Goal: Transaction & Acquisition: Download file/media

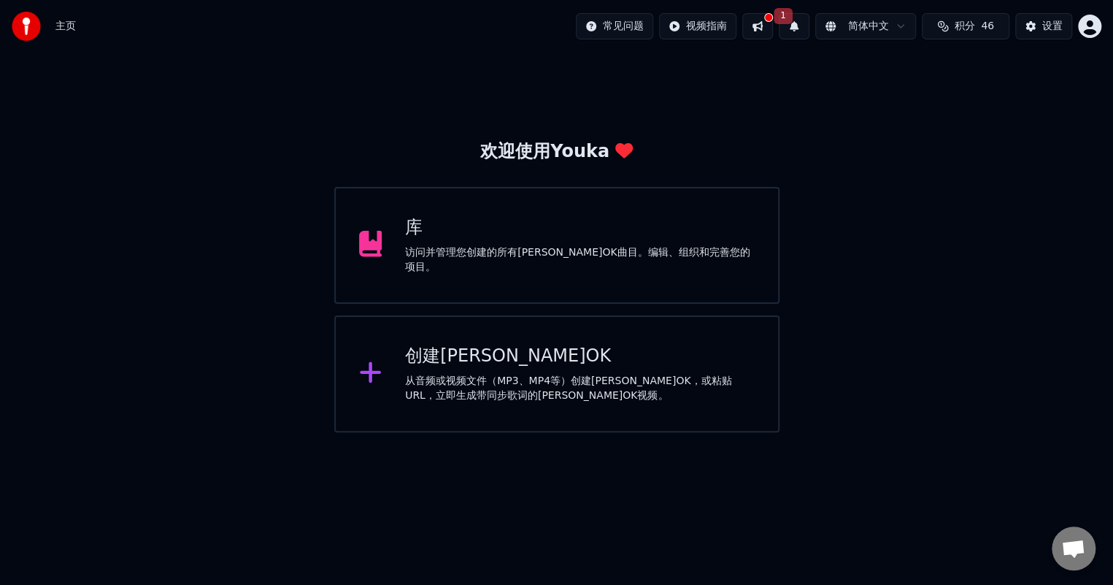
click at [432, 254] on div "访问并管理您创建的所有[PERSON_NAME]OK曲目。编辑、组织和完善您的项目。" at bounding box center [580, 259] width 350 height 29
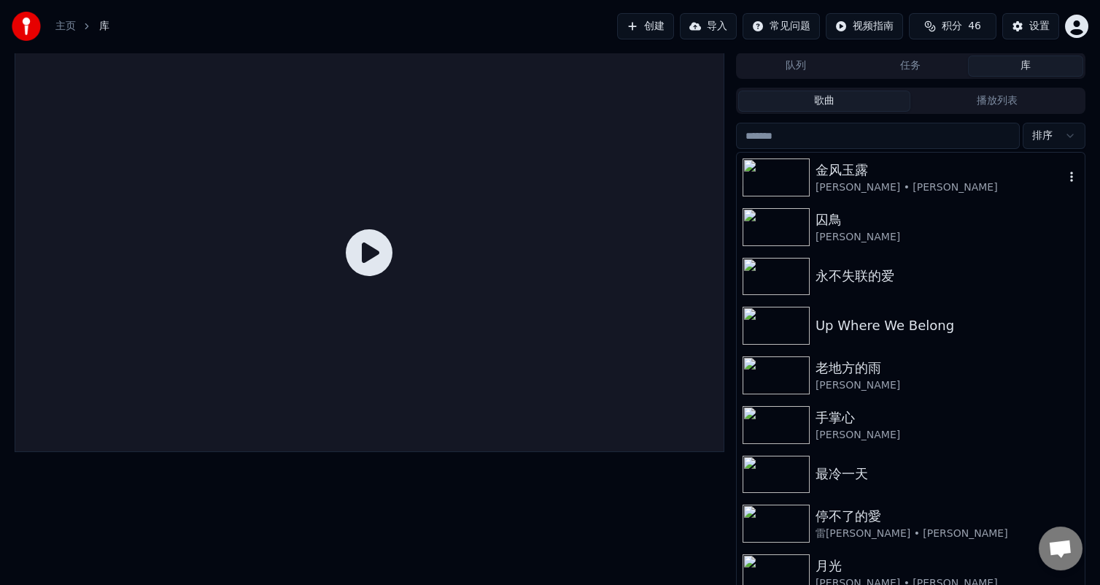
click at [836, 179] on div "金风玉露" at bounding box center [940, 170] width 249 height 20
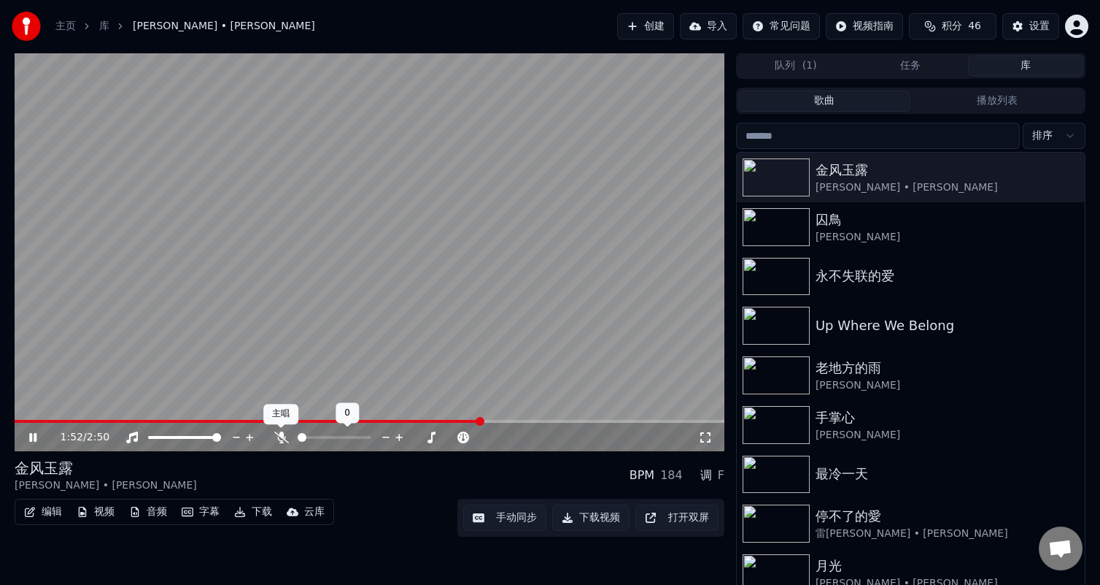
click at [280, 441] on icon at bounding box center [281, 437] width 15 height 12
click at [39, 504] on button "编辑" at bounding box center [43, 511] width 50 height 20
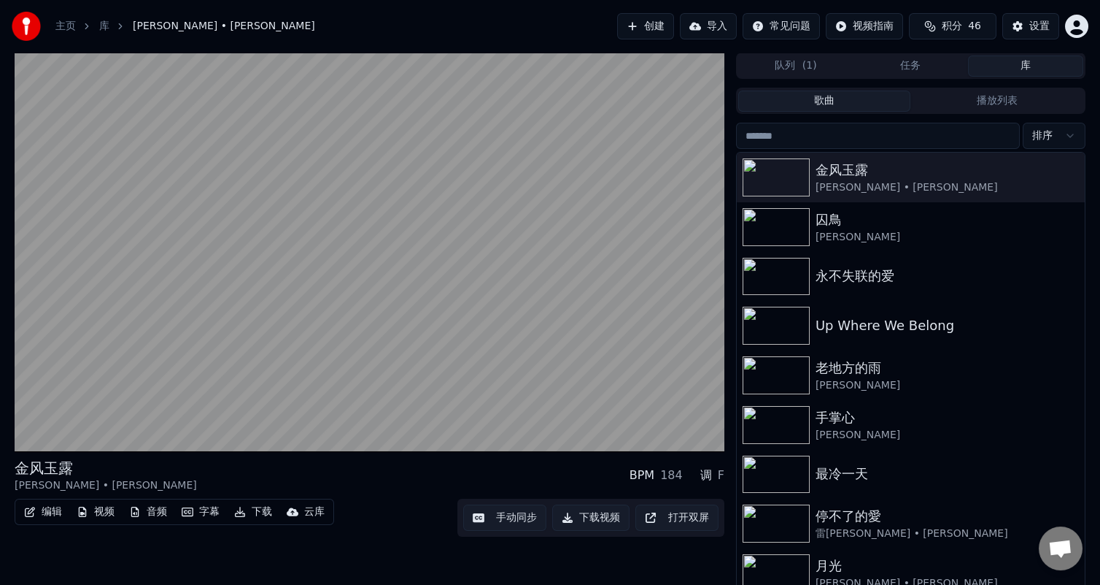
click at [383, 486] on div "[PERSON_NAME]玉露 [PERSON_NAME] BPM 184 调 F" at bounding box center [370, 475] width 710 height 35
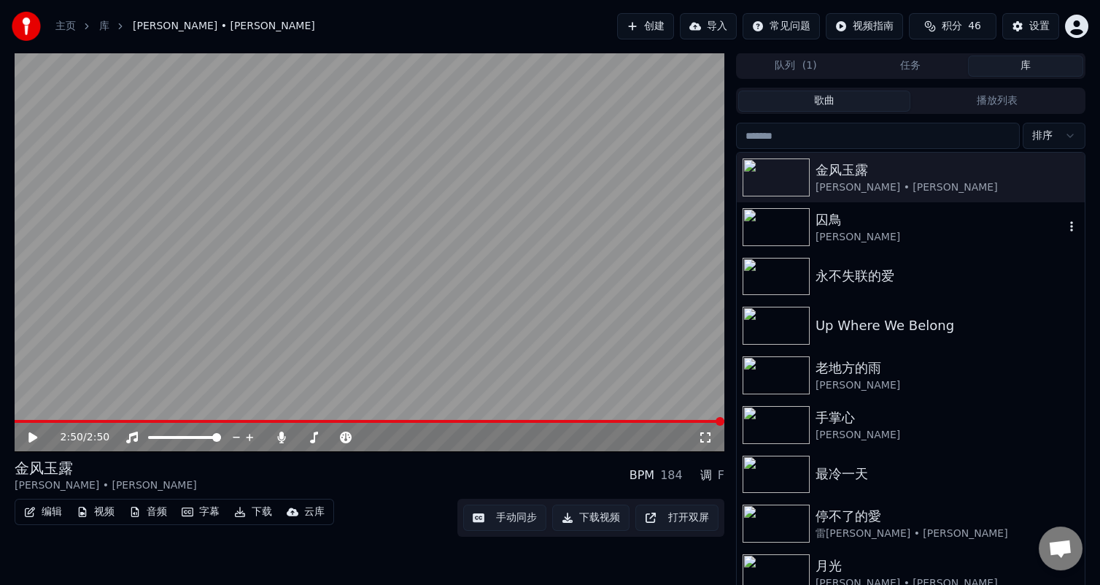
click at [849, 231] on div "[PERSON_NAME]" at bounding box center [940, 237] width 249 height 15
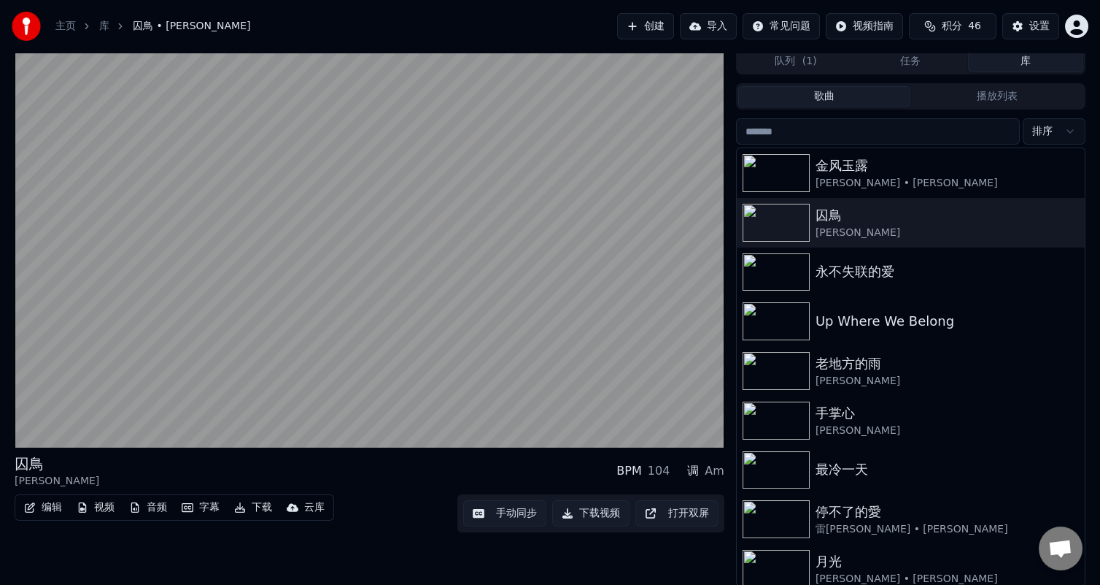
scroll to position [5, 0]
click at [903, 263] on div "永不失联的爱" at bounding box center [940, 271] width 249 height 20
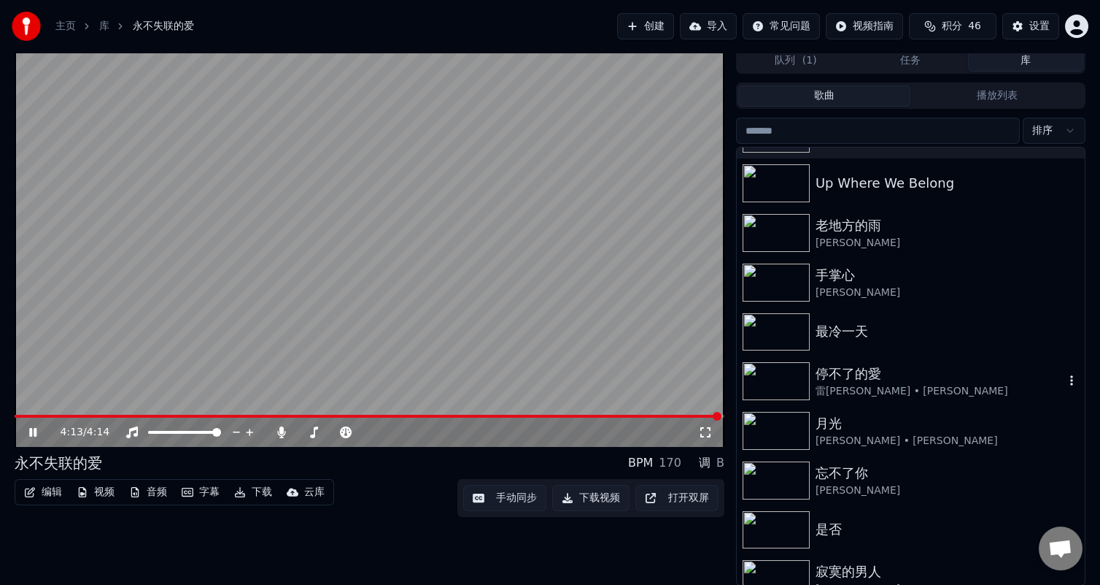
scroll to position [146, 0]
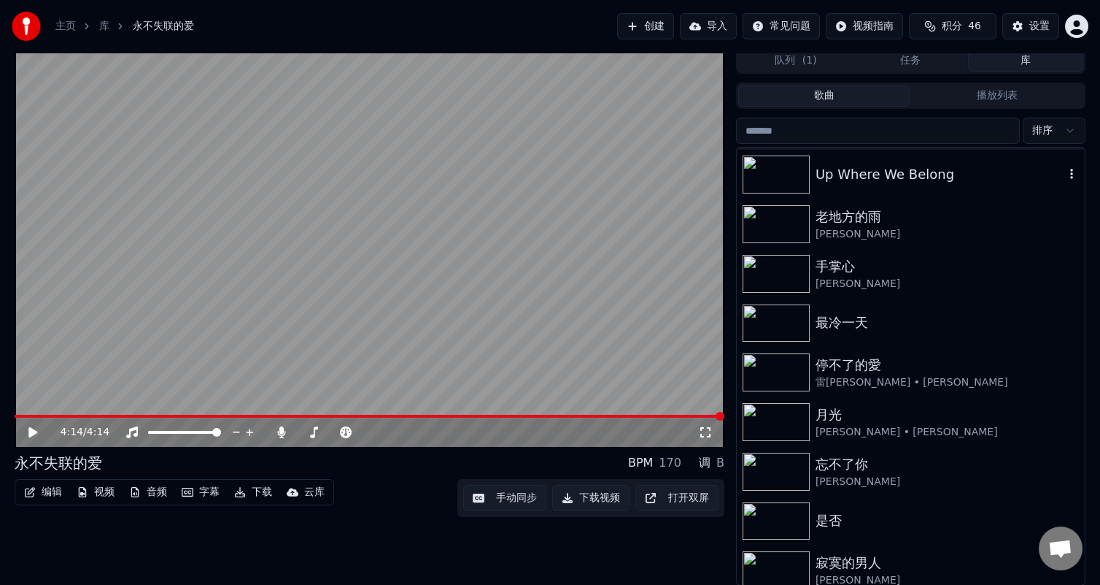
click at [874, 171] on div "Up Where We Belong" at bounding box center [940, 174] width 249 height 20
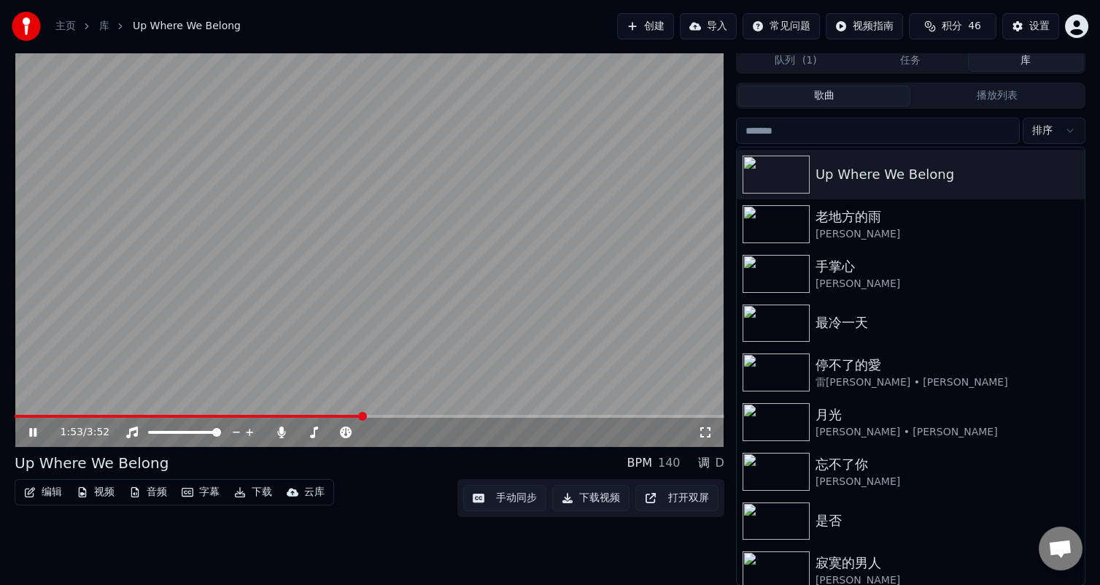
click at [49, 485] on button "编辑" at bounding box center [43, 492] width 50 height 20
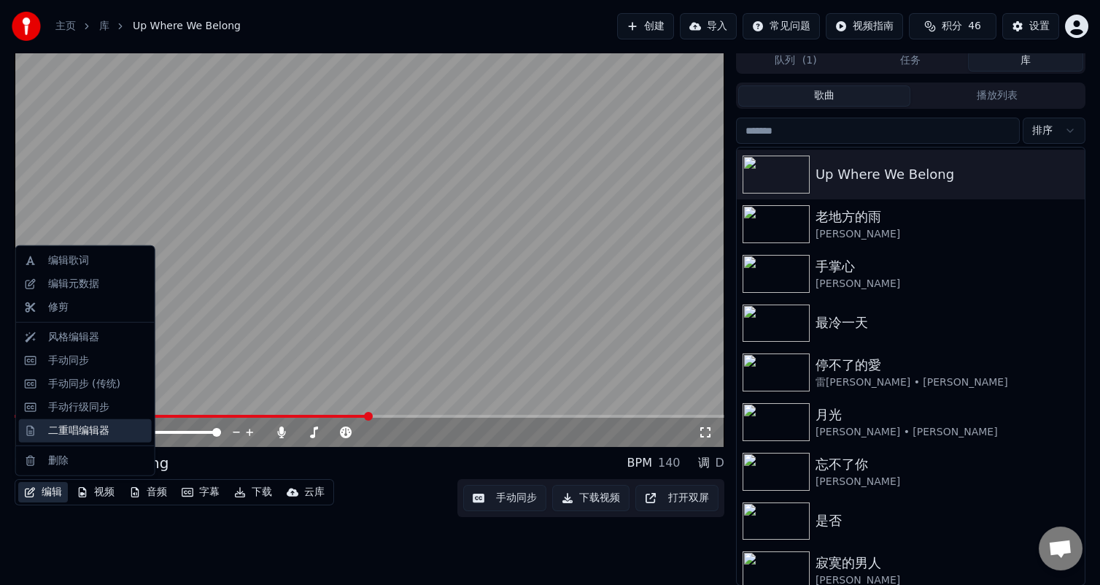
click at [95, 428] on div "二重唱编辑器" at bounding box center [78, 430] width 61 height 15
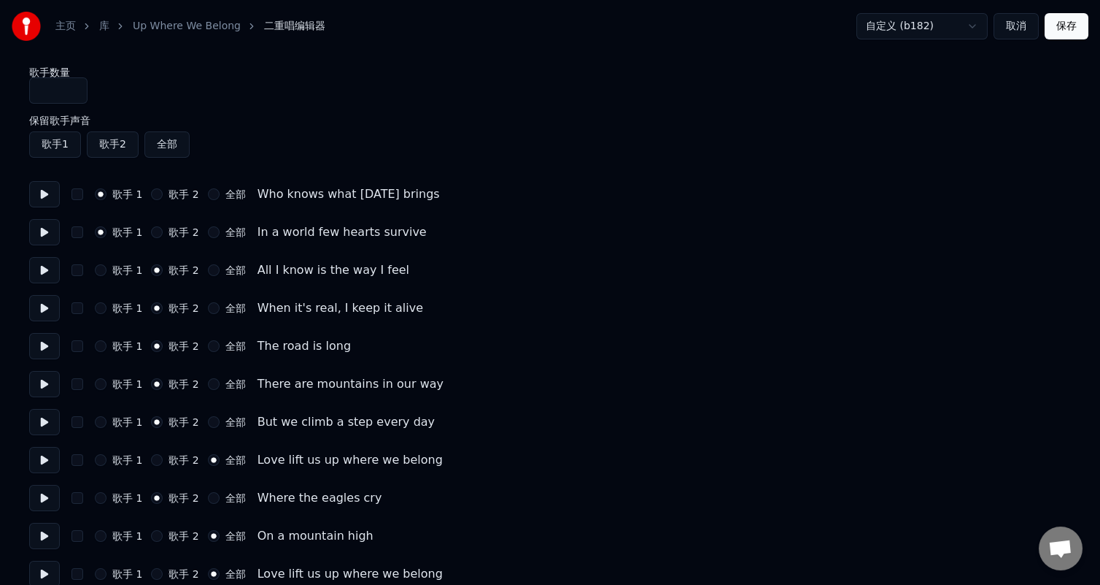
click at [158, 190] on button "歌手 2" at bounding box center [157, 194] width 12 height 12
click at [154, 229] on button "歌手 2" at bounding box center [157, 232] width 12 height 12
click at [126, 265] on label "歌手 1" at bounding box center [127, 270] width 30 height 10
click at [107, 264] on button "歌手 1" at bounding box center [101, 270] width 12 height 12
click at [126, 309] on label "歌手 1" at bounding box center [127, 308] width 30 height 10
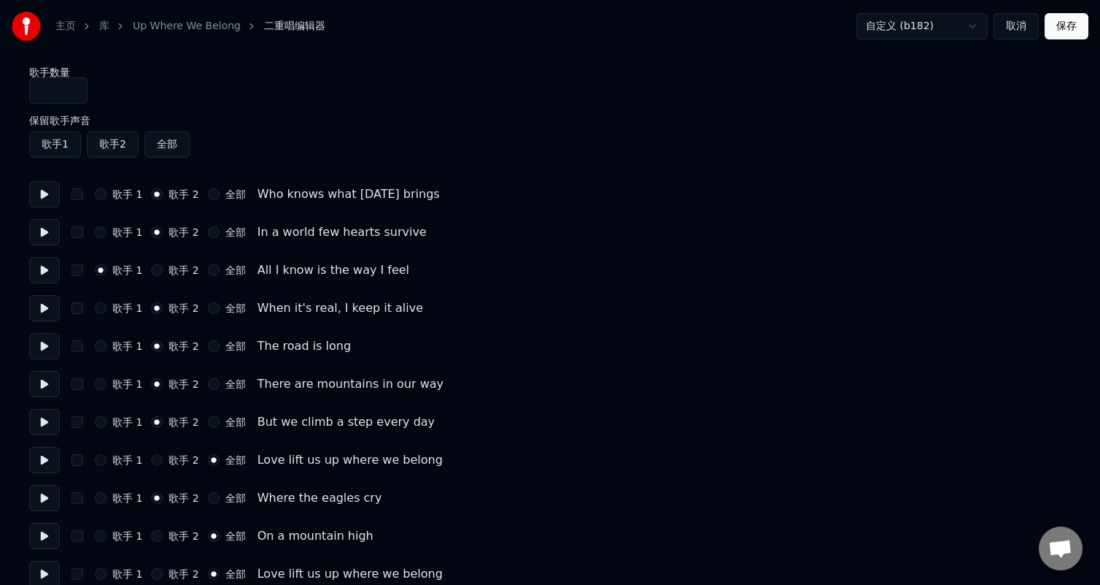
click at [107, 309] on button "歌手 1" at bounding box center [101, 308] width 12 height 12
click at [122, 345] on label "歌手 1" at bounding box center [127, 346] width 30 height 10
click at [107, 345] on button "歌手 1" at bounding box center [101, 346] width 12 height 12
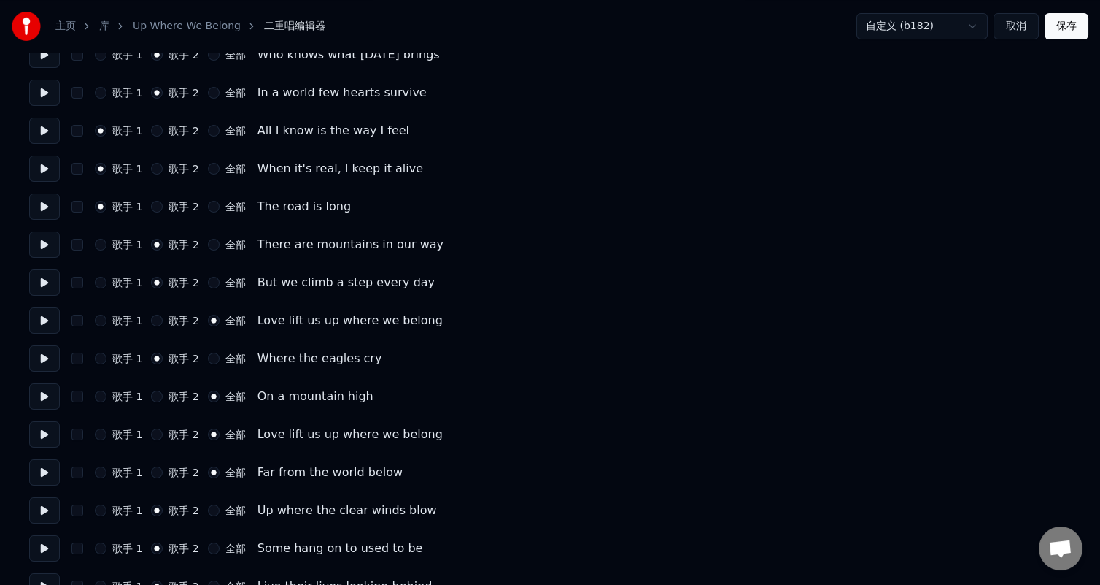
scroll to position [146, 0]
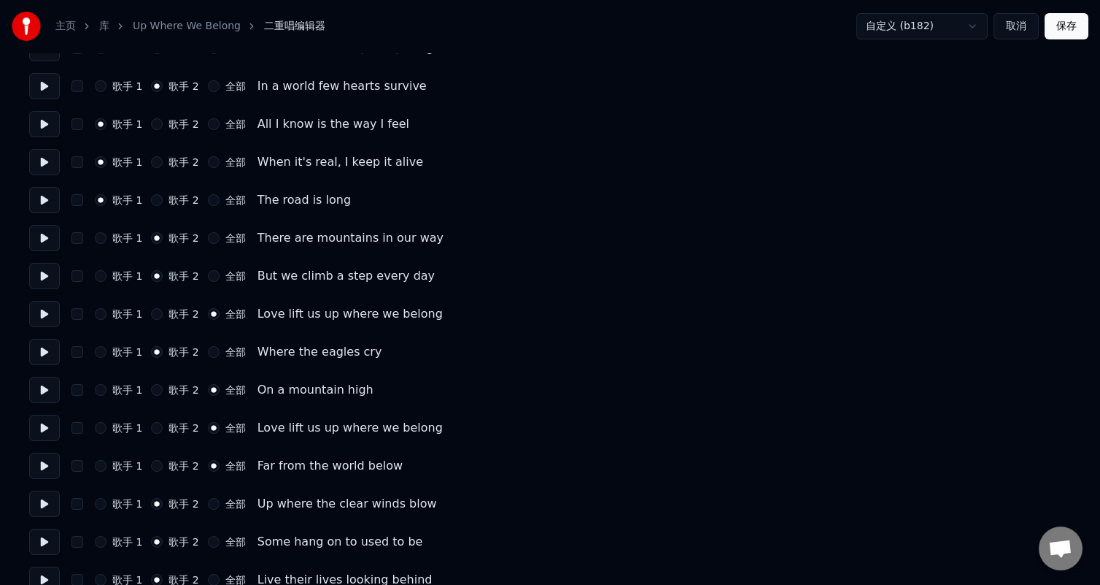
click at [116, 233] on label "歌手 1" at bounding box center [127, 238] width 30 height 10
click at [107, 233] on button "歌手 1" at bounding box center [101, 238] width 12 height 12
click at [123, 271] on label "歌手 1" at bounding box center [127, 276] width 30 height 10
click at [107, 270] on button "歌手 1" at bounding box center [101, 276] width 12 height 12
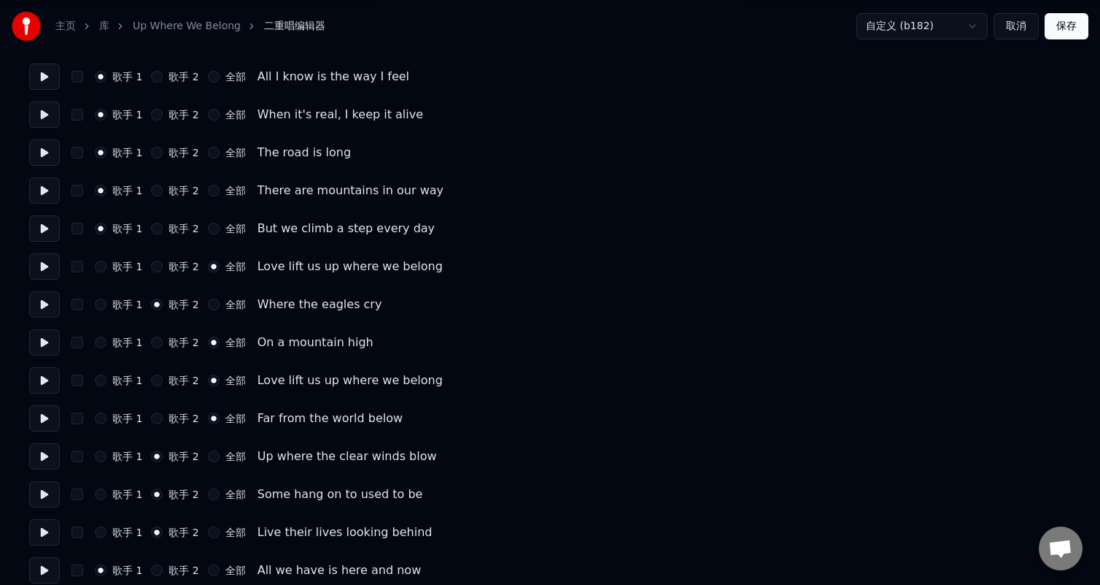
scroll to position [219, 0]
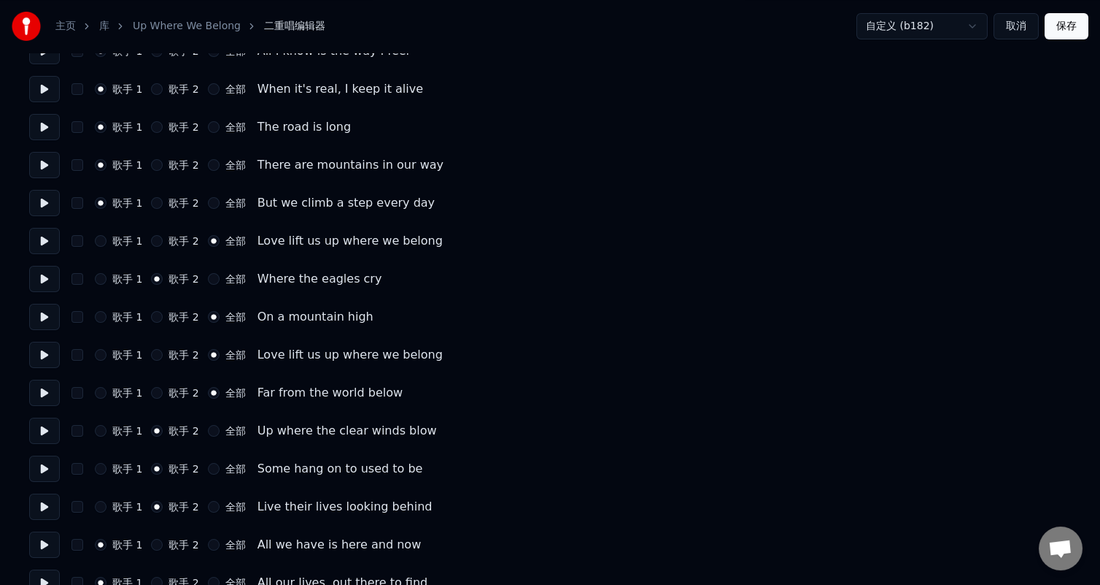
click at [157, 237] on button "歌手 2" at bounding box center [157, 241] width 12 height 12
click at [225, 239] on label "全部" at bounding box center [235, 241] width 20 height 10
click at [220, 239] on button "全部" at bounding box center [214, 241] width 12 height 12
click at [211, 280] on button "全部" at bounding box center [214, 279] width 12 height 12
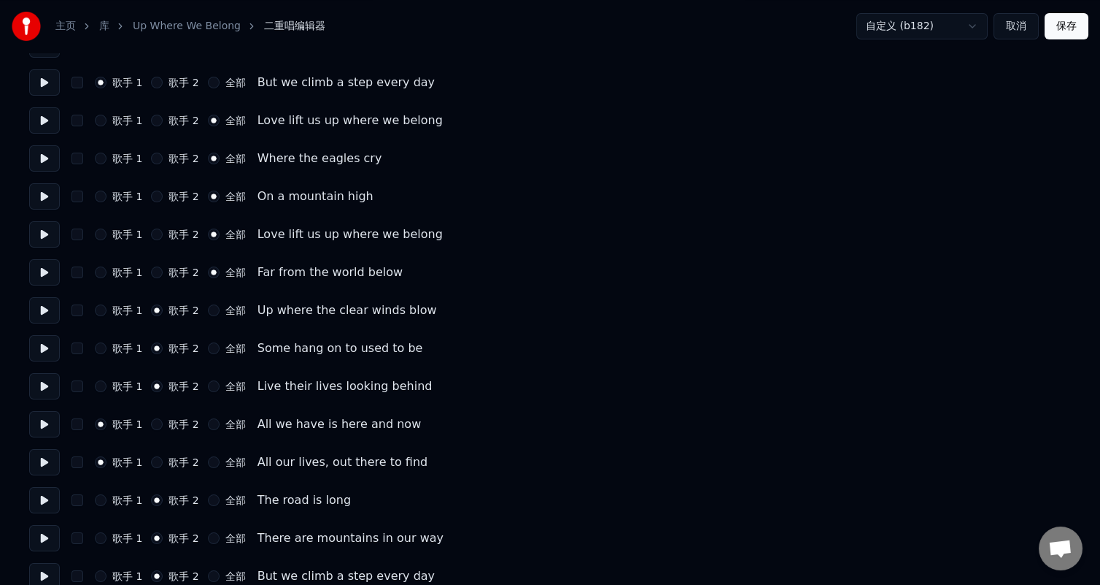
scroll to position [365, 0]
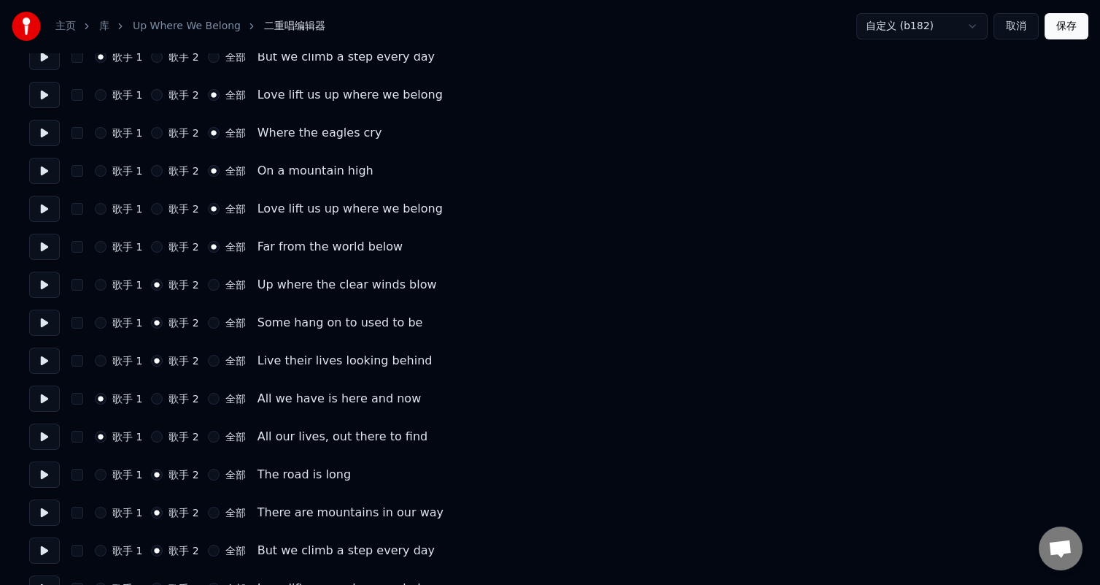
click at [213, 277] on div "歌手 1 歌手 2 全部 Up where the clear winds blow" at bounding box center [550, 284] width 1042 height 26
click at [213, 282] on button "全部" at bounding box center [214, 285] width 12 height 12
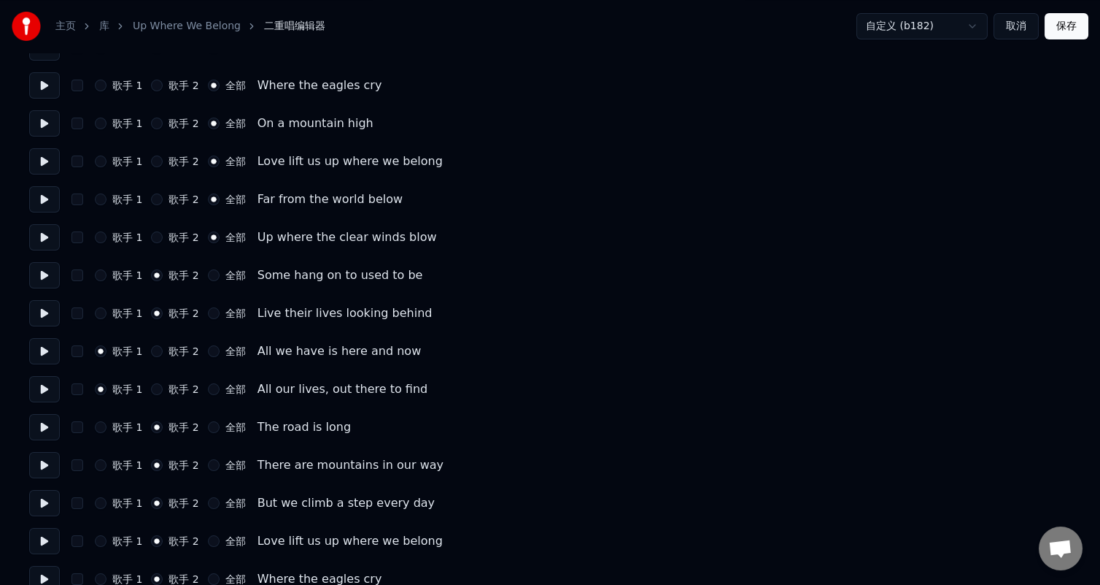
scroll to position [438, 0]
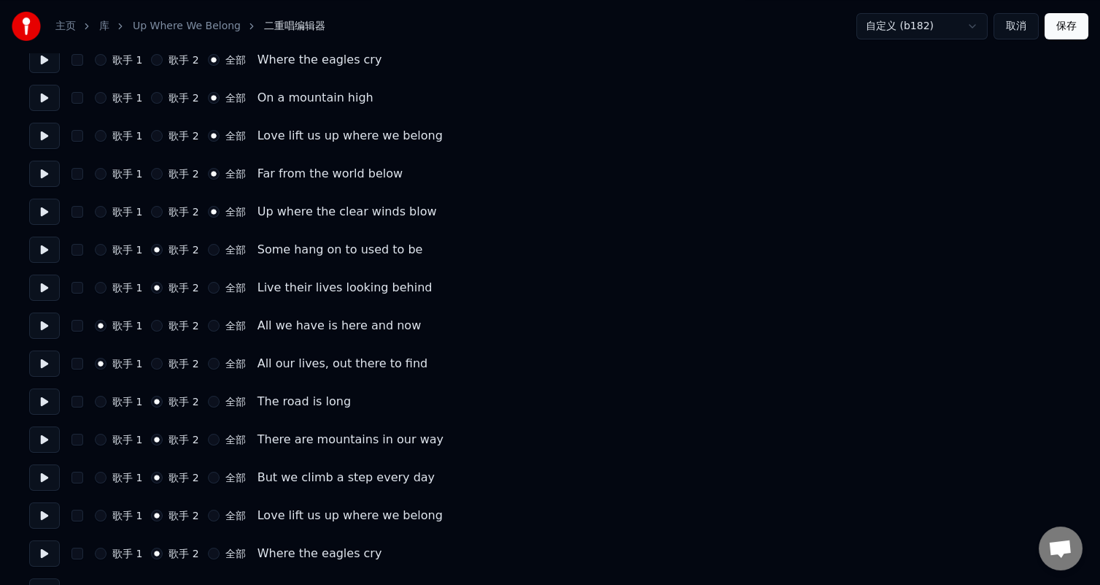
click at [108, 244] on div "歌手 1" at bounding box center [118, 250] width 47 height 12
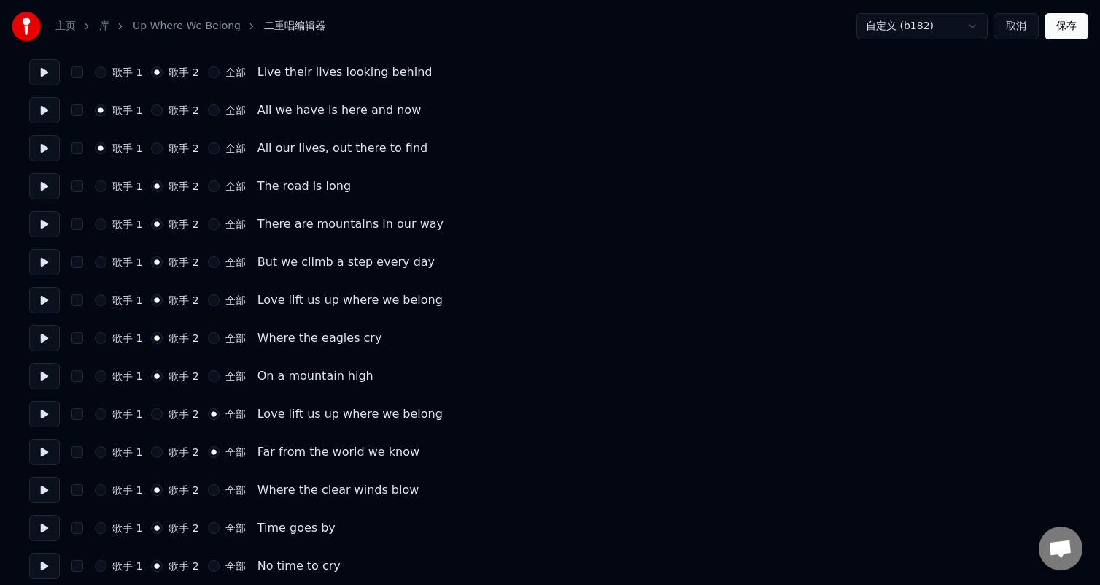
scroll to position [679, 0]
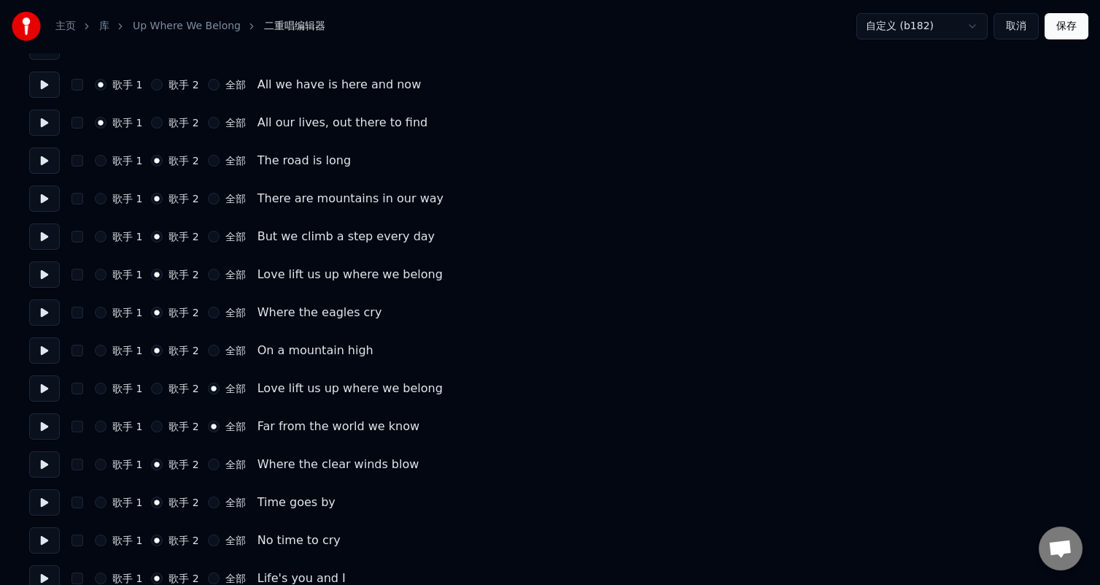
click at [236, 269] on label "全部" at bounding box center [235, 274] width 20 height 10
click at [220, 269] on button "全部" at bounding box center [214, 275] width 12 height 12
click at [236, 307] on label "全部" at bounding box center [235, 312] width 20 height 10
click at [220, 307] on button "全部" at bounding box center [214, 313] width 12 height 12
click at [231, 345] on label "全部" at bounding box center [235, 350] width 20 height 10
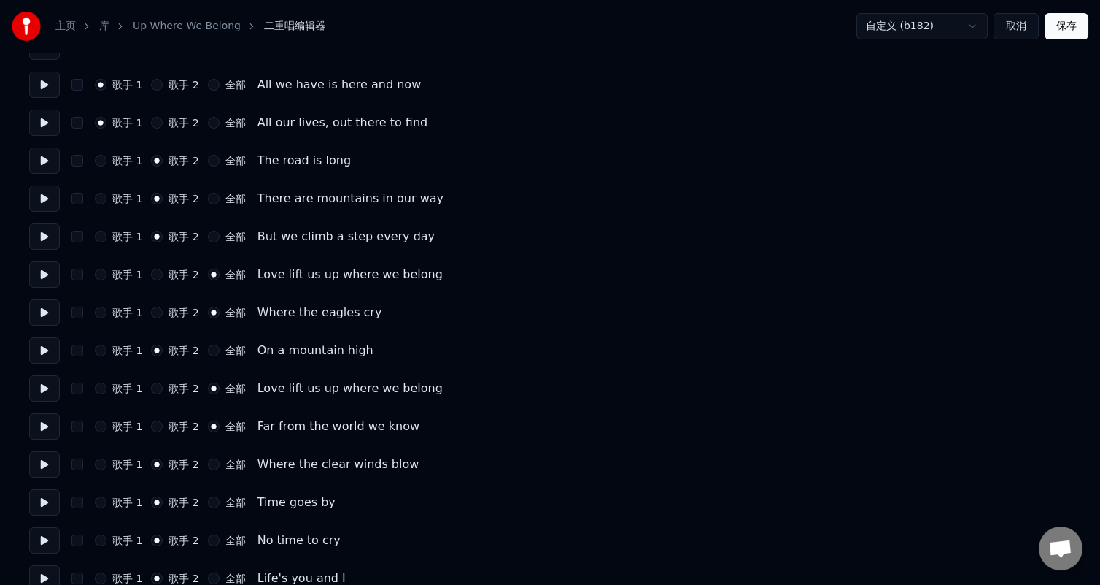
click at [220, 345] on button "全部" at bounding box center [214, 350] width 12 height 12
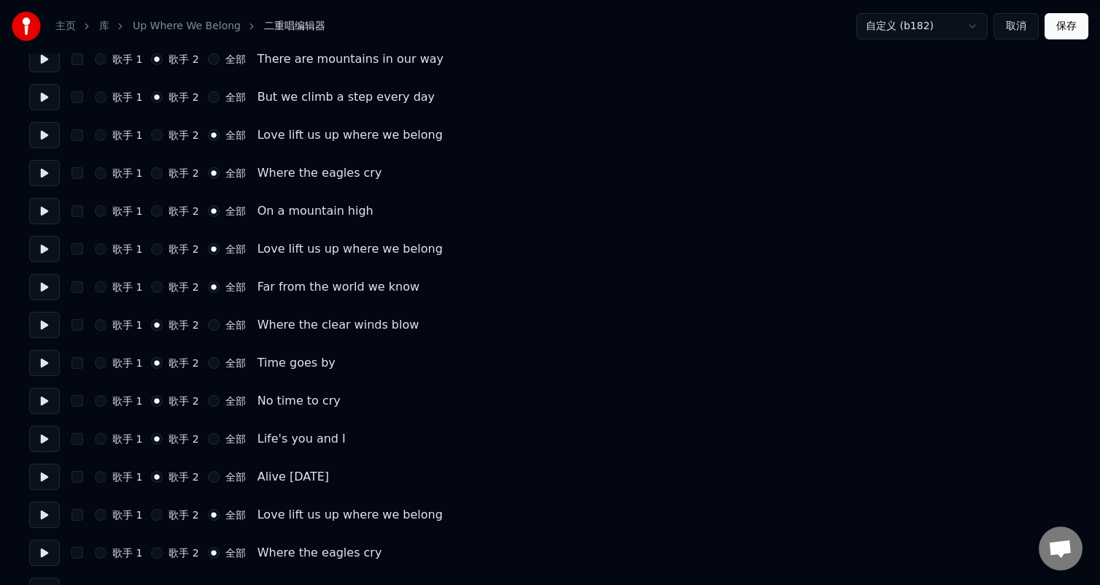
scroll to position [825, 0]
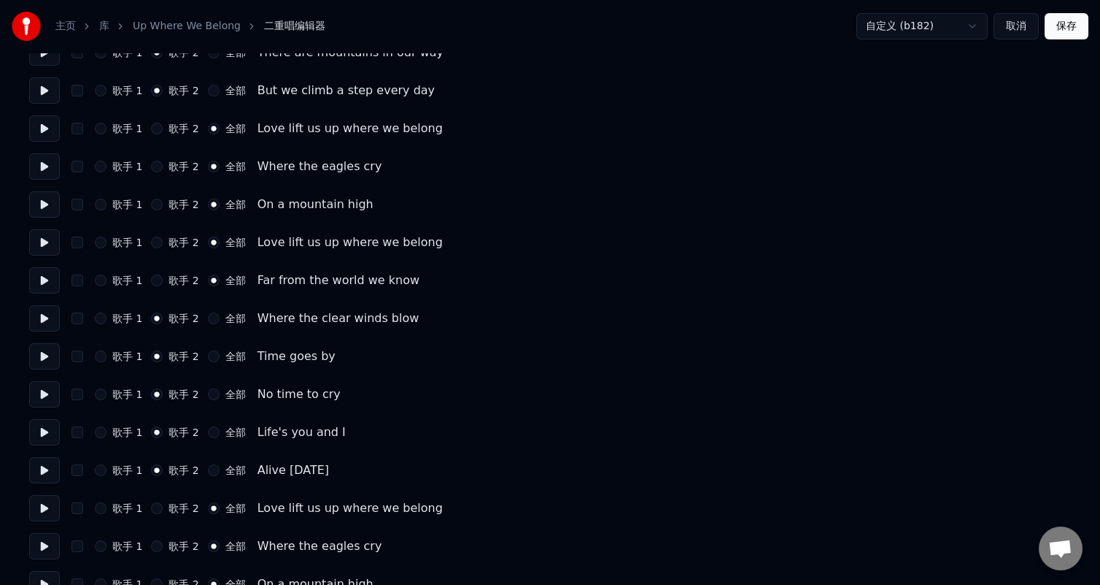
click at [225, 313] on label "全部" at bounding box center [235, 318] width 20 height 10
click at [220, 312] on button "全部" at bounding box center [214, 318] width 12 height 12
click at [229, 347] on div "歌手 1 歌手 2 全部 Time goes by" at bounding box center [550, 356] width 1042 height 26
click at [163, 315] on div "歌手 2" at bounding box center [174, 318] width 47 height 12
click at [172, 276] on label "歌手 2" at bounding box center [184, 280] width 30 height 10
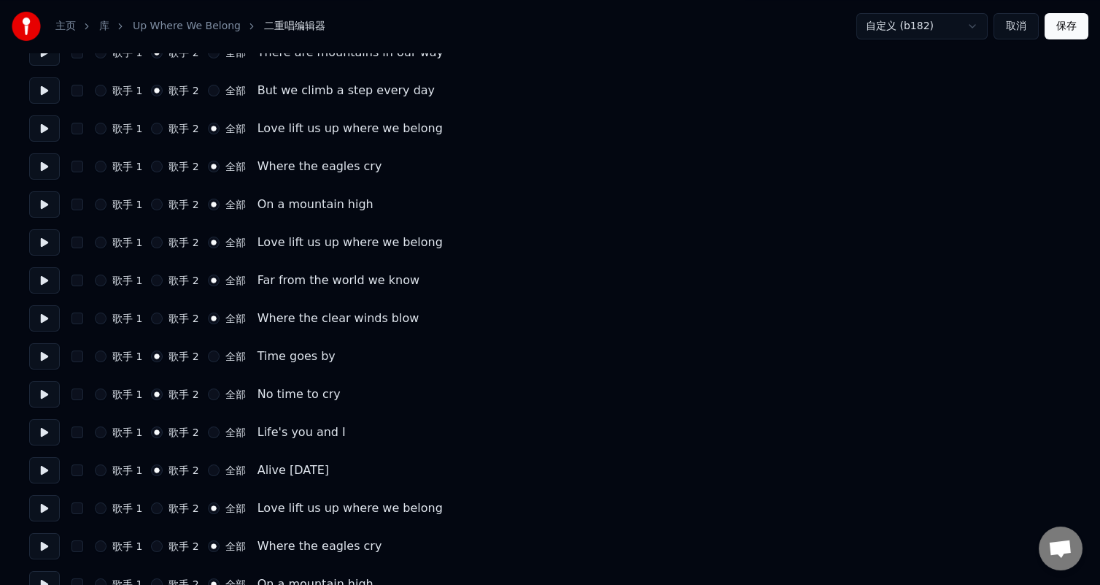
click at [163, 276] on button "歌手 2" at bounding box center [157, 280] width 12 height 12
click at [39, 272] on button at bounding box center [44, 280] width 31 height 26
click at [231, 272] on div "歌手 1 歌手 2 全部 Far from the world we know" at bounding box center [550, 280] width 1042 height 26
click at [234, 280] on label "全部" at bounding box center [235, 280] width 20 height 10
click at [220, 280] on button "全部" at bounding box center [214, 280] width 12 height 12
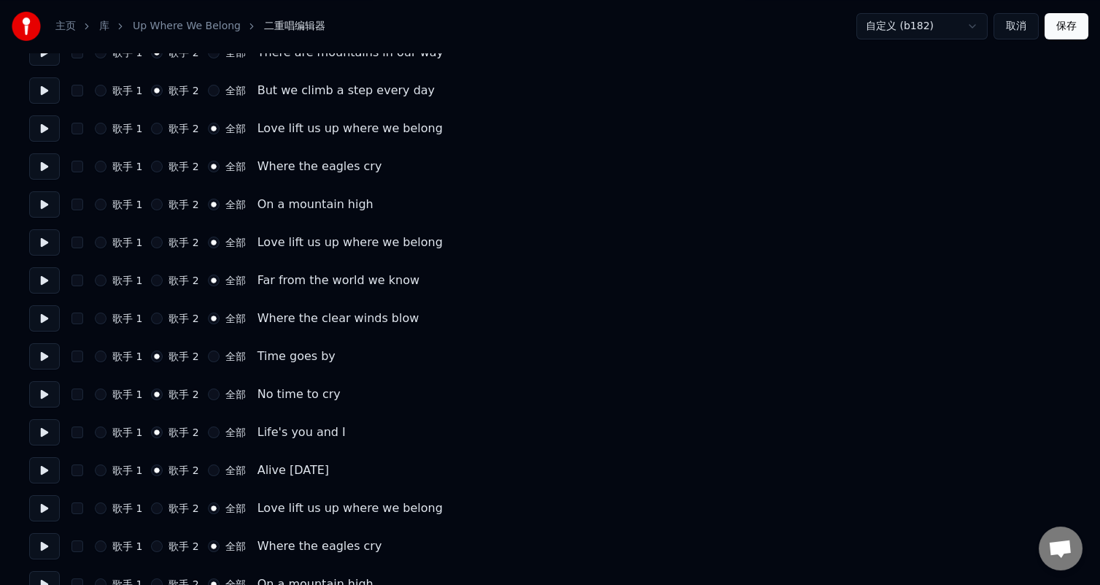
click at [41, 311] on button at bounding box center [44, 318] width 31 height 26
click at [1027, 429] on div "歌手 1 歌手 2 全部 Life's you and I" at bounding box center [550, 432] width 1042 height 26
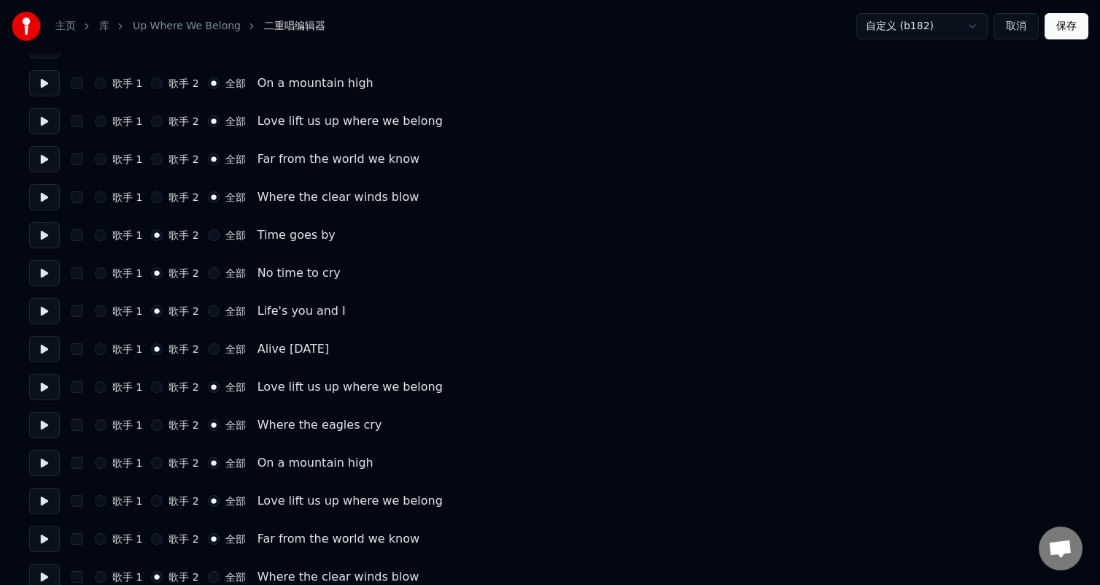
scroll to position [971, 0]
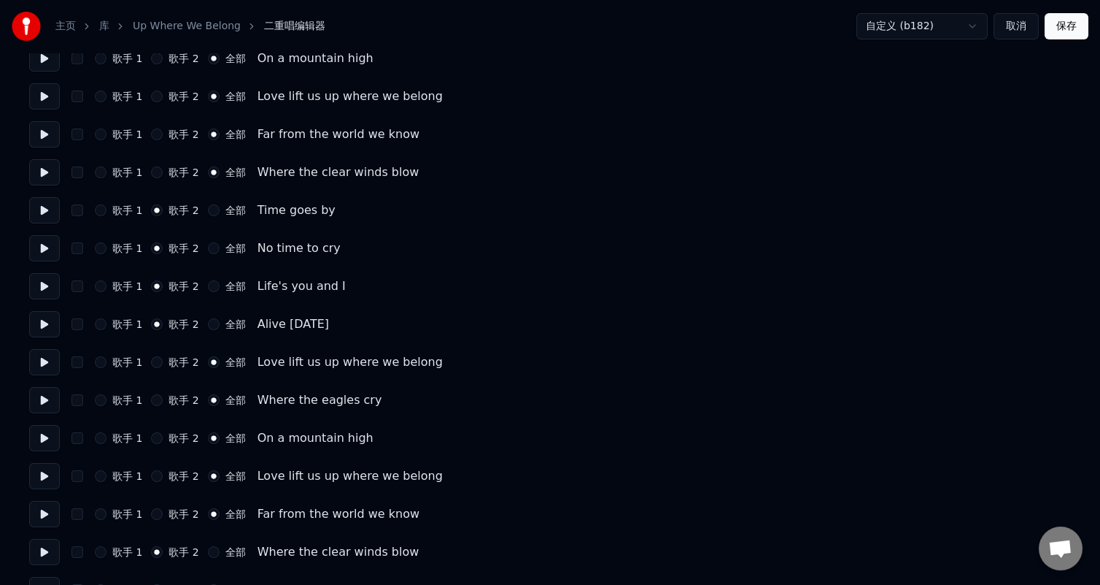
click at [42, 209] on button at bounding box center [44, 210] width 31 height 26
click at [47, 247] on button at bounding box center [44, 248] width 31 height 26
click at [43, 286] on button at bounding box center [44, 286] width 31 height 26
click at [45, 327] on button at bounding box center [44, 324] width 31 height 26
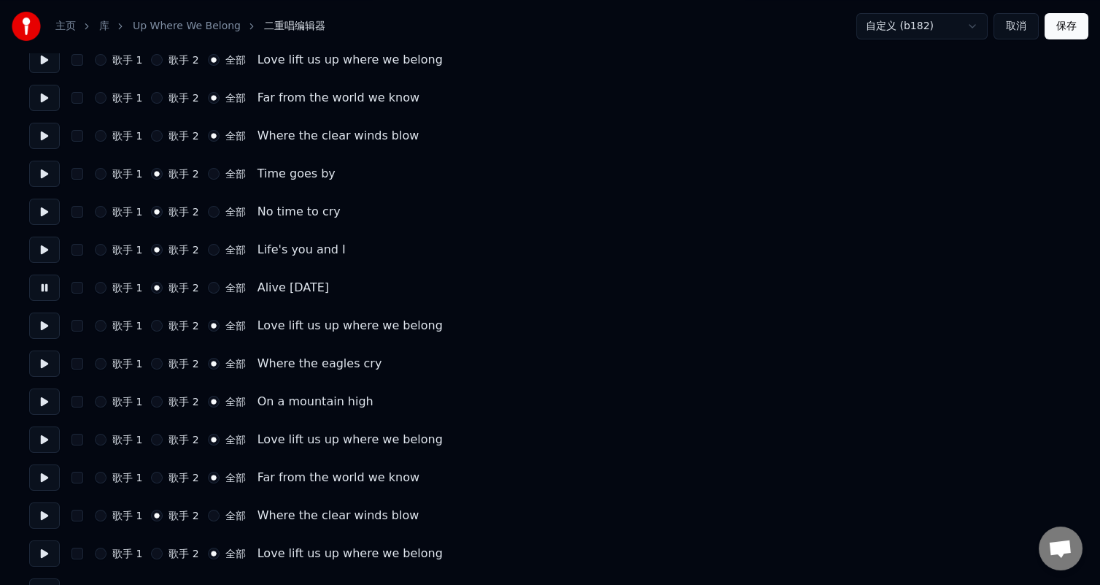
scroll to position [1044, 0]
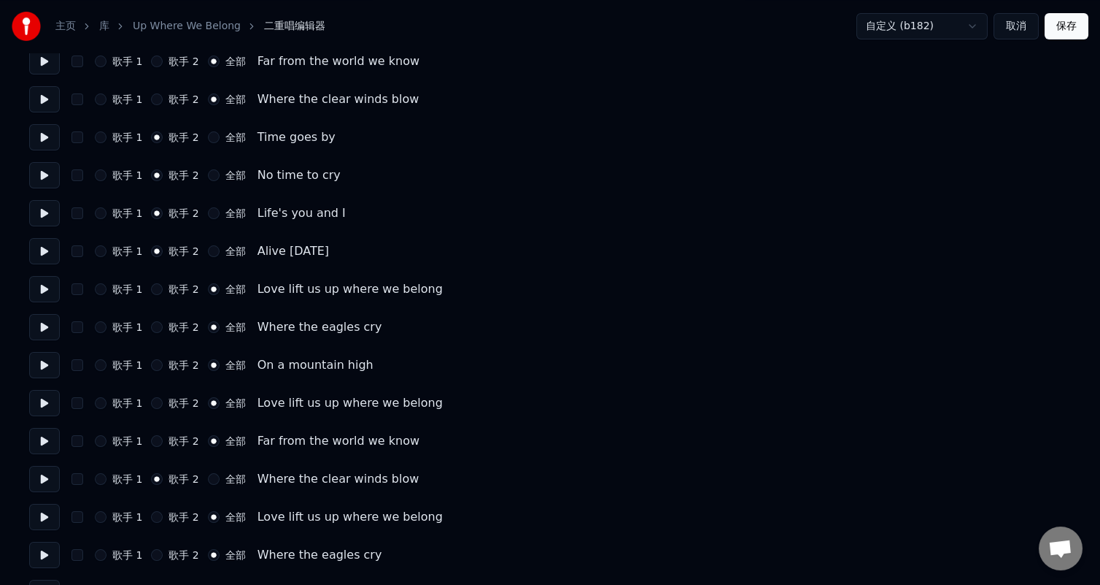
click at [39, 284] on button at bounding box center [44, 289] width 31 height 26
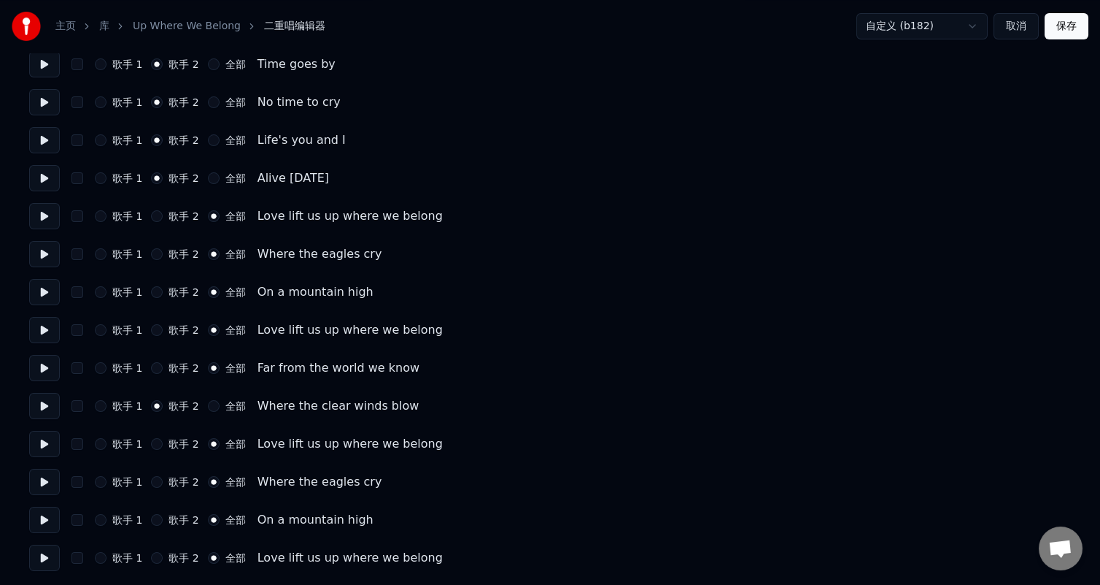
click at [40, 325] on button at bounding box center [44, 330] width 31 height 26
click at [39, 398] on button at bounding box center [44, 406] width 31 height 26
click at [40, 367] on button at bounding box center [44, 368] width 31 height 26
click at [45, 408] on button at bounding box center [44, 406] width 31 height 26
click at [233, 393] on div "歌手 1 歌手 2 全部 Where the clear winds blow" at bounding box center [550, 406] width 1042 height 26
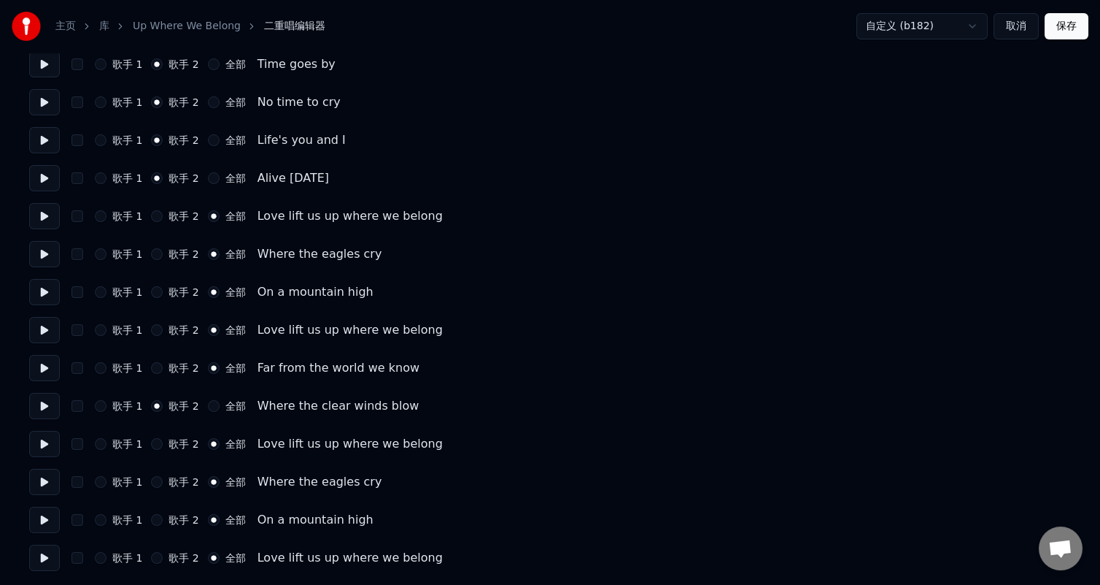
click at [231, 401] on label "全部" at bounding box center [235, 406] width 20 height 10
click at [220, 400] on button "全部" at bounding box center [214, 406] width 12 height 12
click at [46, 442] on button at bounding box center [44, 444] width 31 height 26
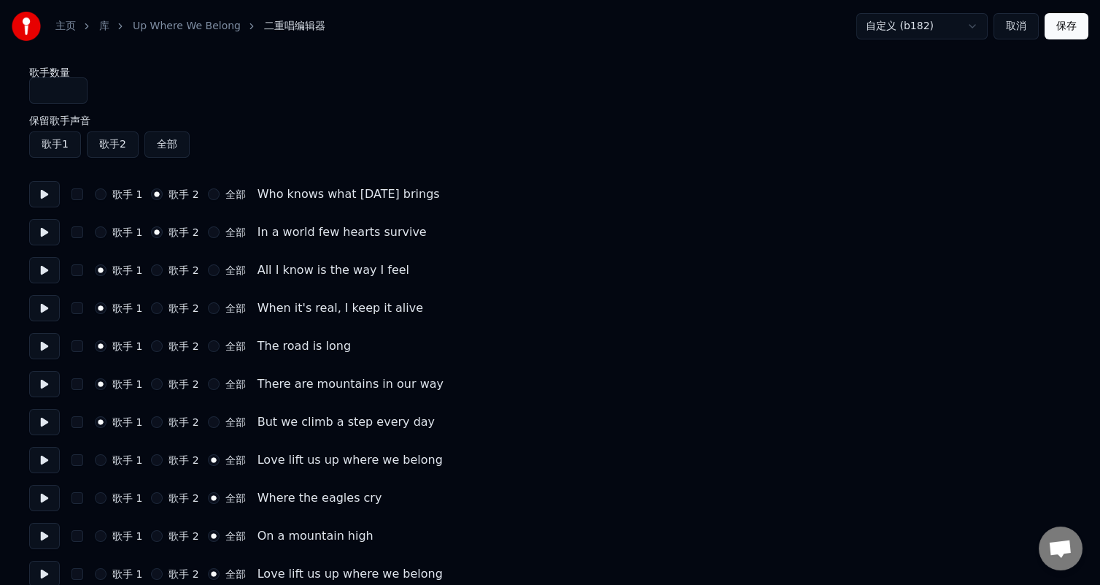
scroll to position [0, 0]
click at [1062, 20] on button "保存" at bounding box center [1067, 26] width 44 height 26
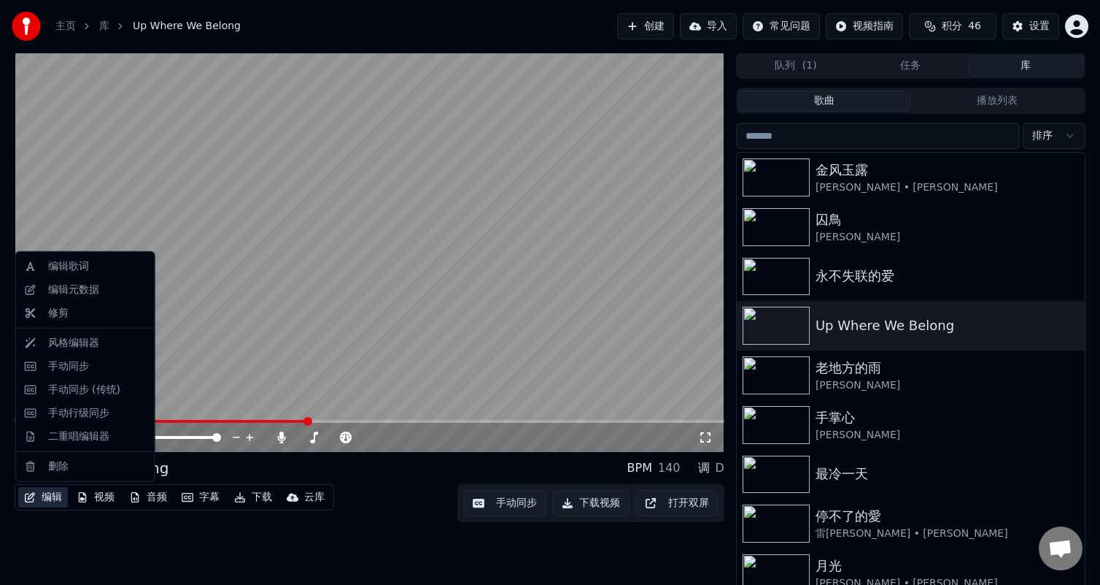
click at [35, 496] on button "编辑" at bounding box center [43, 497] width 50 height 20
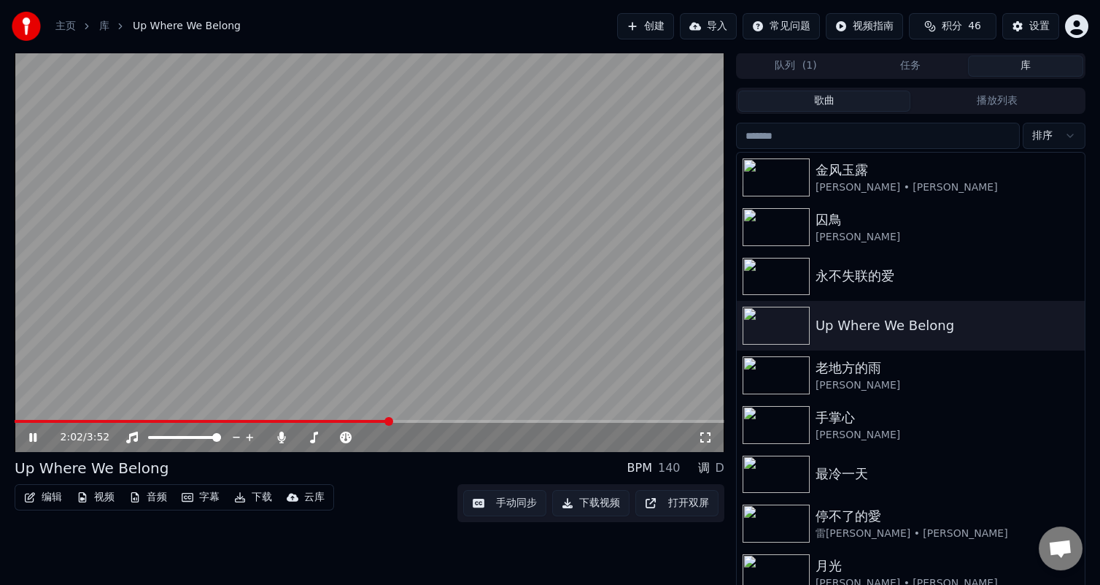
click at [61, 196] on video at bounding box center [370, 252] width 710 height 399
click at [28, 433] on icon at bounding box center [43, 437] width 34 height 12
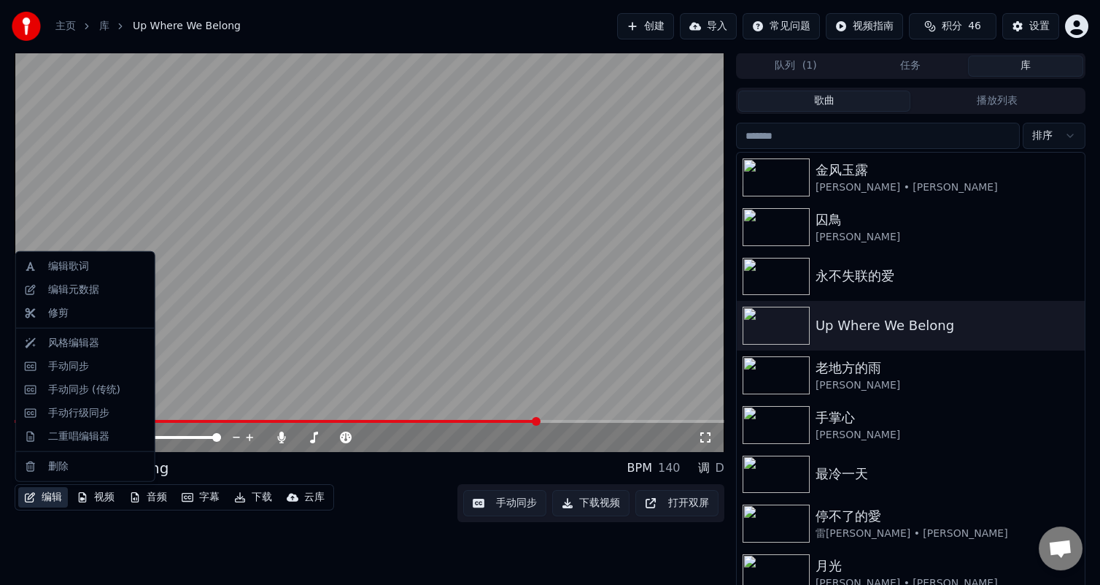
click at [38, 496] on button "编辑" at bounding box center [43, 497] width 50 height 20
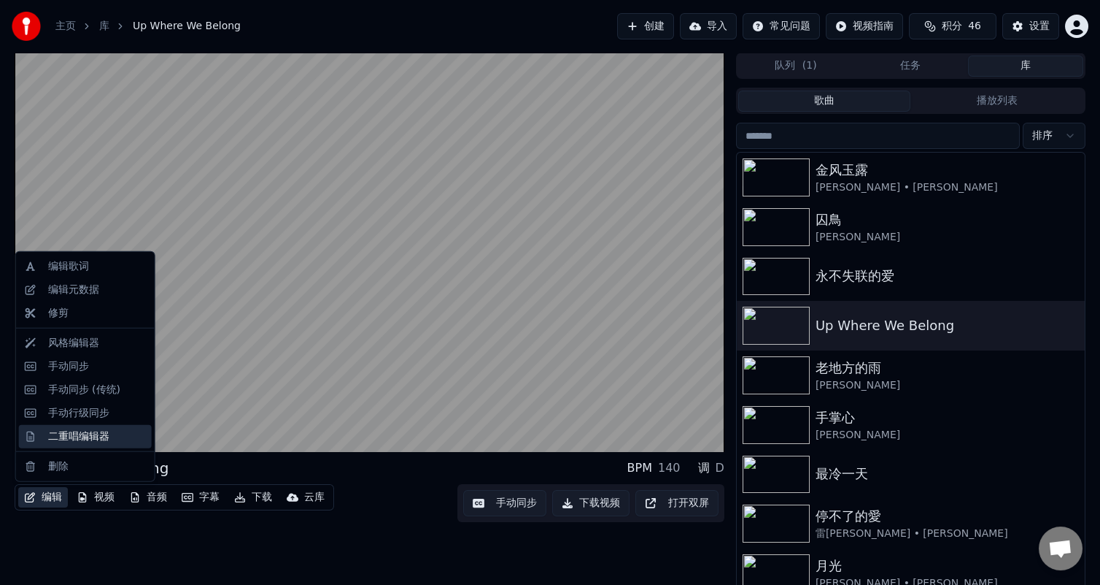
click at [81, 439] on div "二重唱编辑器" at bounding box center [78, 436] width 61 height 15
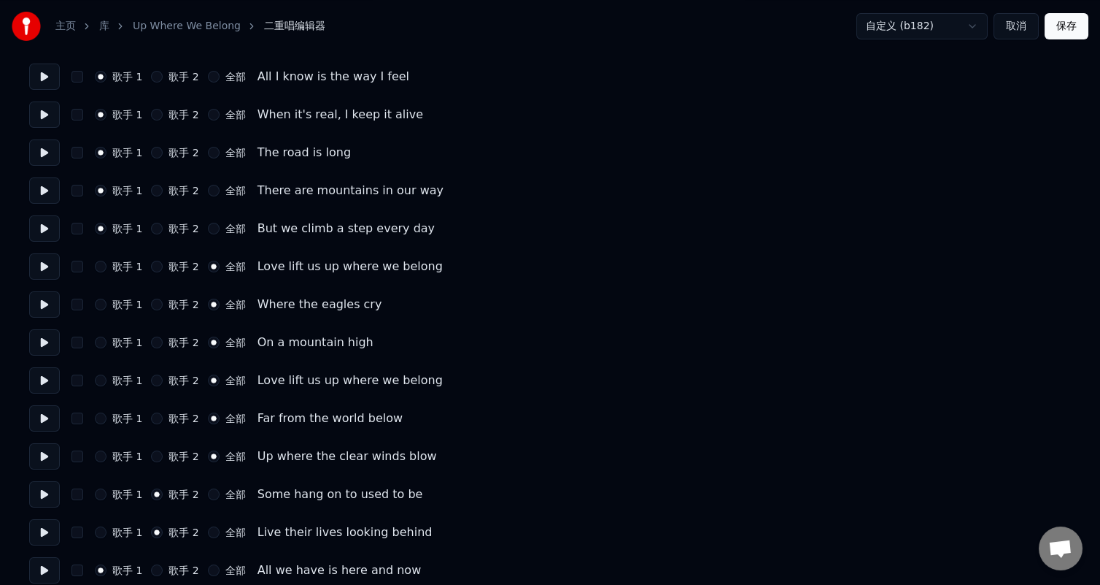
scroll to position [219, 0]
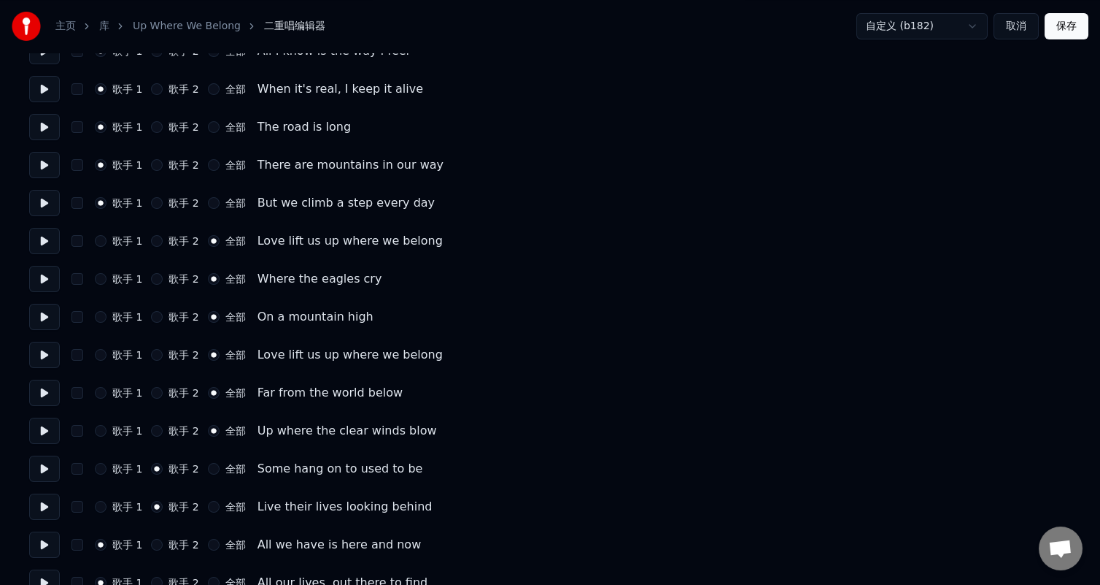
click at [170, 274] on label "歌手 2" at bounding box center [184, 279] width 30 height 10
click at [163, 273] on button "歌手 2" at bounding box center [157, 279] width 12 height 12
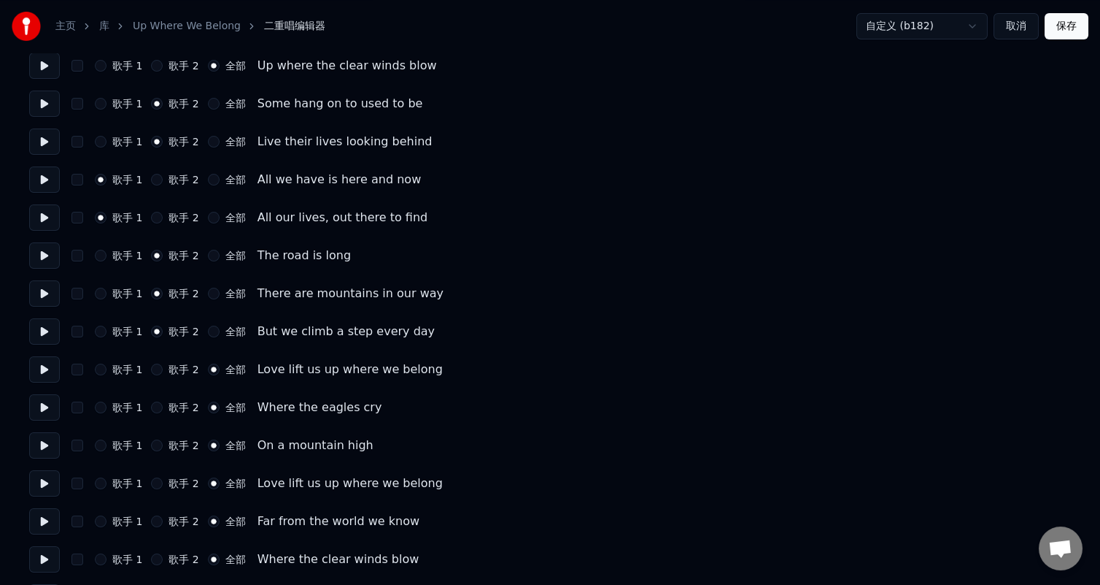
scroll to position [657, 0]
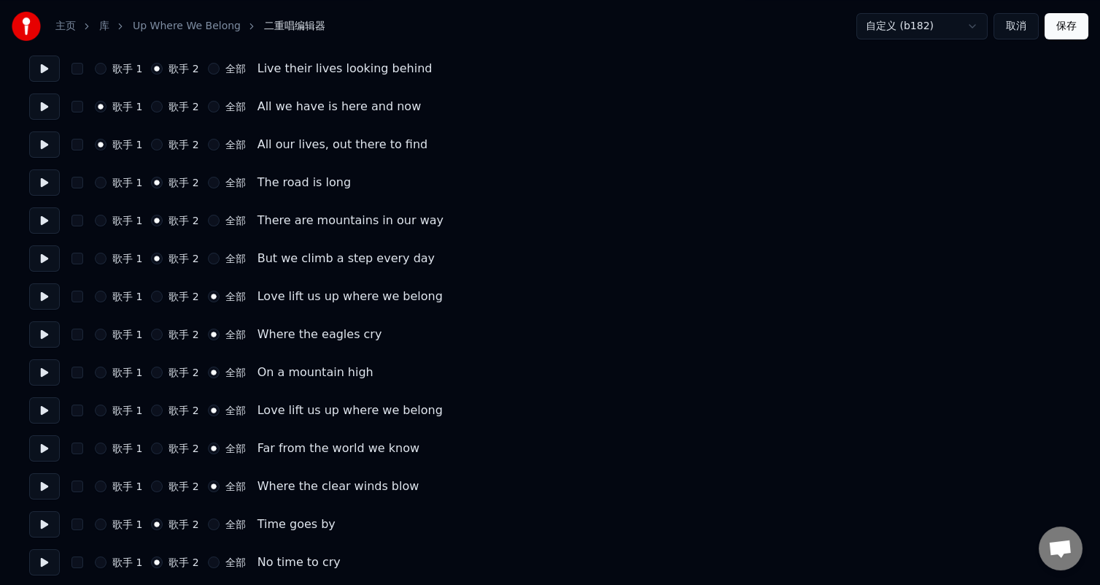
click at [174, 484] on label "歌手 2" at bounding box center [184, 486] width 30 height 10
click at [163, 484] on button "歌手 2" at bounding box center [157, 486] width 12 height 12
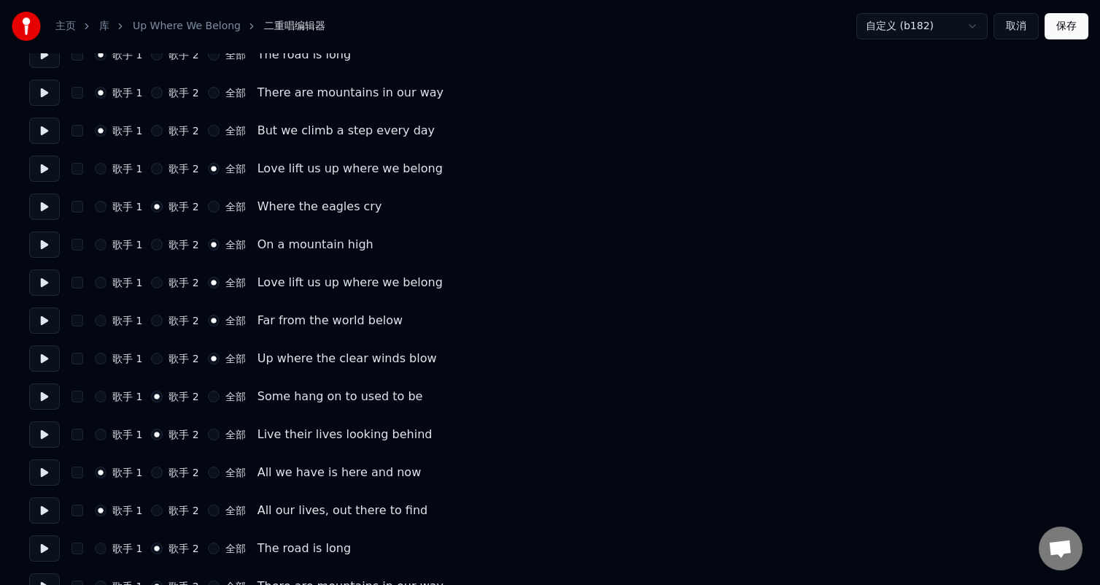
scroll to position [292, 0]
click at [184, 358] on label "歌手 2" at bounding box center [184, 357] width 30 height 10
click at [163, 358] on button "歌手 2" at bounding box center [157, 358] width 12 height 12
click at [215, 356] on button "全部" at bounding box center [214, 358] width 12 height 12
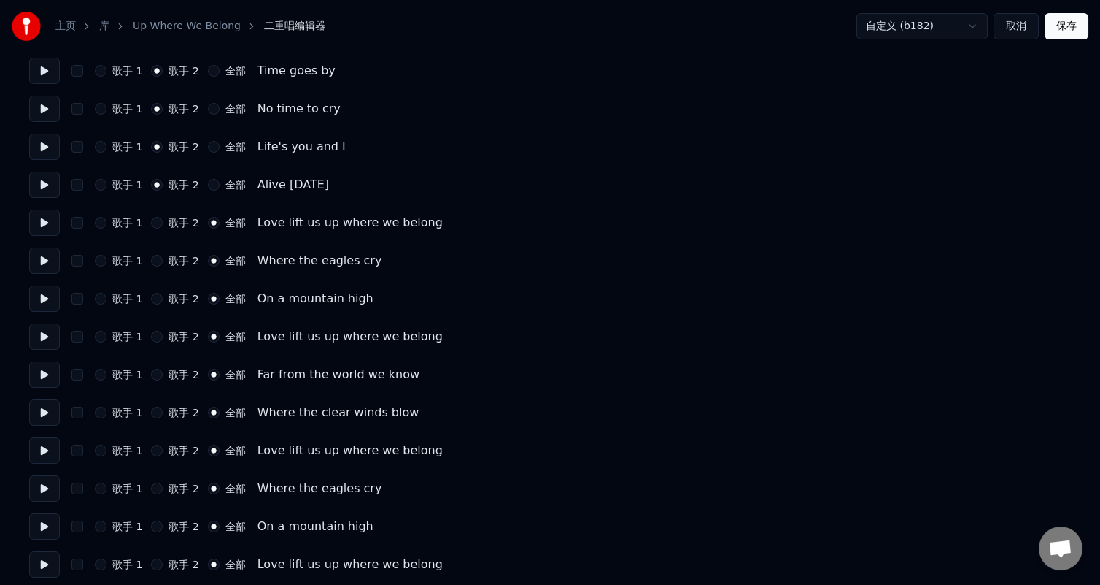
scroll to position [1117, 0]
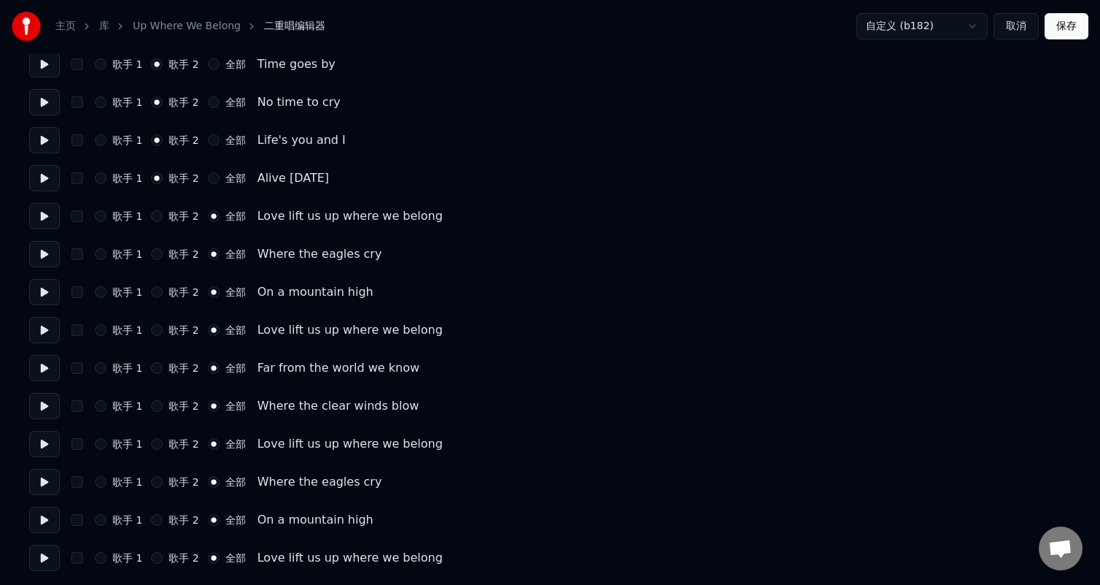
click at [1073, 35] on button "保存" at bounding box center [1067, 26] width 44 height 26
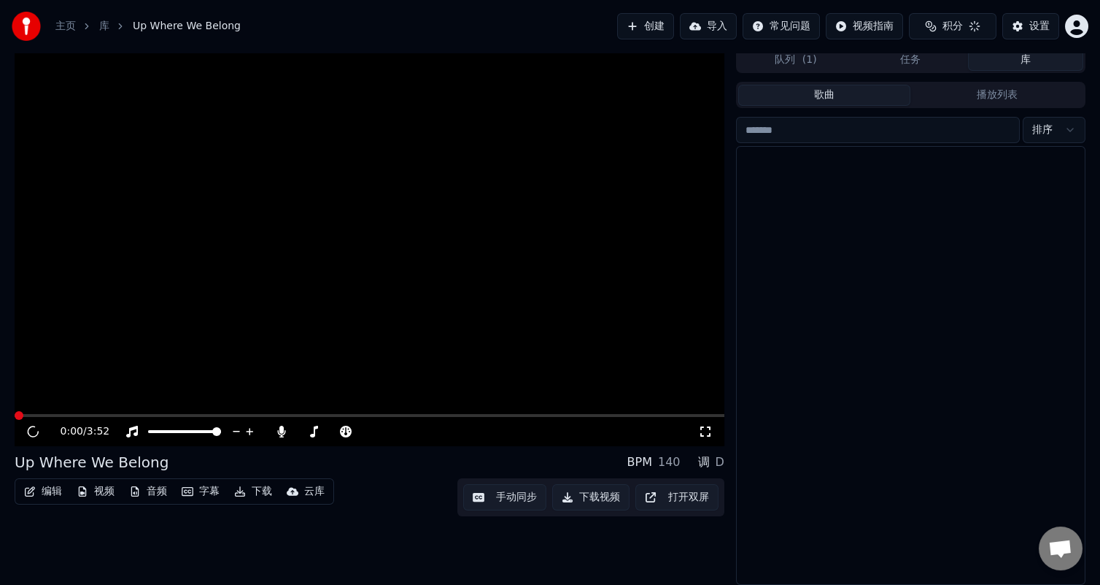
scroll to position [5, 0]
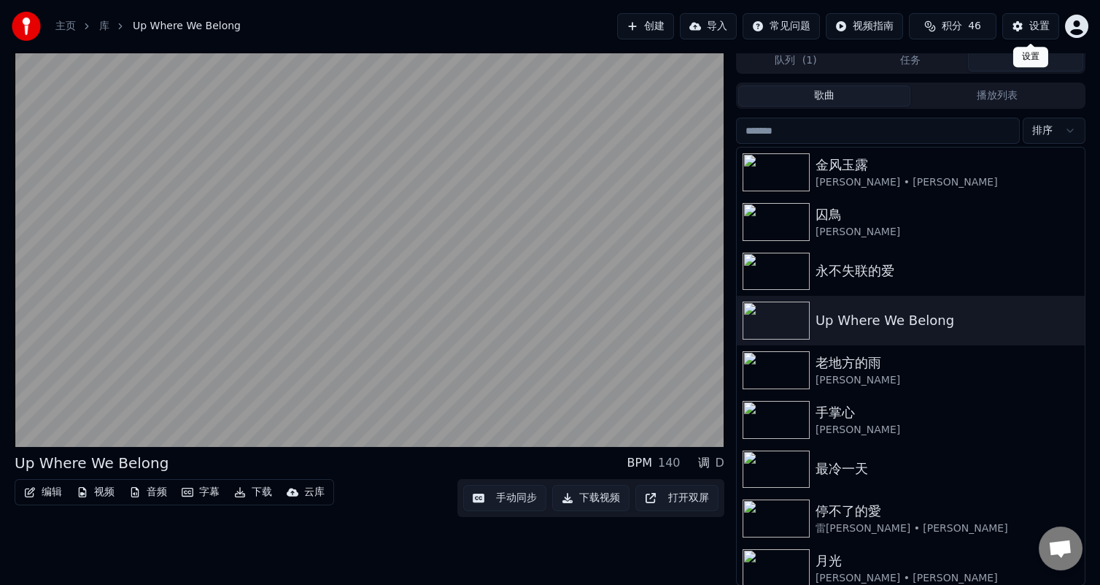
click at [1041, 26] on div "设置" at bounding box center [1040, 26] width 20 height 15
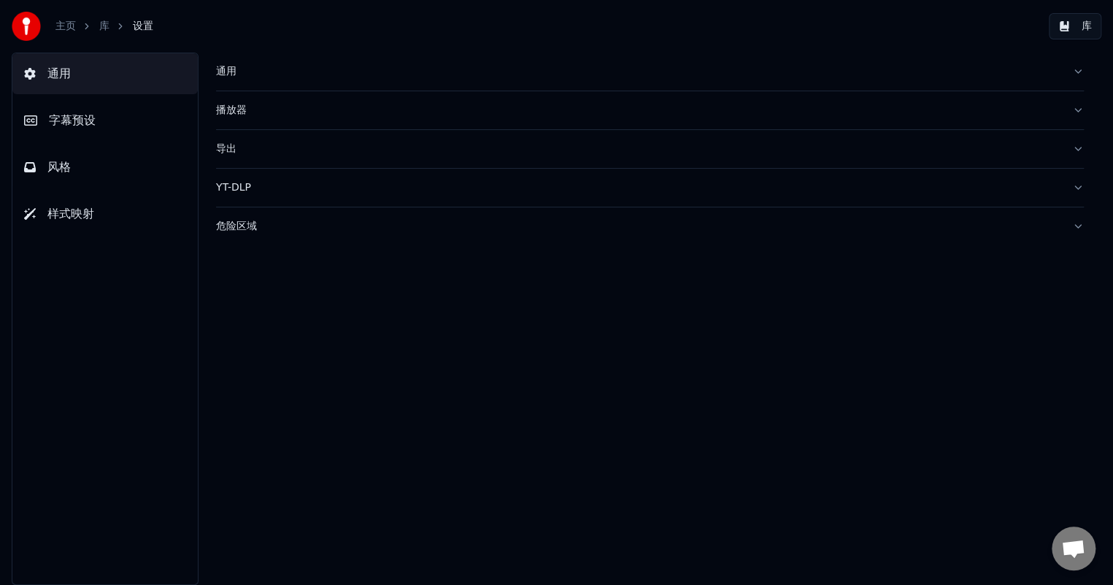
click at [50, 161] on span "风格" at bounding box center [58, 167] width 23 height 18
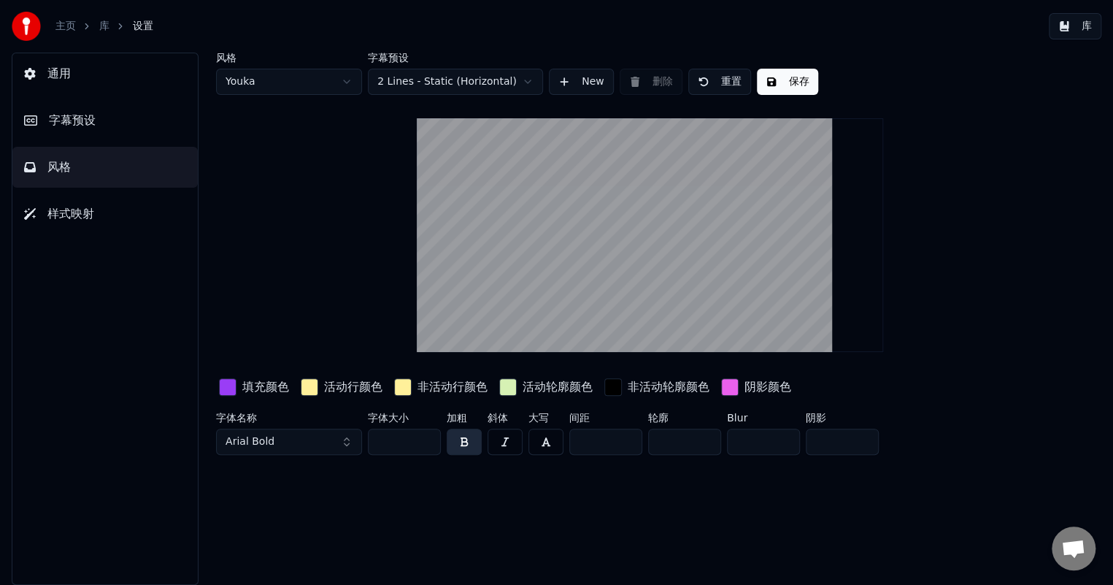
click at [346, 439] on button "Arial Bold" at bounding box center [289, 441] width 146 height 26
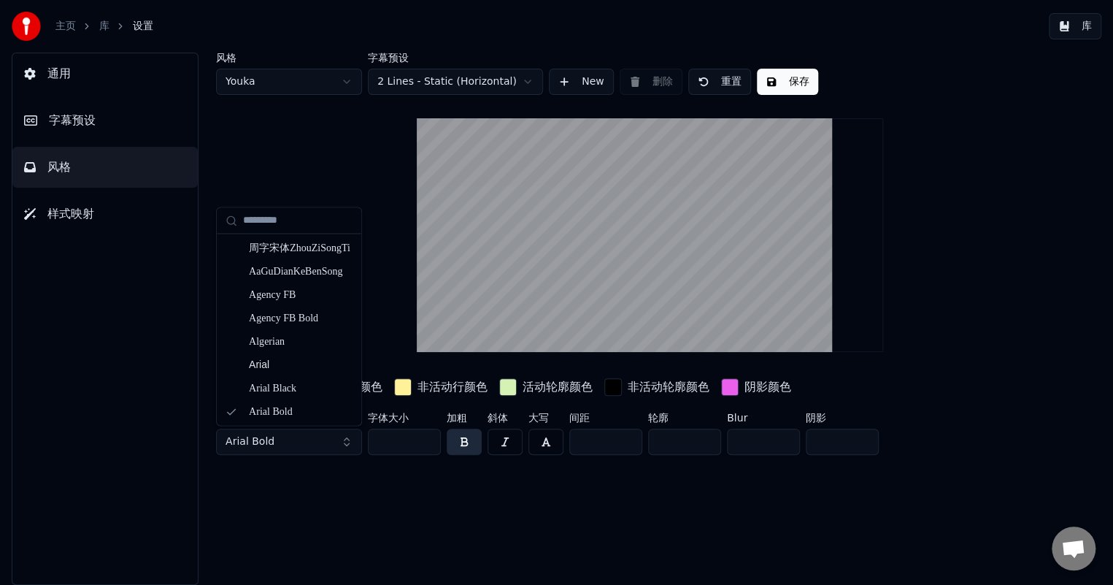
click at [346, 441] on button "Arial Bold" at bounding box center [289, 441] width 146 height 26
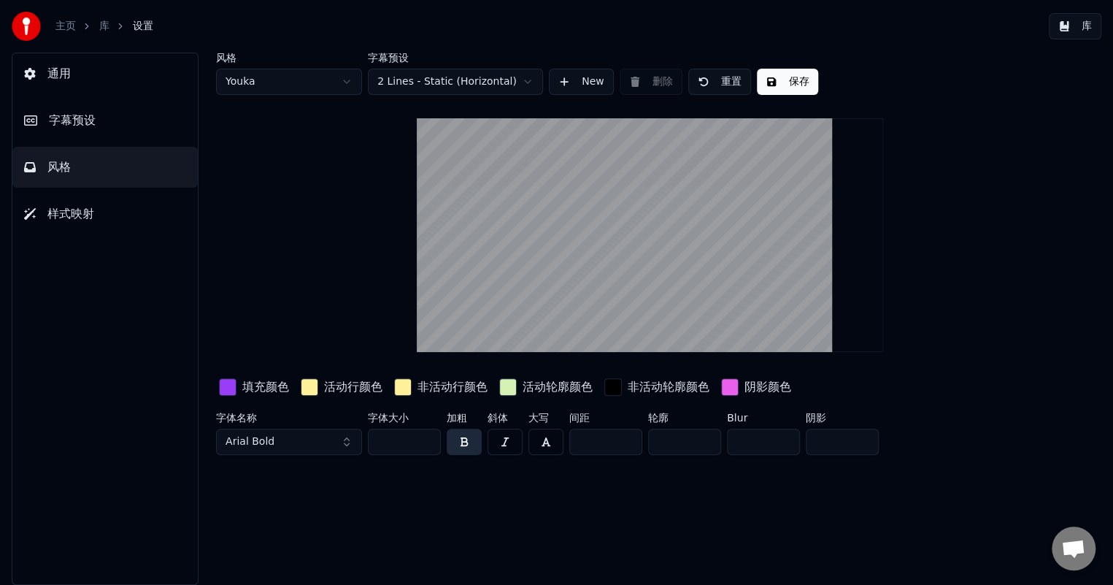
click at [275, 443] on button "Arial Bold" at bounding box center [289, 441] width 146 height 26
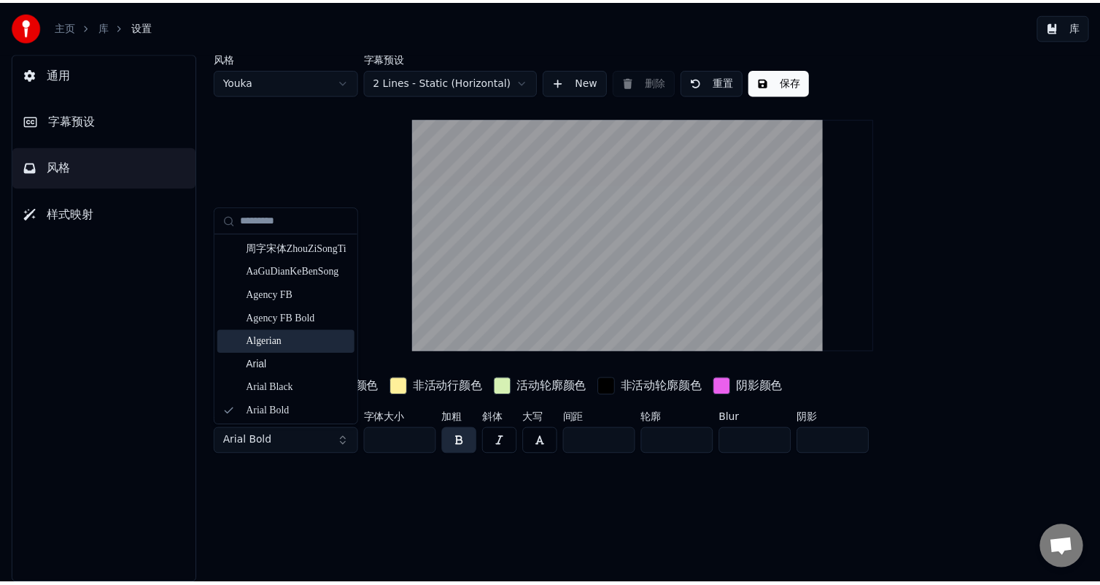
scroll to position [73, 0]
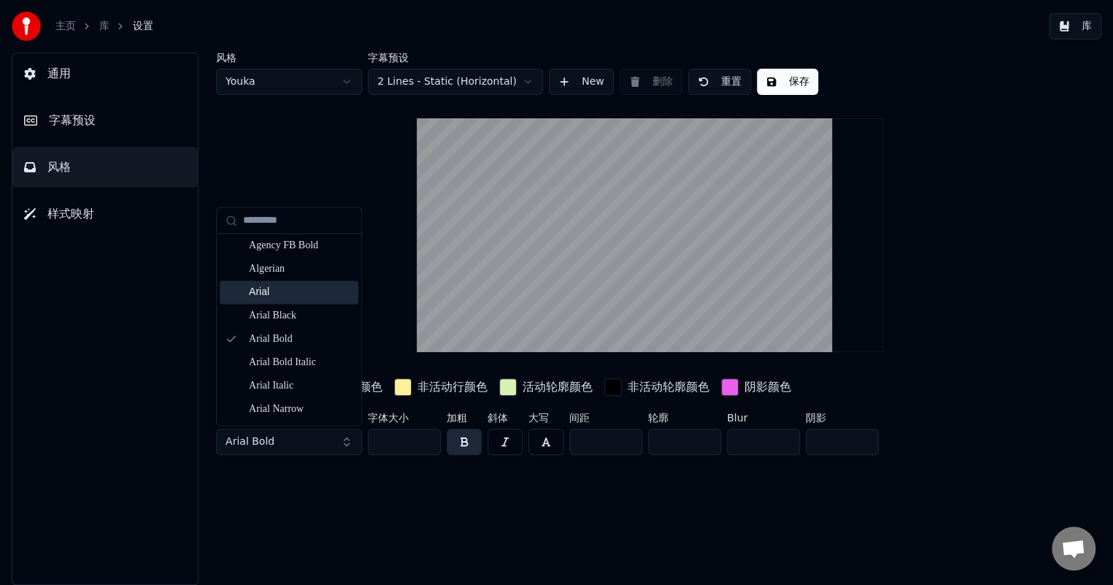
click at [302, 285] on div "Arial" at bounding box center [301, 292] width 104 height 15
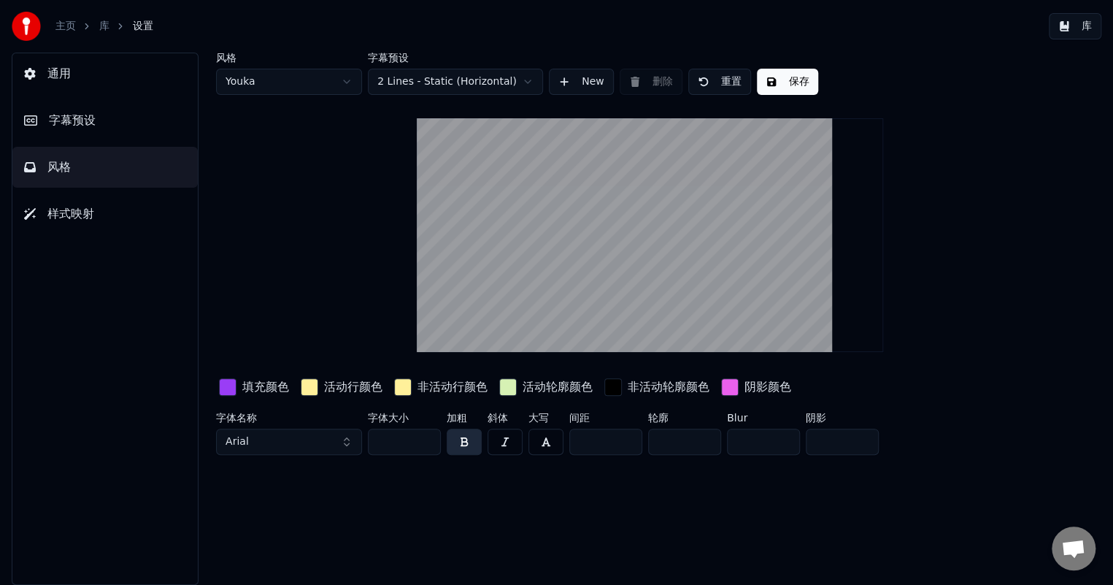
click at [782, 80] on button "保存" at bounding box center [787, 82] width 61 height 26
click at [782, 80] on button "完成" at bounding box center [787, 82] width 61 height 26
click at [781, 80] on button "保存" at bounding box center [787, 82] width 61 height 26
click at [1079, 21] on button "库" at bounding box center [1075, 26] width 53 height 26
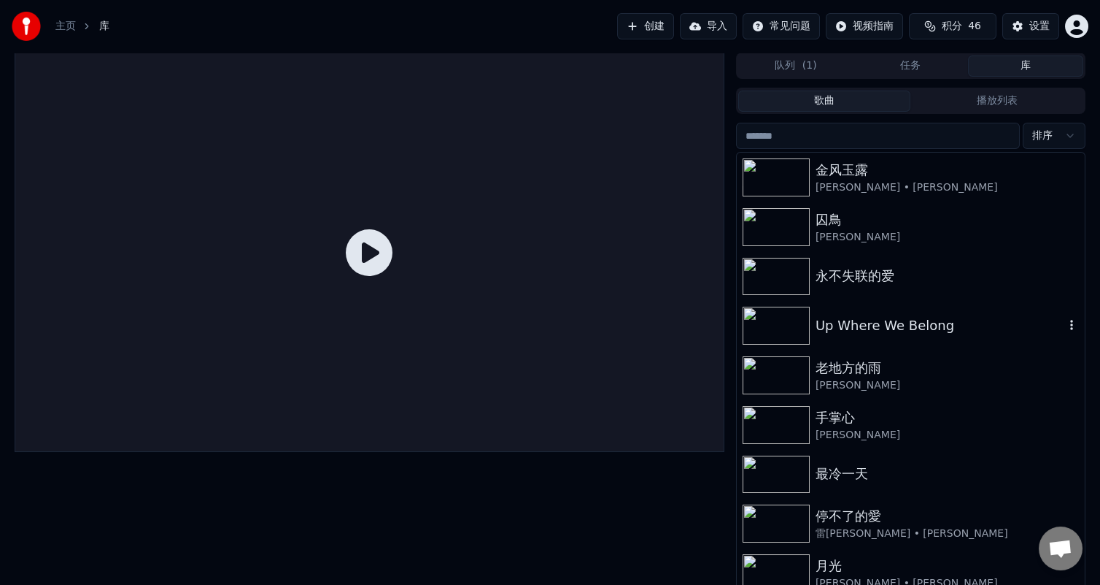
click at [913, 319] on div "Up Where We Belong" at bounding box center [940, 325] width 249 height 20
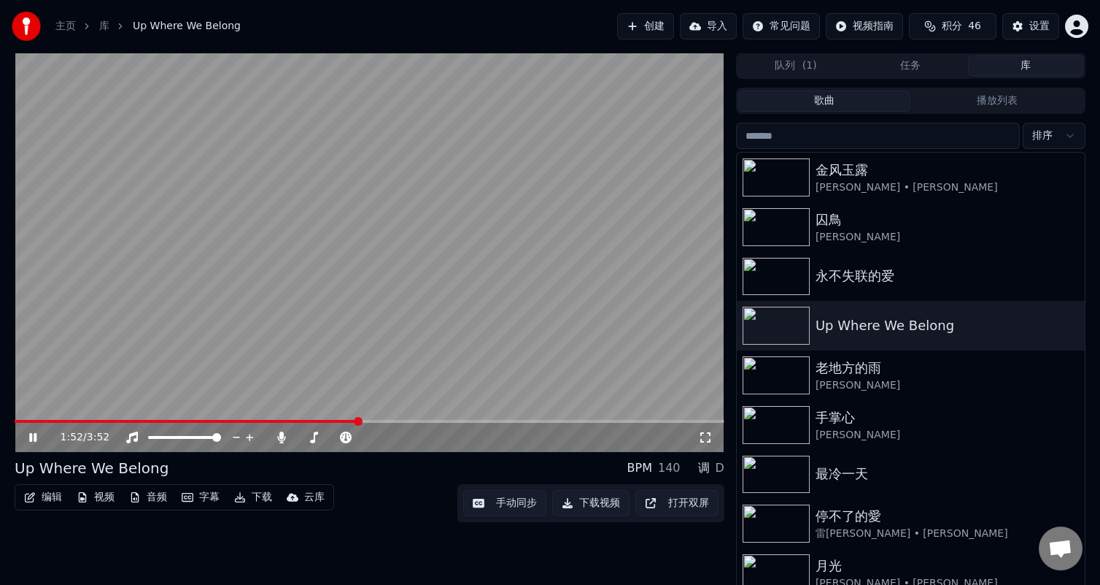
click at [50, 496] on button "编辑" at bounding box center [43, 497] width 50 height 20
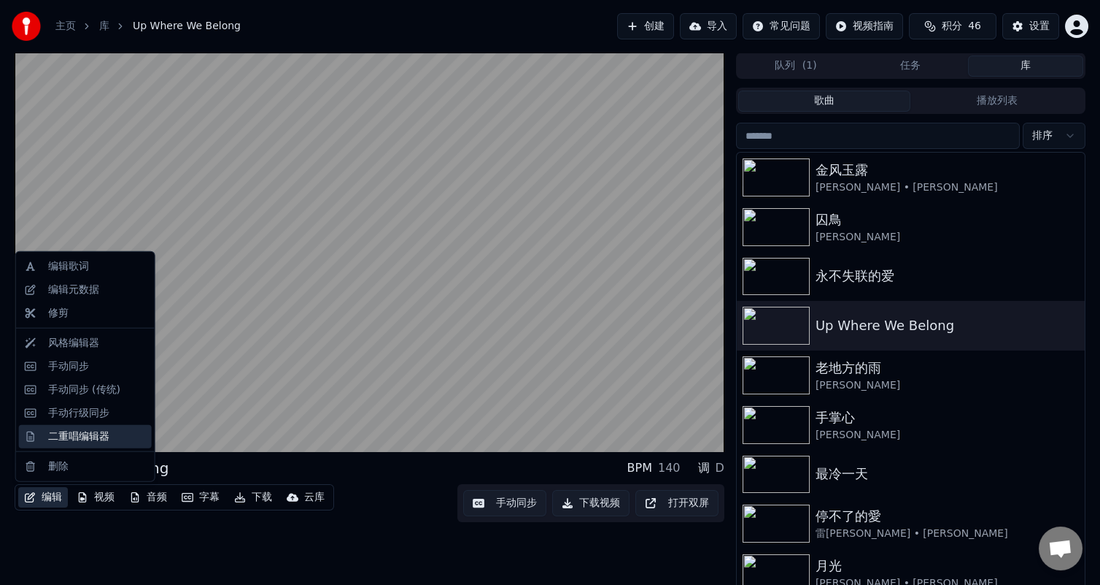
click at [99, 440] on div "二重唱编辑器" at bounding box center [78, 436] width 61 height 15
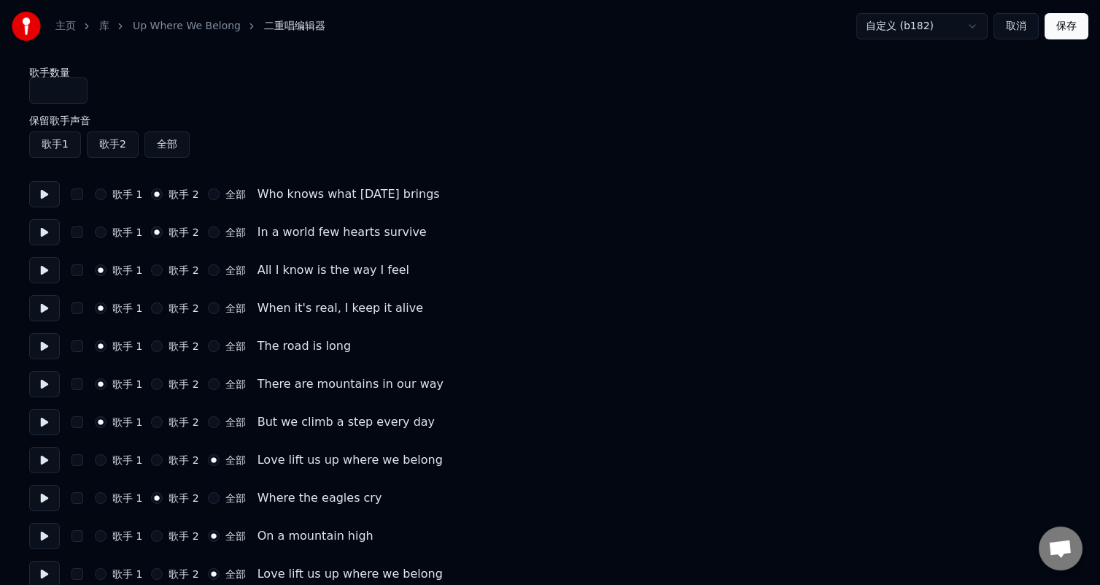
click at [34, 345] on button at bounding box center [44, 346] width 31 height 26
click at [190, 342] on label "歌手 2" at bounding box center [184, 346] width 30 height 10
click at [163, 342] on button "歌手 2" at bounding box center [157, 346] width 12 height 12
click at [40, 189] on button at bounding box center [44, 194] width 31 height 26
click at [45, 232] on button at bounding box center [44, 232] width 31 height 26
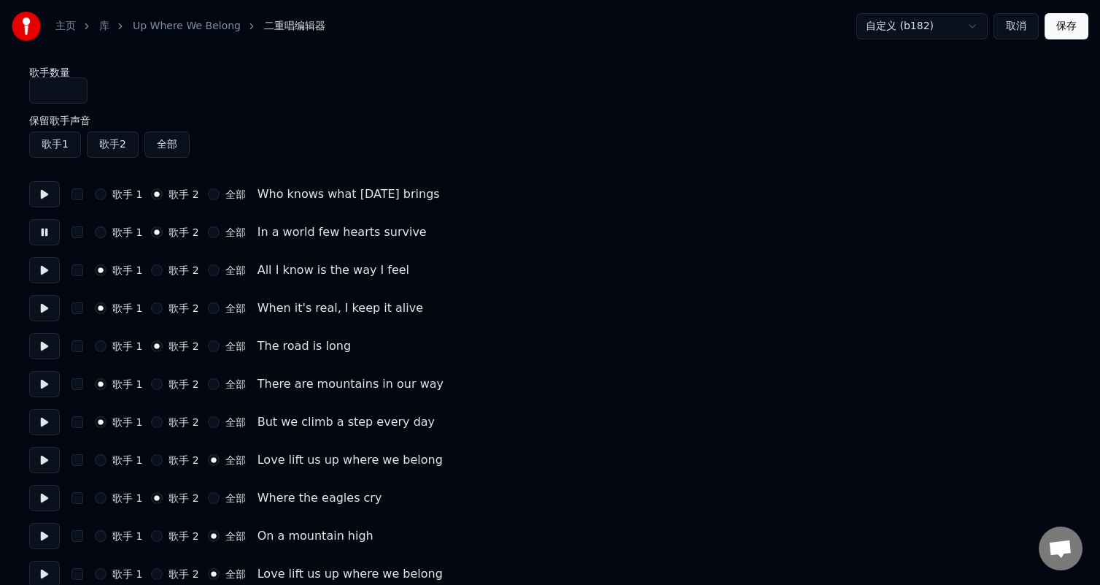
click at [46, 274] on button at bounding box center [44, 270] width 31 height 26
click at [40, 307] on button at bounding box center [44, 308] width 31 height 26
click at [126, 342] on label "歌手 1" at bounding box center [127, 346] width 30 height 10
click at [107, 342] on button "歌手 1" at bounding box center [101, 346] width 12 height 12
click at [48, 350] on button at bounding box center [44, 346] width 31 height 26
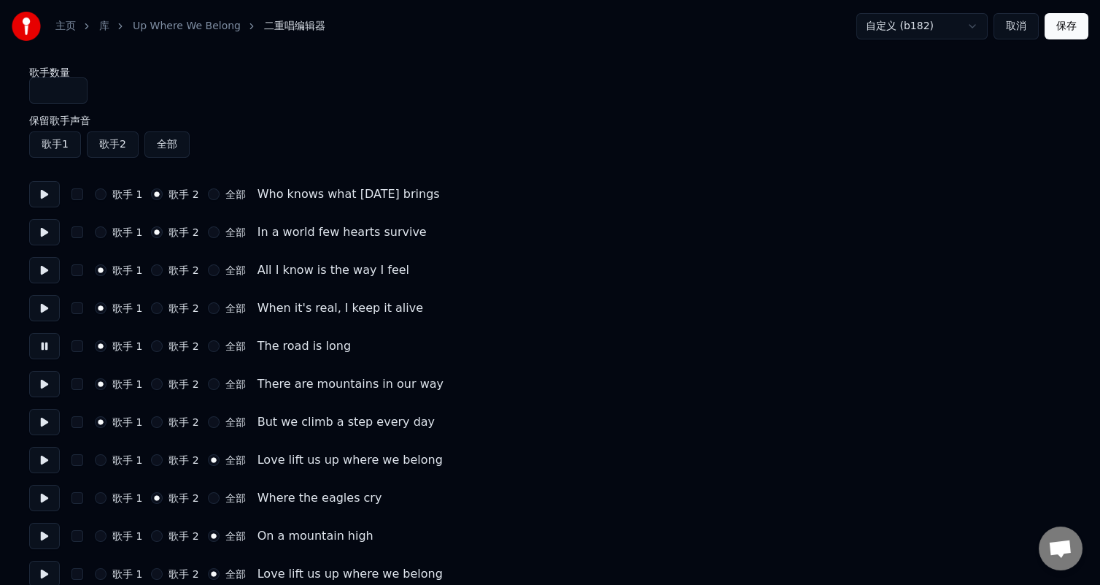
click at [38, 385] on button at bounding box center [44, 384] width 31 height 26
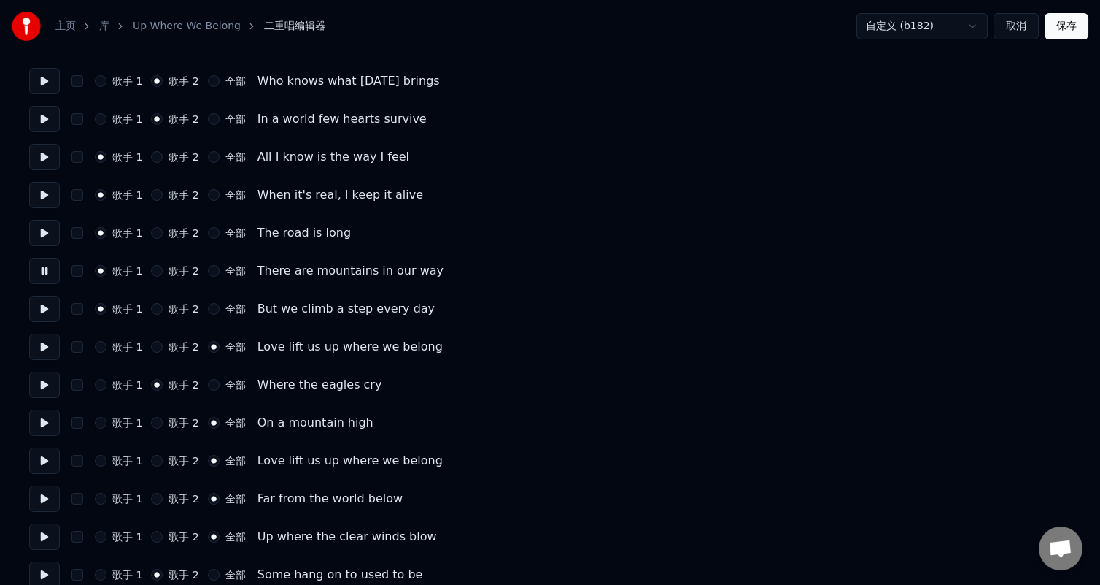
scroll to position [146, 0]
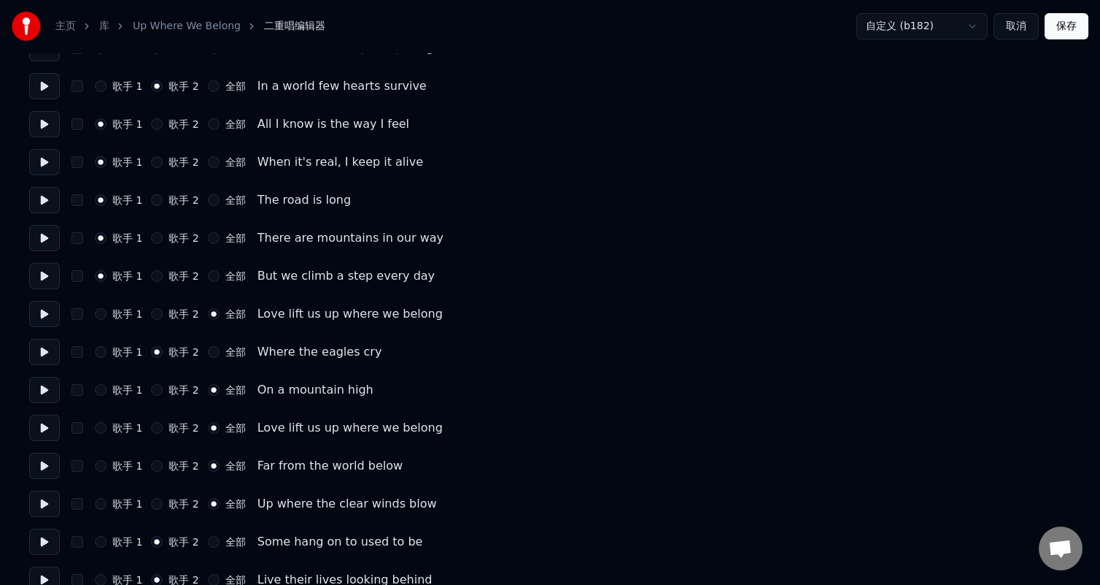
click at [40, 274] on button at bounding box center [44, 276] width 31 height 26
click at [42, 319] on button at bounding box center [44, 314] width 31 height 26
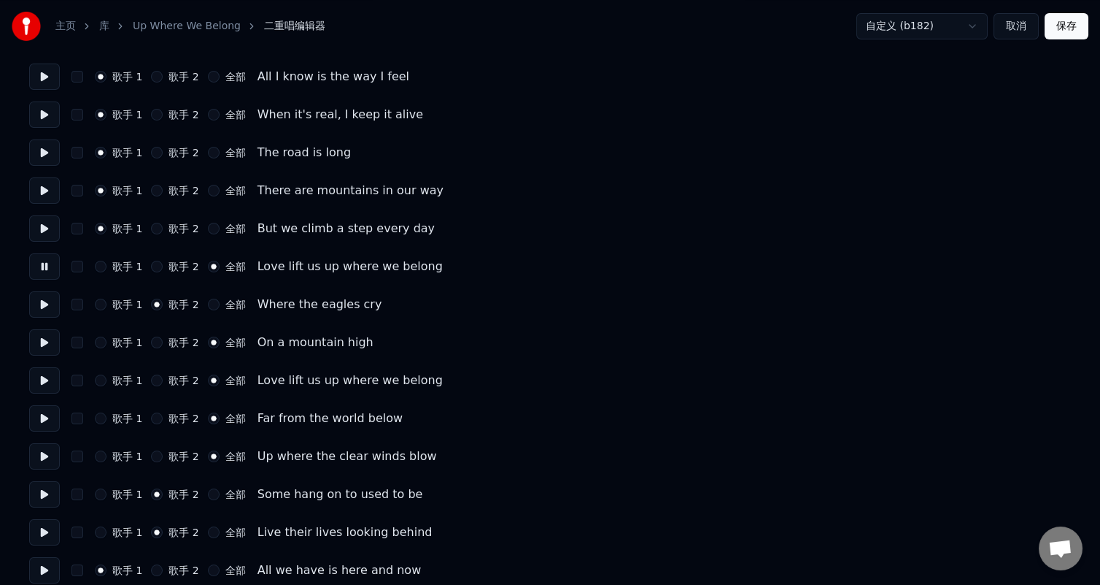
scroll to position [219, 0]
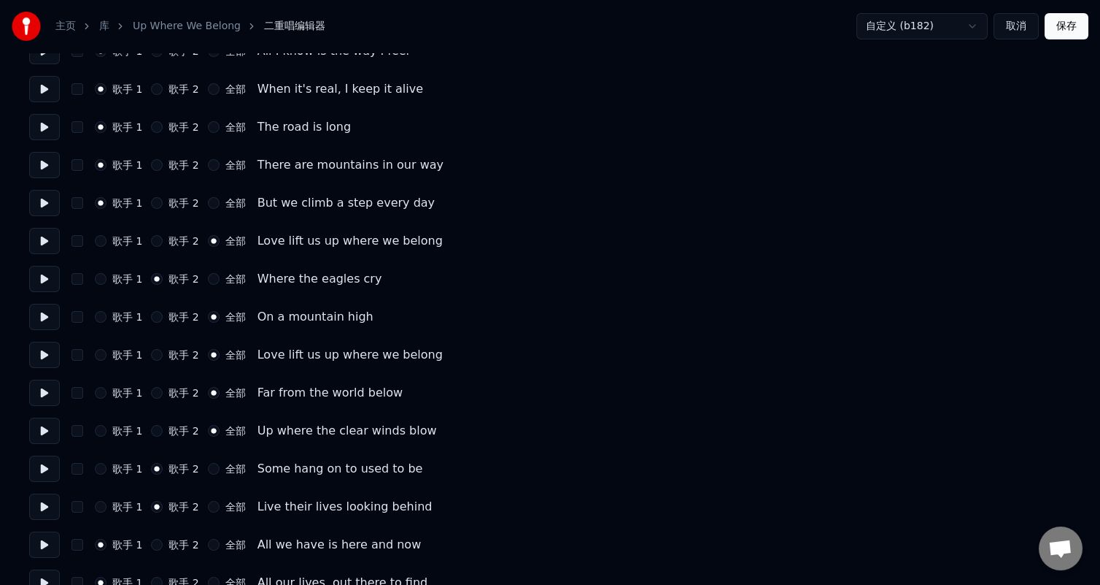
click at [39, 277] on button at bounding box center [44, 279] width 31 height 26
click at [239, 274] on label "全部" at bounding box center [235, 279] width 20 height 10
click at [220, 274] on button "全部" at bounding box center [214, 279] width 12 height 12
click at [40, 319] on button at bounding box center [44, 317] width 31 height 26
click at [46, 350] on button at bounding box center [44, 355] width 31 height 26
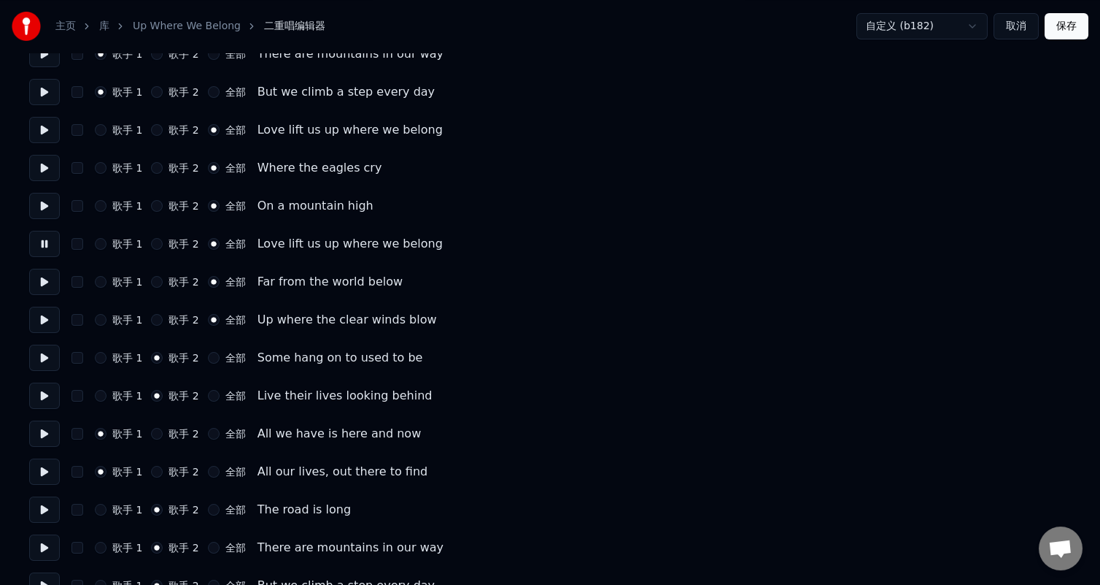
scroll to position [365, 0]
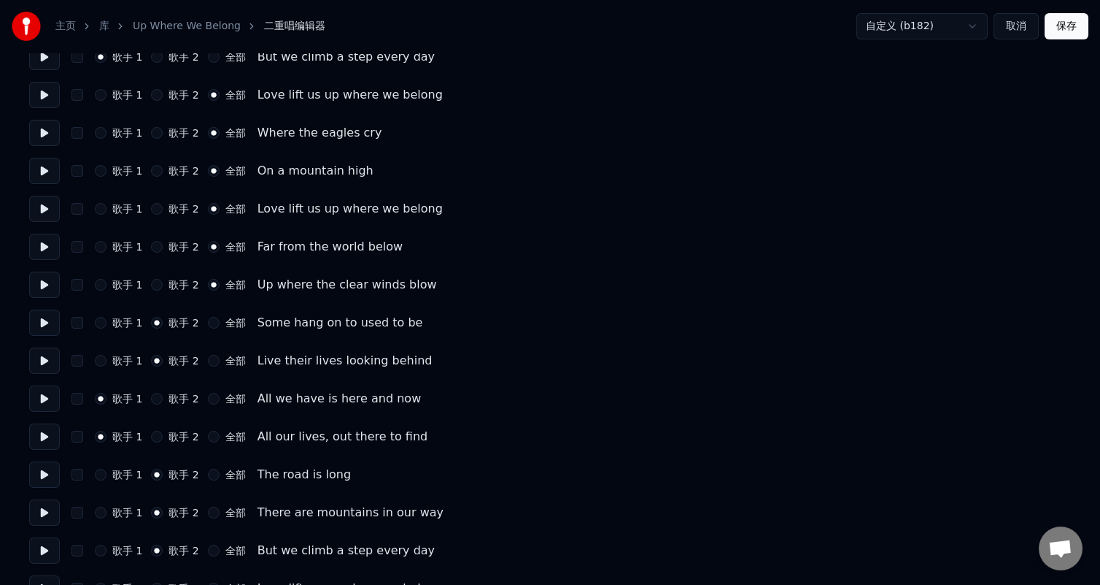
click at [46, 239] on button at bounding box center [44, 247] width 31 height 26
click at [40, 284] on button at bounding box center [44, 284] width 31 height 26
click at [42, 276] on button at bounding box center [44, 284] width 31 height 26
click at [182, 277] on div "歌手 1 歌手 2 全部 Up where the clear winds blow" at bounding box center [550, 284] width 1042 height 26
click at [166, 286] on div "歌手 2" at bounding box center [174, 285] width 47 height 12
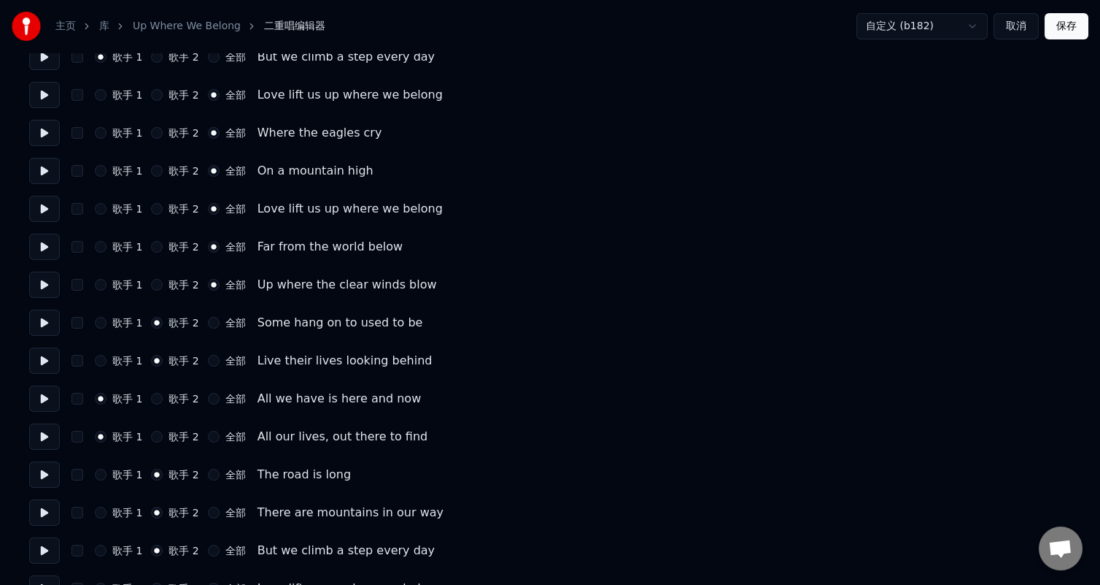
click at [170, 280] on label "歌手 2" at bounding box center [184, 285] width 30 height 10
click at [163, 280] on button "歌手 2" at bounding box center [157, 285] width 12 height 12
click at [40, 274] on button at bounding box center [44, 284] width 31 height 26
click at [50, 319] on button at bounding box center [44, 322] width 31 height 26
click at [38, 359] on button at bounding box center [44, 360] width 31 height 26
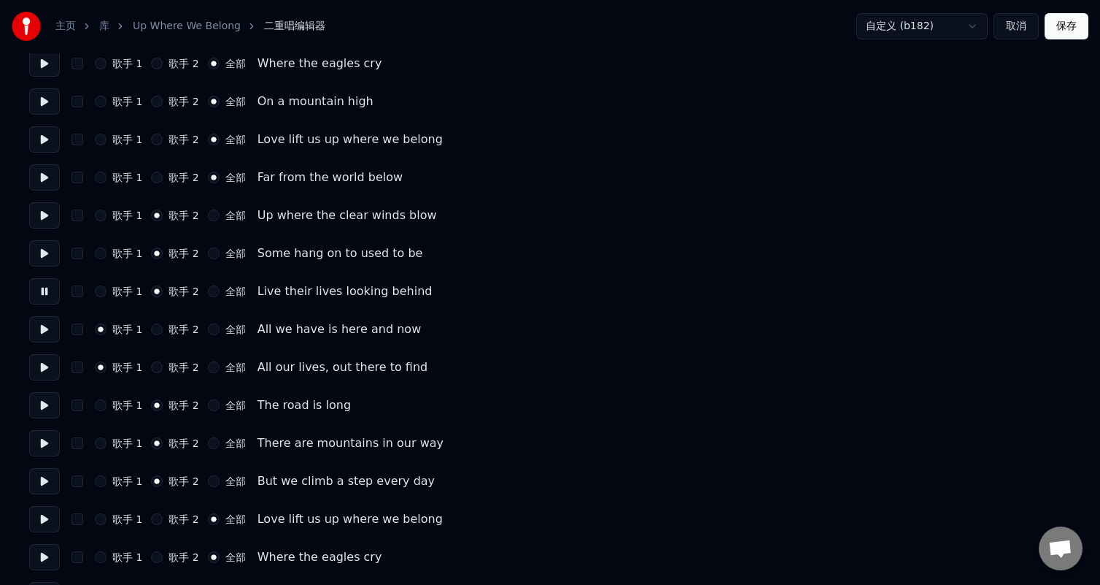
scroll to position [438, 0]
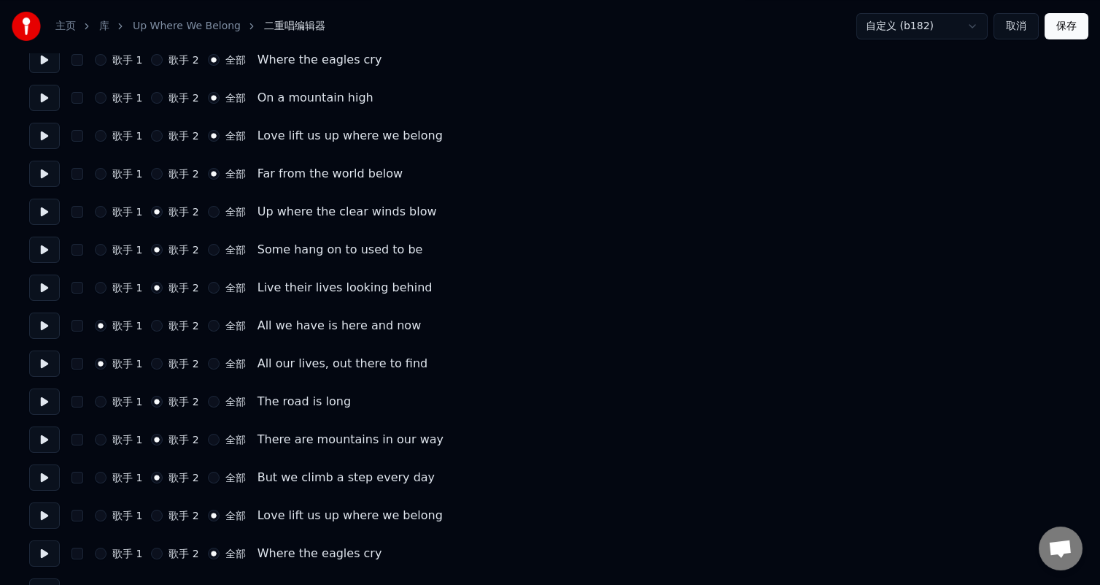
click at [40, 321] on button at bounding box center [44, 325] width 31 height 26
click at [42, 370] on button at bounding box center [44, 363] width 31 height 26
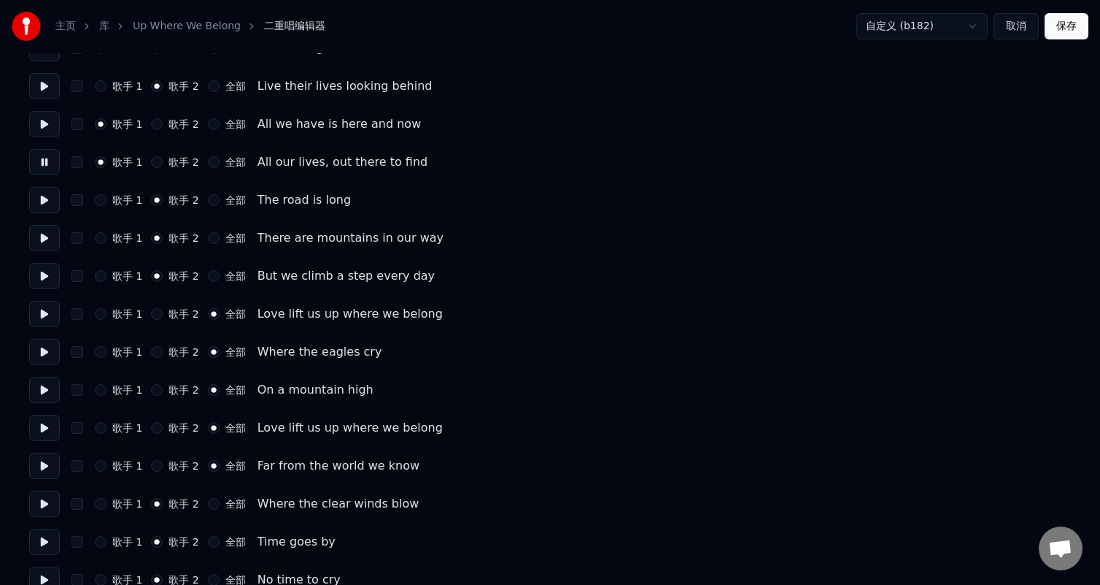
scroll to position [657, 0]
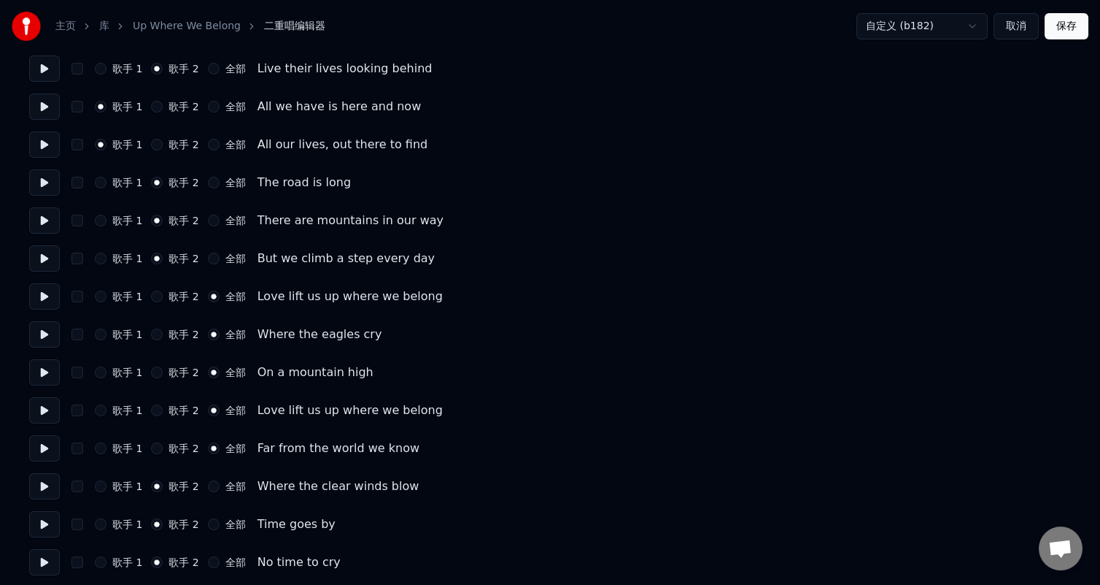
click at [45, 182] on button at bounding box center [44, 182] width 31 height 26
click at [47, 225] on button at bounding box center [44, 220] width 31 height 26
click at [42, 262] on button at bounding box center [44, 258] width 31 height 26
click at [40, 296] on button at bounding box center [44, 296] width 31 height 26
click at [48, 334] on button at bounding box center [44, 334] width 31 height 26
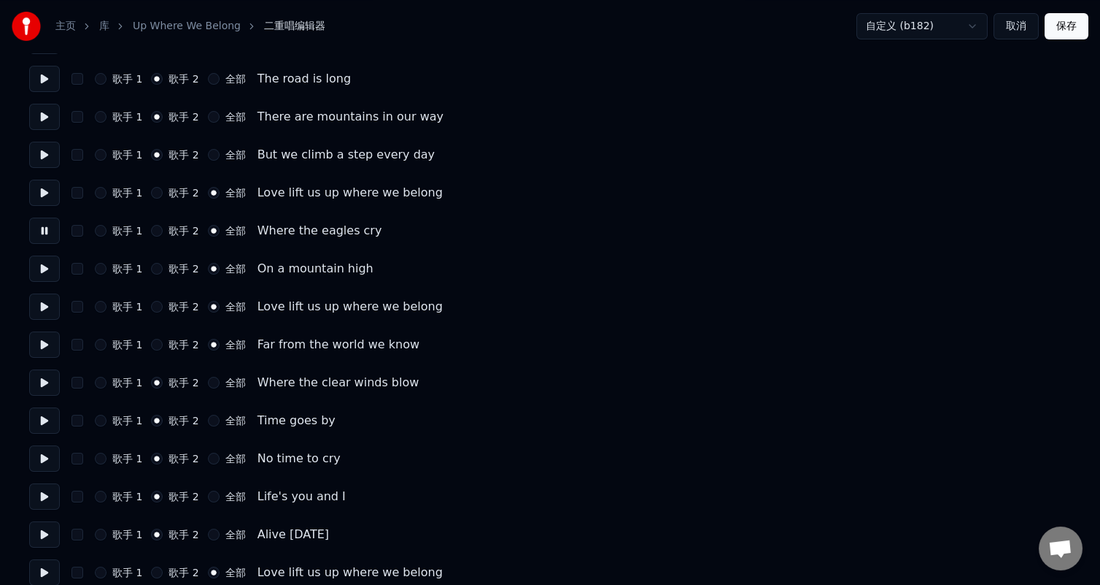
scroll to position [803, 0]
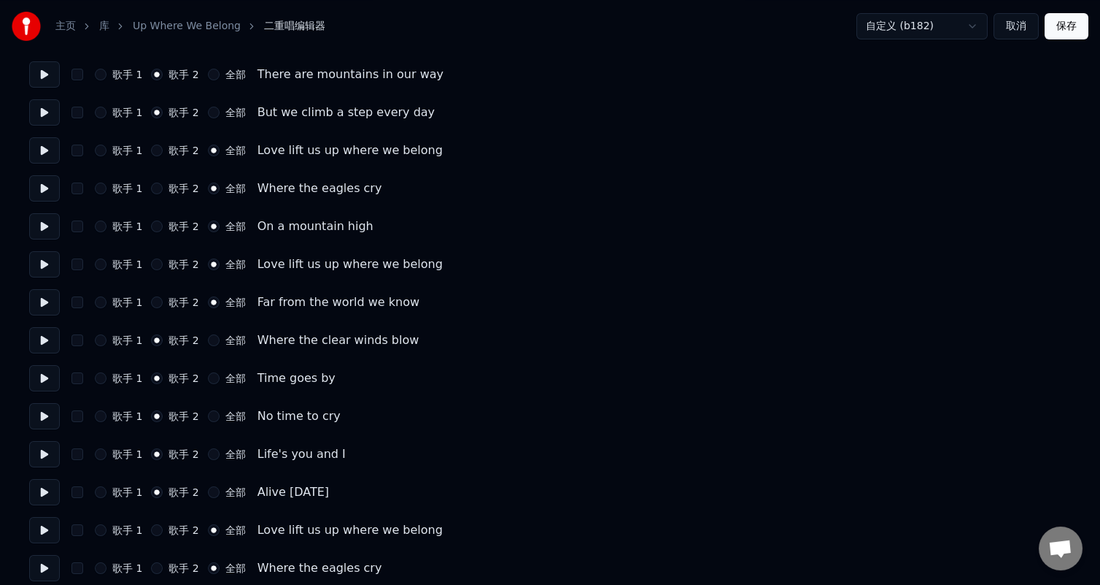
click at [54, 216] on button at bounding box center [44, 226] width 31 height 26
click at [46, 225] on button at bounding box center [44, 226] width 31 height 26
click at [46, 270] on button at bounding box center [44, 264] width 31 height 26
click at [36, 298] on button at bounding box center [44, 302] width 31 height 26
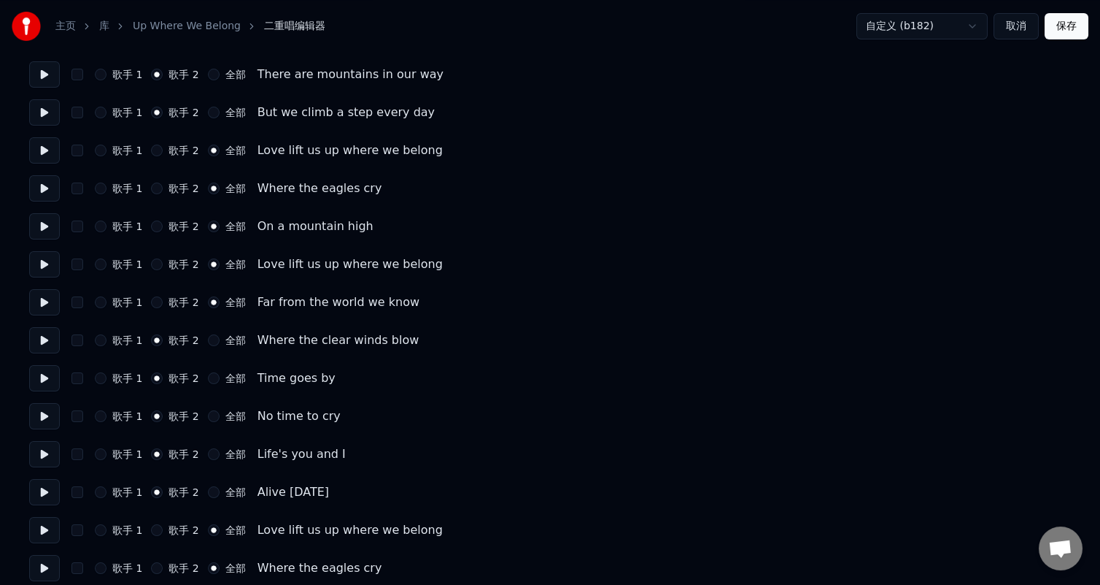
click at [38, 343] on button at bounding box center [44, 340] width 31 height 26
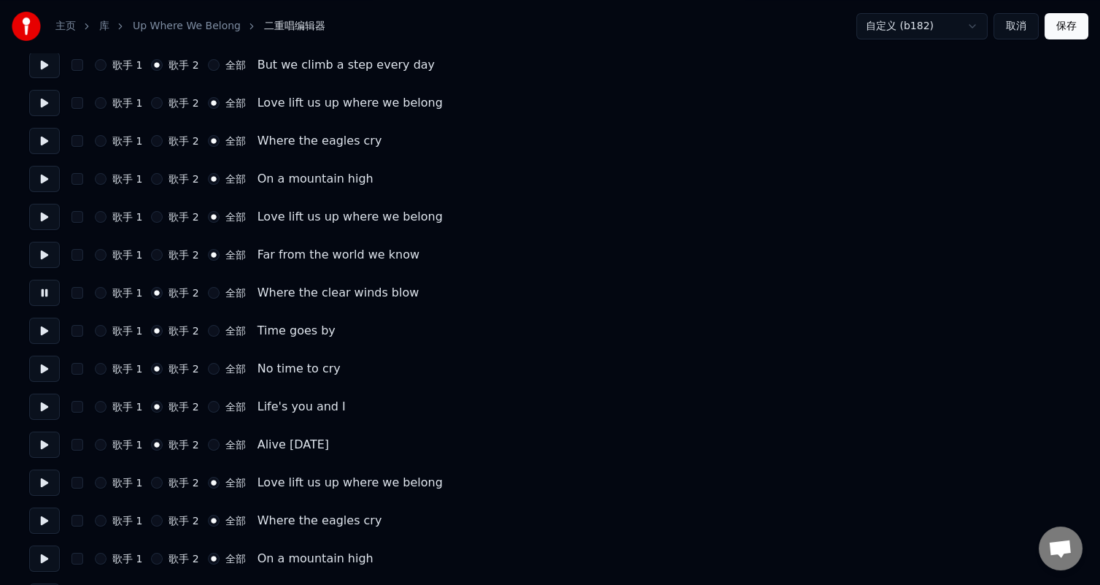
scroll to position [876, 0]
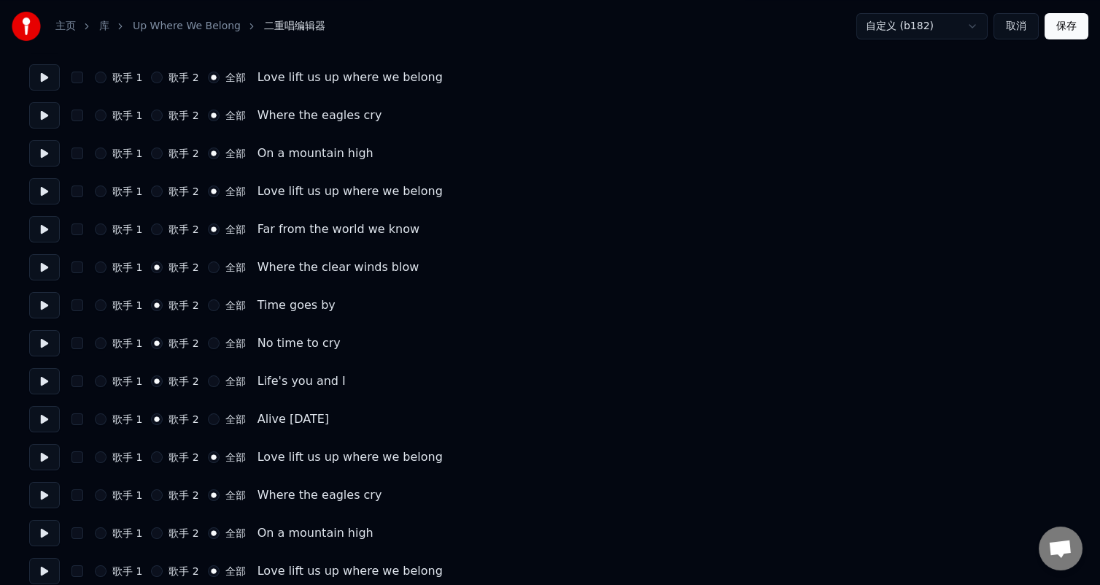
click at [45, 298] on button at bounding box center [44, 305] width 31 height 26
click at [45, 347] on button at bounding box center [44, 343] width 31 height 26
click at [44, 382] on button at bounding box center [44, 381] width 31 height 26
click at [38, 416] on button at bounding box center [44, 419] width 31 height 26
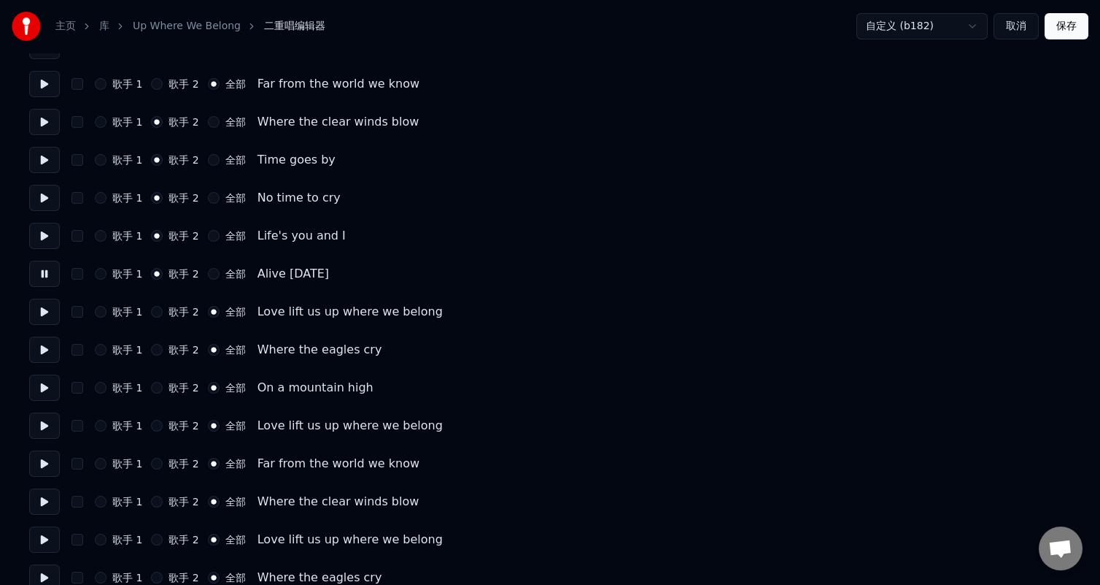
scroll to position [1022, 0]
click at [44, 309] on button at bounding box center [44, 311] width 31 height 26
click at [46, 351] on button at bounding box center [44, 349] width 31 height 26
click at [40, 379] on button at bounding box center [44, 387] width 31 height 26
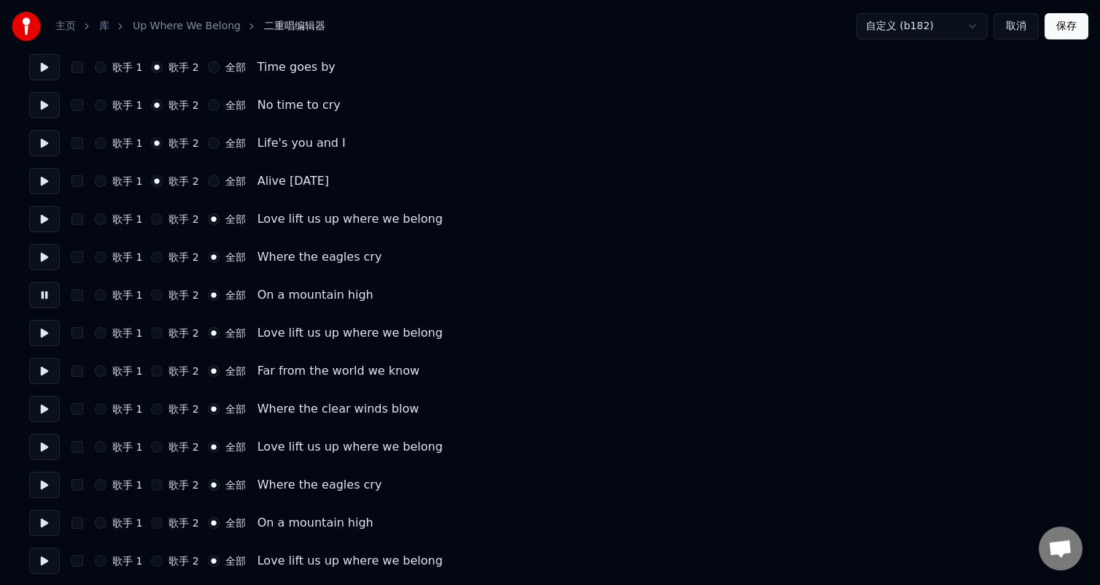
scroll to position [1117, 0]
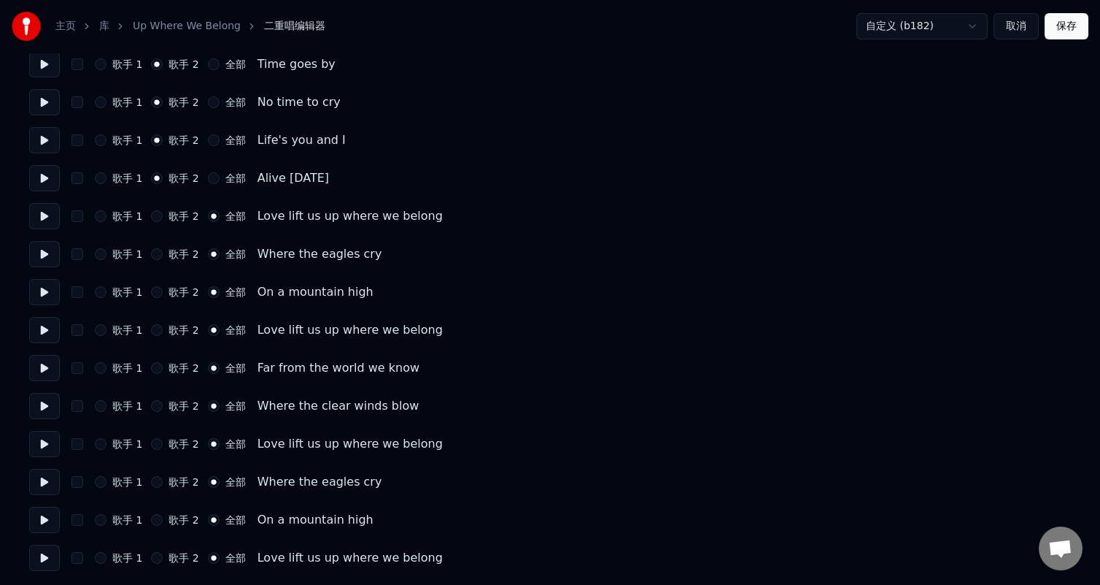
click at [47, 325] on button at bounding box center [44, 330] width 31 height 26
click at [42, 361] on button at bounding box center [44, 368] width 31 height 26
click at [45, 404] on button at bounding box center [44, 406] width 31 height 26
click at [34, 442] on button at bounding box center [44, 444] width 31 height 26
click at [45, 479] on button at bounding box center [44, 482] width 31 height 26
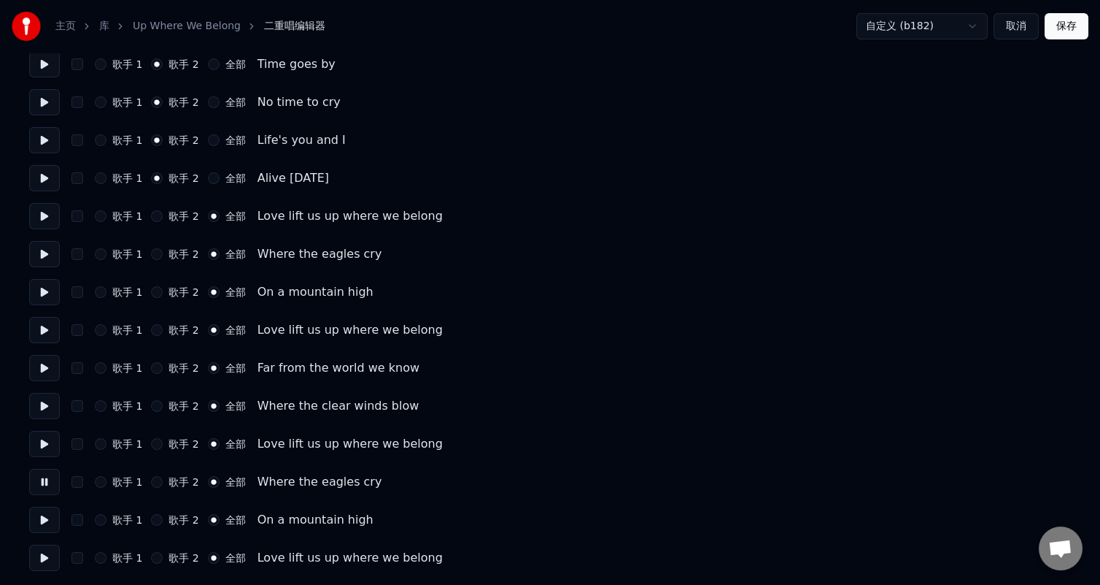
click at [39, 522] on button at bounding box center [44, 519] width 31 height 26
click at [40, 556] on button at bounding box center [44, 557] width 31 height 26
click at [1075, 34] on button "保存" at bounding box center [1067, 26] width 44 height 26
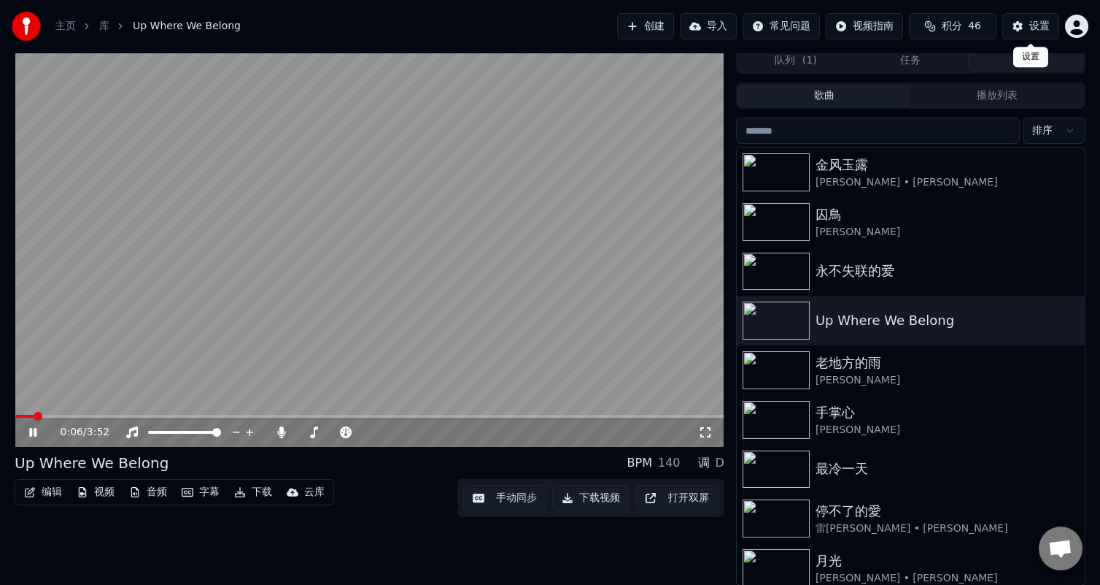
click at [1016, 19] on button "设置" at bounding box center [1031, 26] width 57 height 26
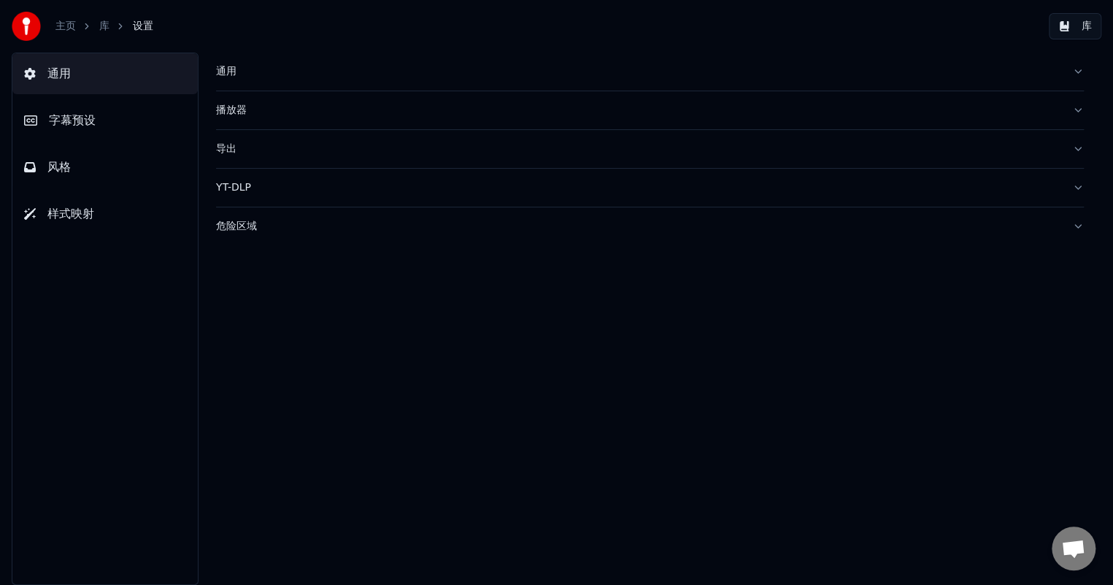
click at [45, 161] on button "风格" at bounding box center [104, 167] width 185 height 41
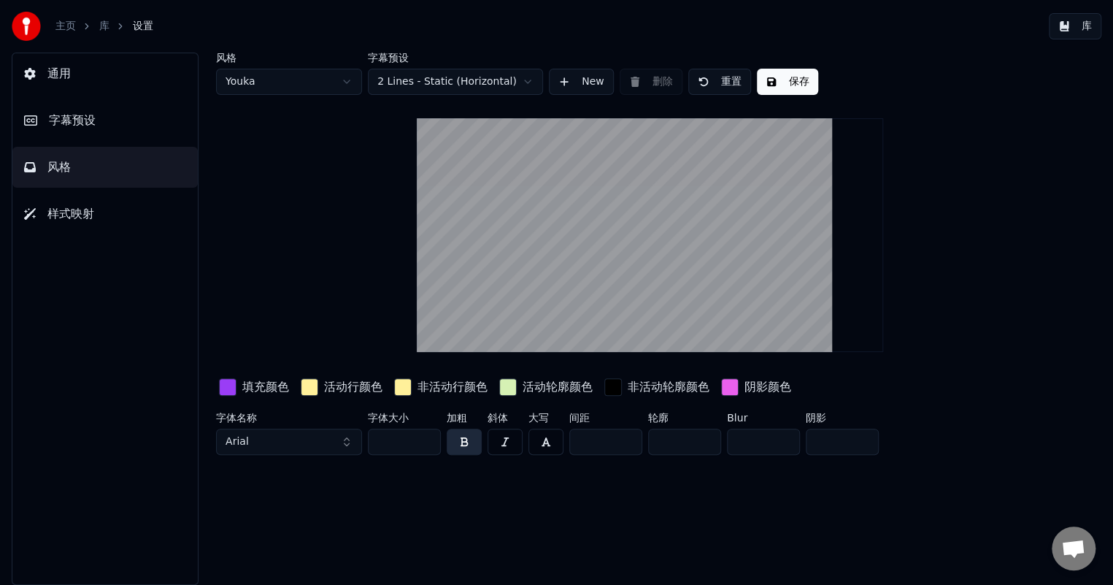
click at [456, 442] on button "button" at bounding box center [464, 441] width 35 height 26
click at [786, 80] on button "保存" at bounding box center [787, 82] width 61 height 26
click at [1082, 29] on button "库" at bounding box center [1075, 26] width 53 height 26
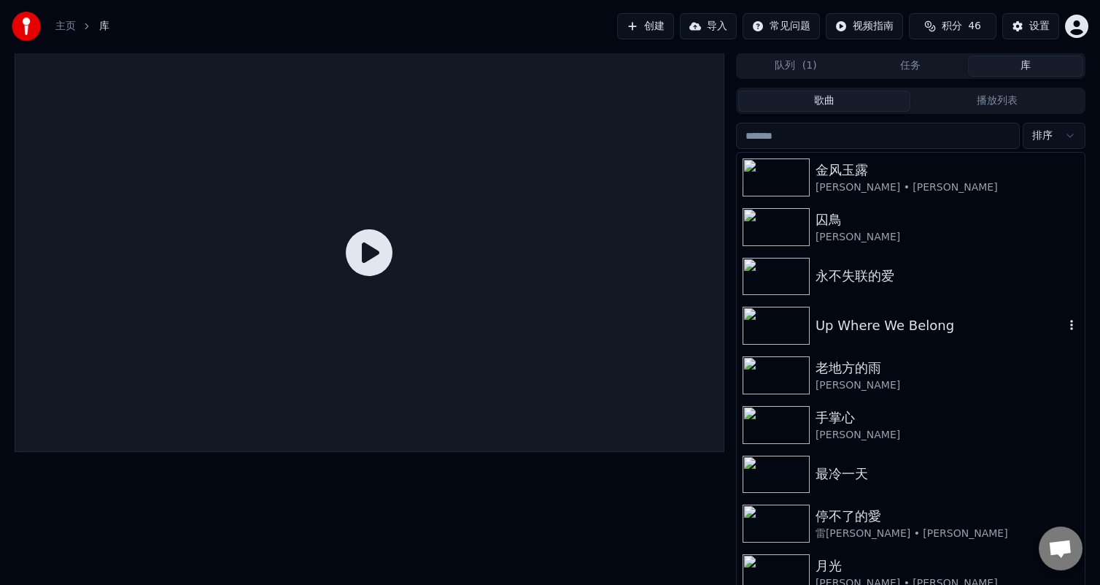
click at [903, 341] on div "Up Where We Belong" at bounding box center [911, 326] width 348 height 50
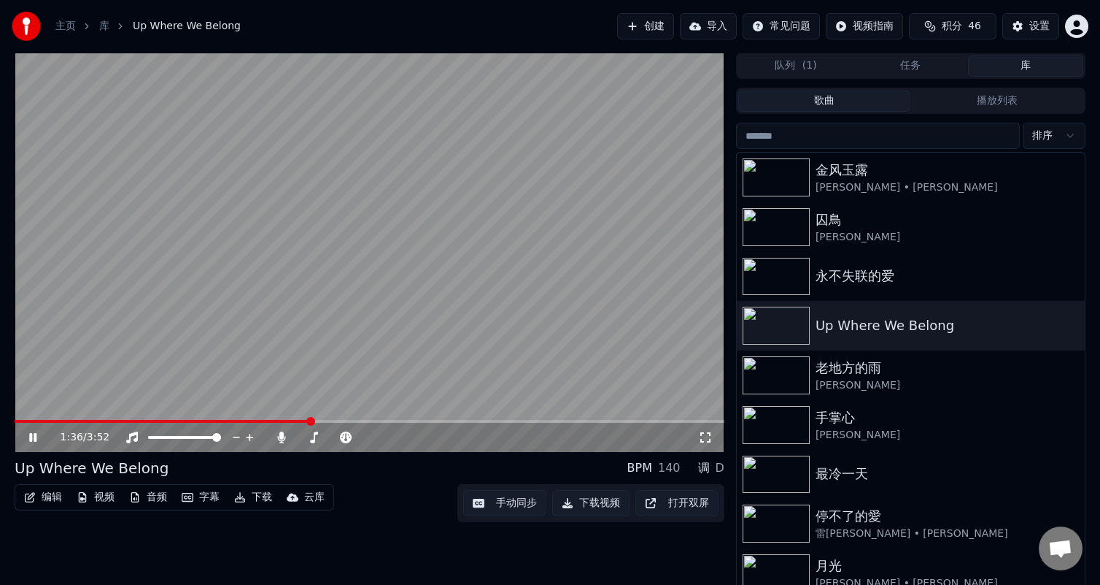
click at [263, 418] on video at bounding box center [370, 252] width 710 height 399
click at [275, 418] on video at bounding box center [370, 252] width 710 height 399
click at [280, 418] on video at bounding box center [370, 252] width 710 height 399
drag, startPoint x: 320, startPoint y: 423, endPoint x: 253, endPoint y: 418, distance: 66.6
click at [253, 418] on div "1:38 / 3:52" at bounding box center [370, 252] width 710 height 399
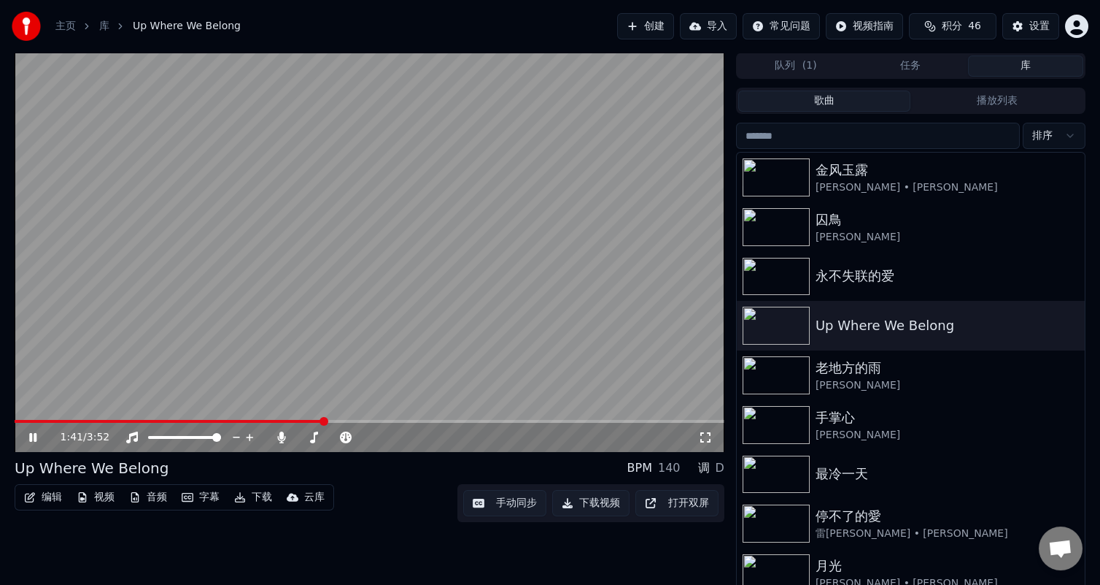
click at [243, 424] on div "1:41 / 3:52" at bounding box center [370, 437] width 710 height 29
click at [243, 416] on video at bounding box center [370, 252] width 710 height 399
click at [30, 430] on div "1:23 / 3:52" at bounding box center [369, 437] width 698 height 15
click at [36, 439] on icon at bounding box center [32, 437] width 7 height 9
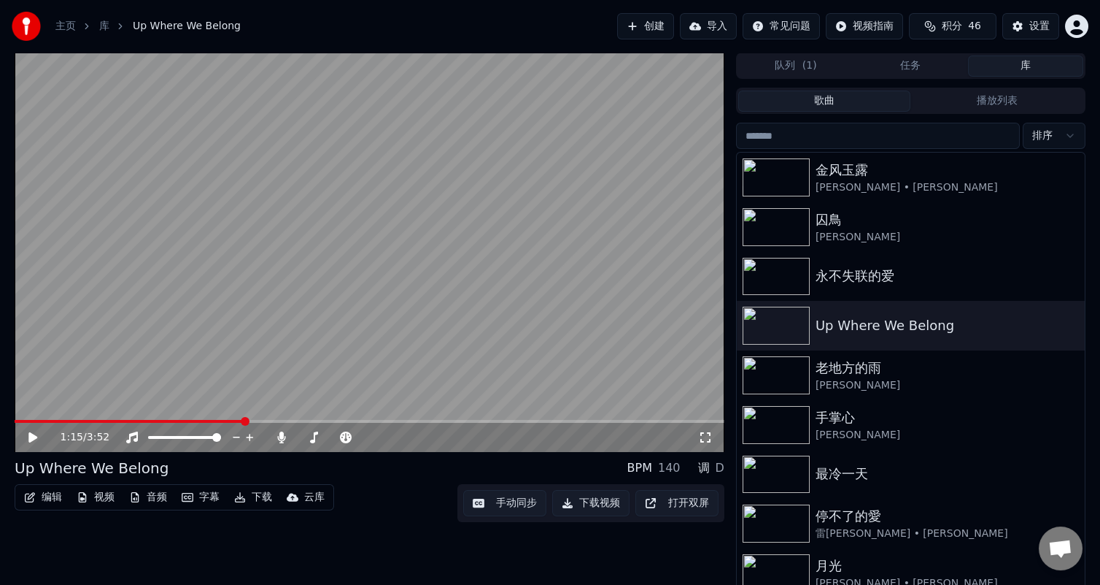
click at [243, 420] on span at bounding box center [129, 421] width 229 height 3
click at [34, 432] on icon at bounding box center [43, 437] width 34 height 12
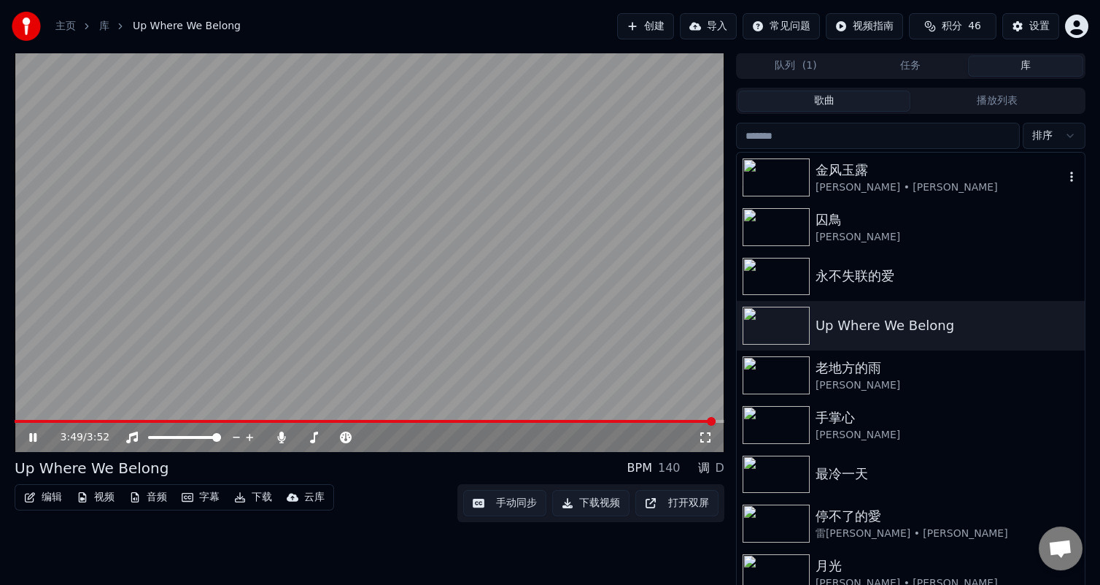
click at [856, 177] on div "金风玉露" at bounding box center [940, 170] width 249 height 20
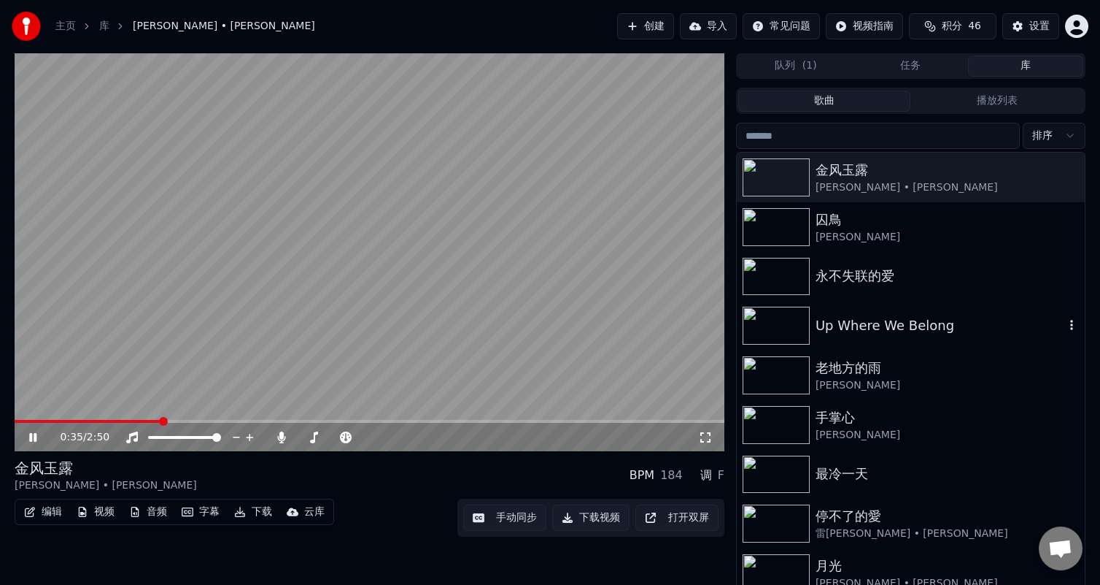
click at [888, 335] on div "Up Where We Belong" at bounding box center [940, 325] width 249 height 20
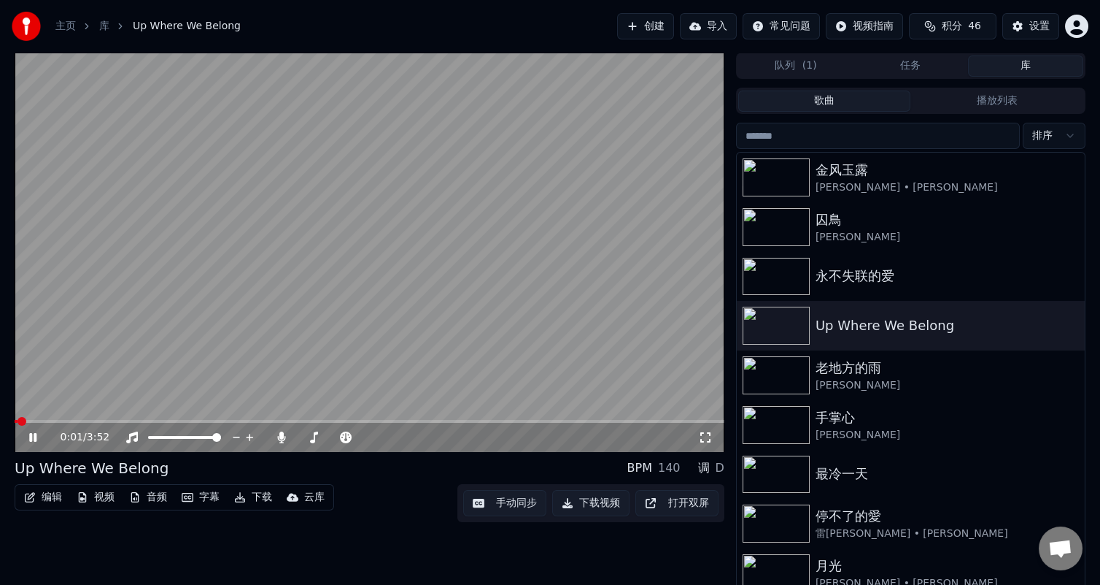
click at [33, 499] on icon "button" at bounding box center [30, 497] width 10 height 10
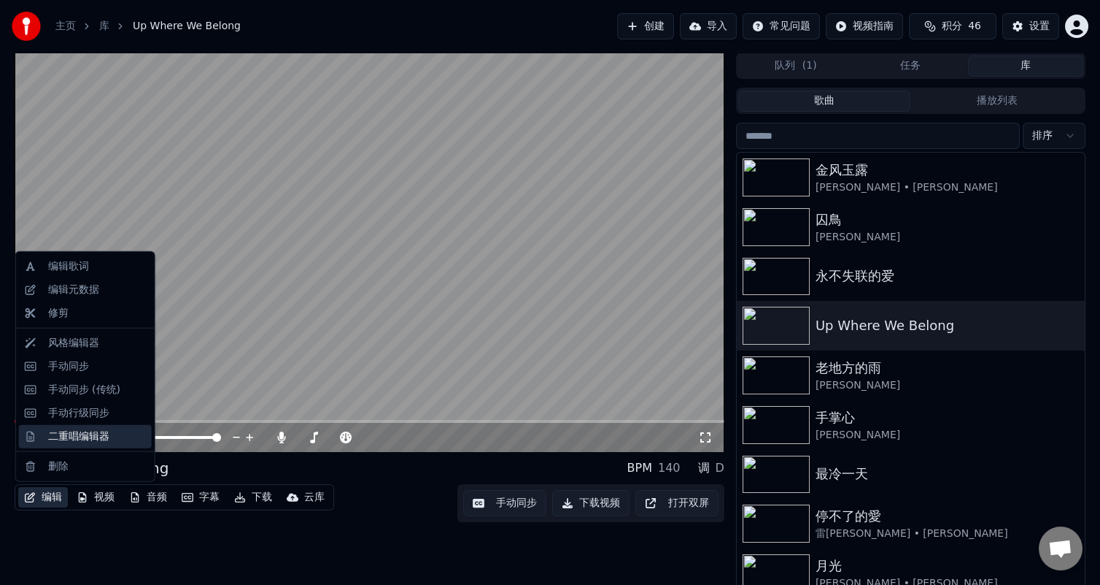
click at [73, 435] on div "二重唱编辑器" at bounding box center [78, 436] width 61 height 15
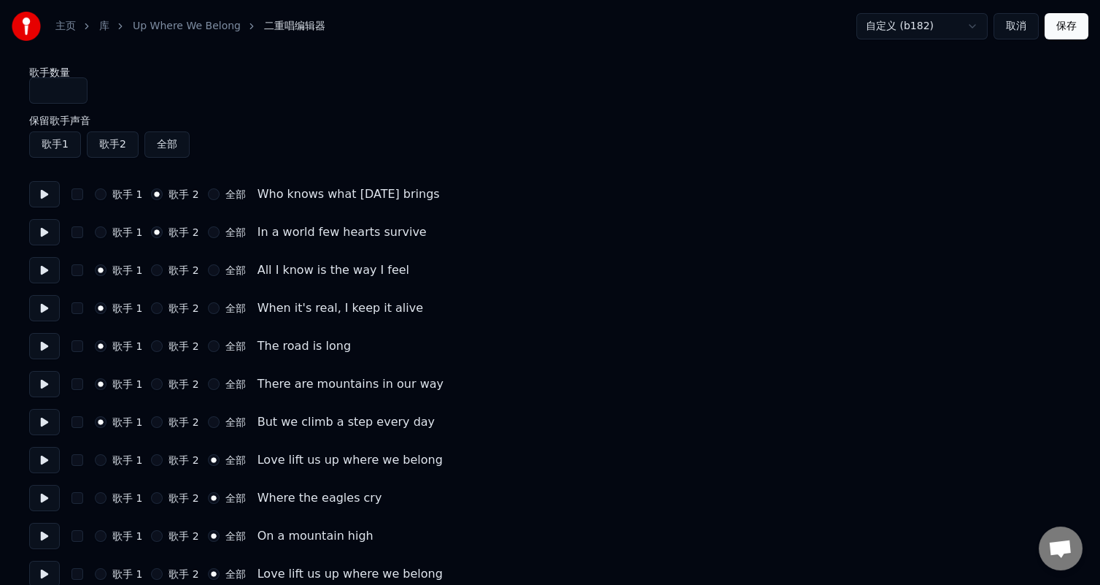
click at [120, 191] on label "歌手 1" at bounding box center [127, 194] width 30 height 10
click at [107, 191] on button "歌手 1" at bounding box center [101, 194] width 12 height 12
click at [124, 236] on label "歌手 1" at bounding box center [127, 232] width 30 height 10
click at [107, 236] on button "歌手 1" at bounding box center [101, 232] width 12 height 12
click at [190, 266] on label "歌手 2" at bounding box center [184, 270] width 30 height 10
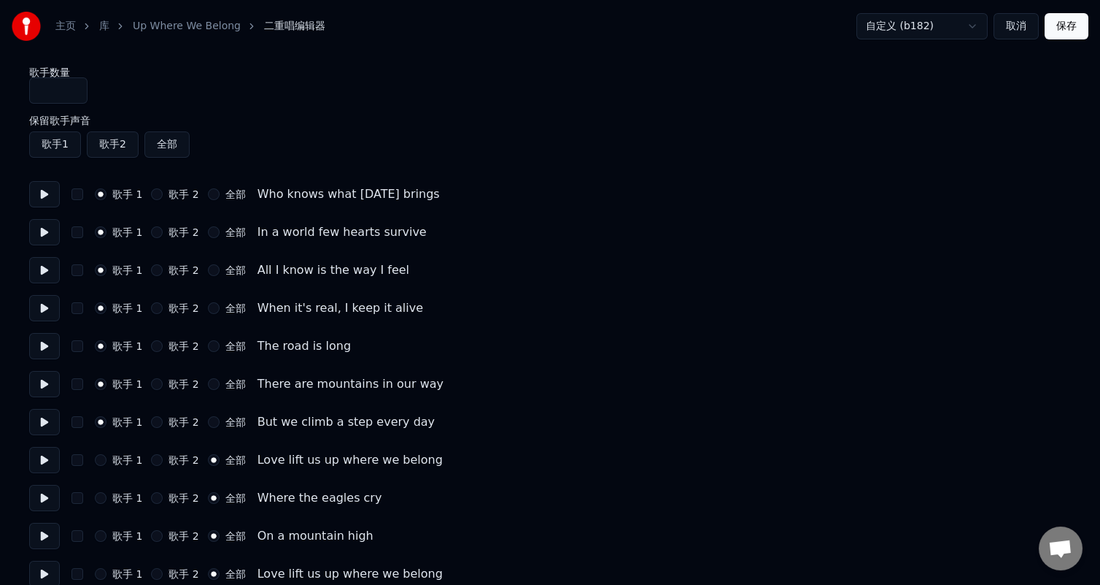
click at [163, 266] on button "歌手 2" at bounding box center [157, 270] width 12 height 12
click at [185, 311] on label "歌手 2" at bounding box center [184, 308] width 30 height 10
click at [163, 311] on button "歌手 2" at bounding box center [157, 308] width 12 height 12
click at [181, 341] on label "歌手 2" at bounding box center [184, 346] width 30 height 10
click at [163, 340] on button "歌手 2" at bounding box center [157, 346] width 12 height 12
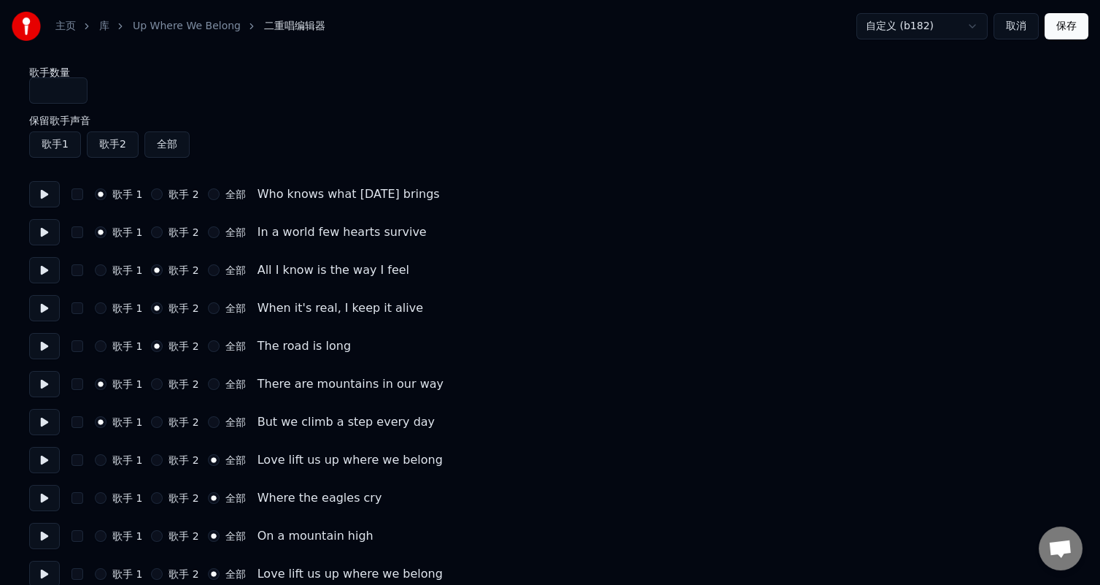
click at [177, 385] on label "歌手 2" at bounding box center [184, 384] width 30 height 10
click at [163, 385] on button "歌手 2" at bounding box center [157, 384] width 12 height 12
click at [190, 420] on label "歌手 2" at bounding box center [184, 422] width 30 height 10
click at [163, 420] on button "歌手 2" at bounding box center [157, 422] width 12 height 12
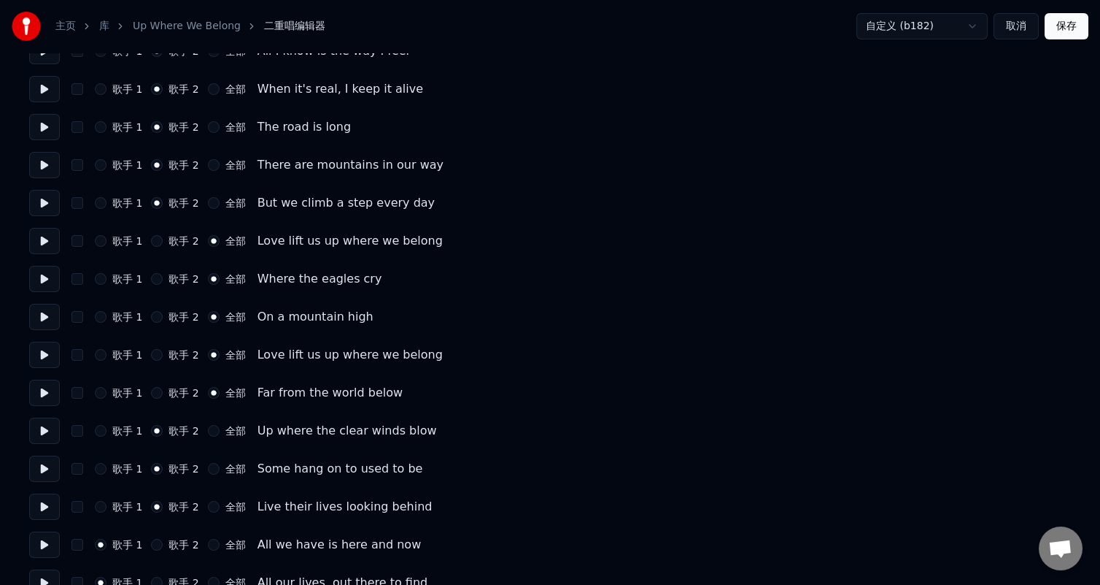
scroll to position [292, 0]
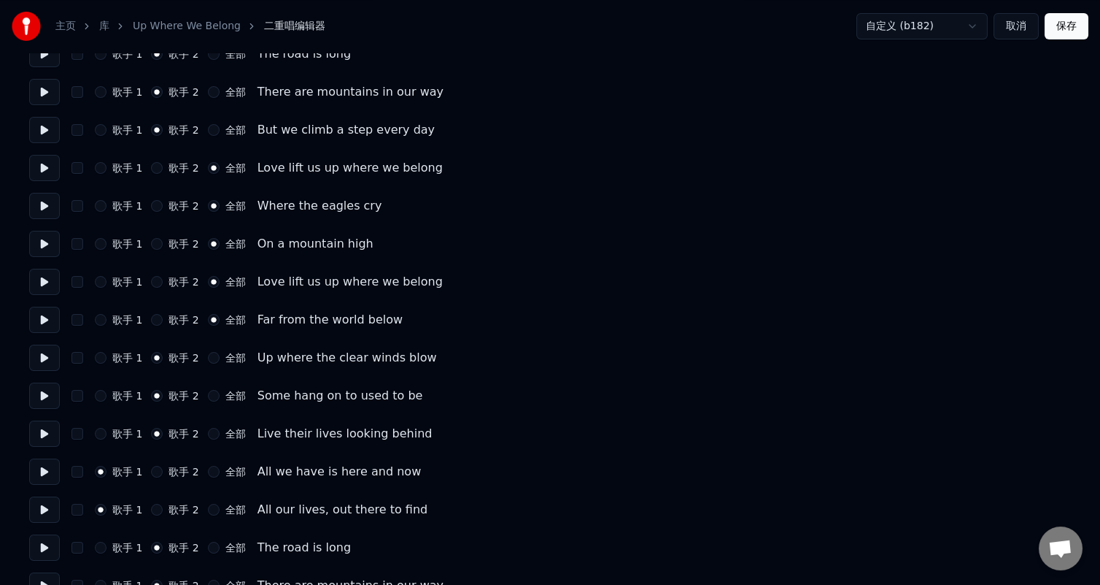
click at [115, 353] on label "歌手 1" at bounding box center [127, 357] width 30 height 10
click at [107, 353] on button "歌手 1" at bounding box center [101, 358] width 12 height 12
click at [138, 390] on label "歌手 1" at bounding box center [127, 395] width 30 height 10
click at [107, 390] on button "歌手 1" at bounding box center [101, 396] width 12 height 12
click at [128, 432] on label "歌手 1" at bounding box center [127, 433] width 30 height 10
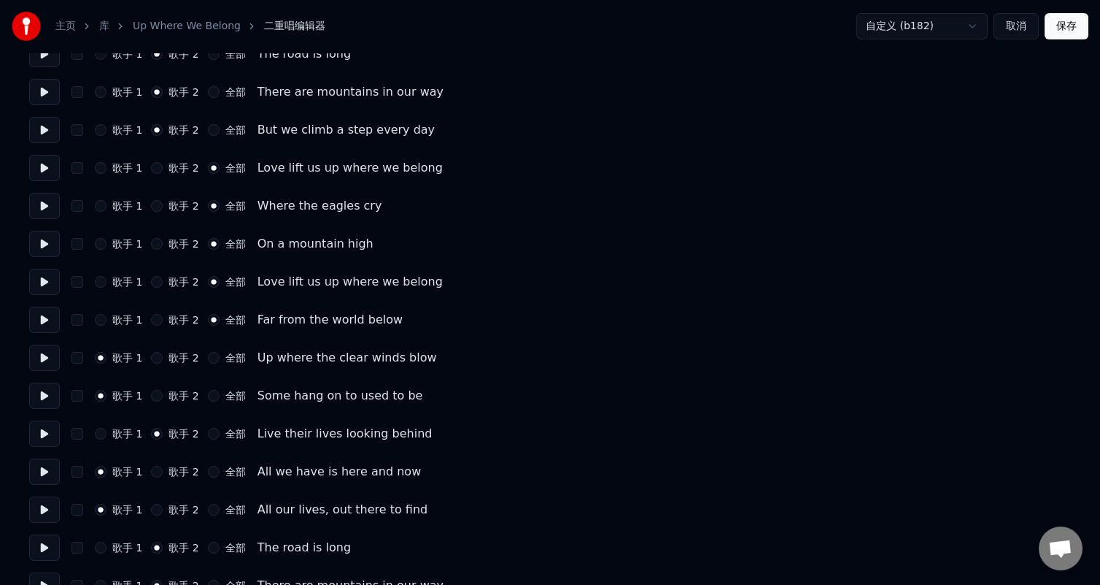
click at [107, 432] on button "歌手 1" at bounding box center [101, 434] width 12 height 12
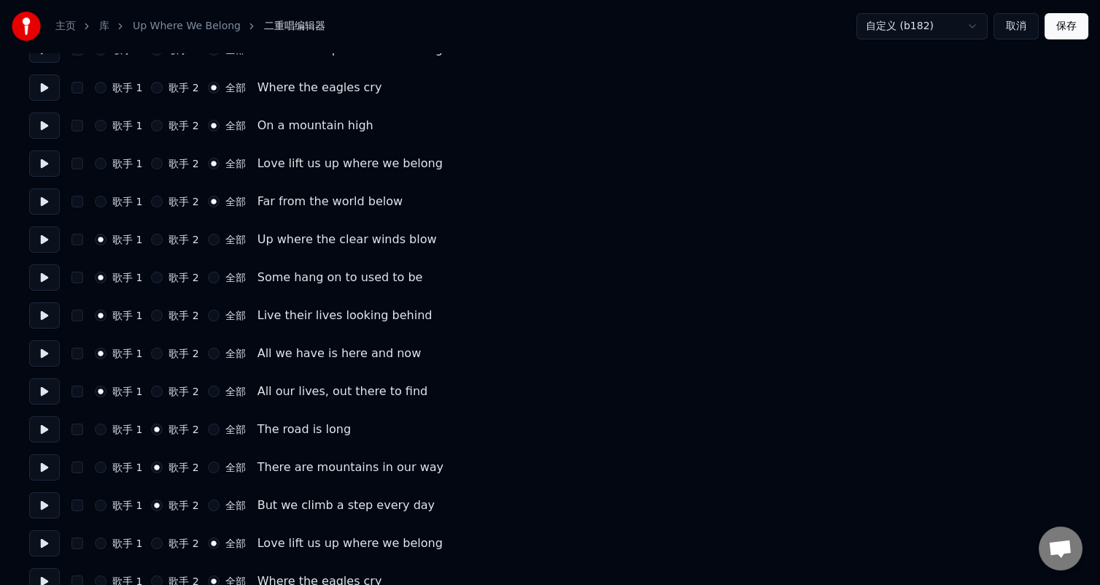
scroll to position [438, 0]
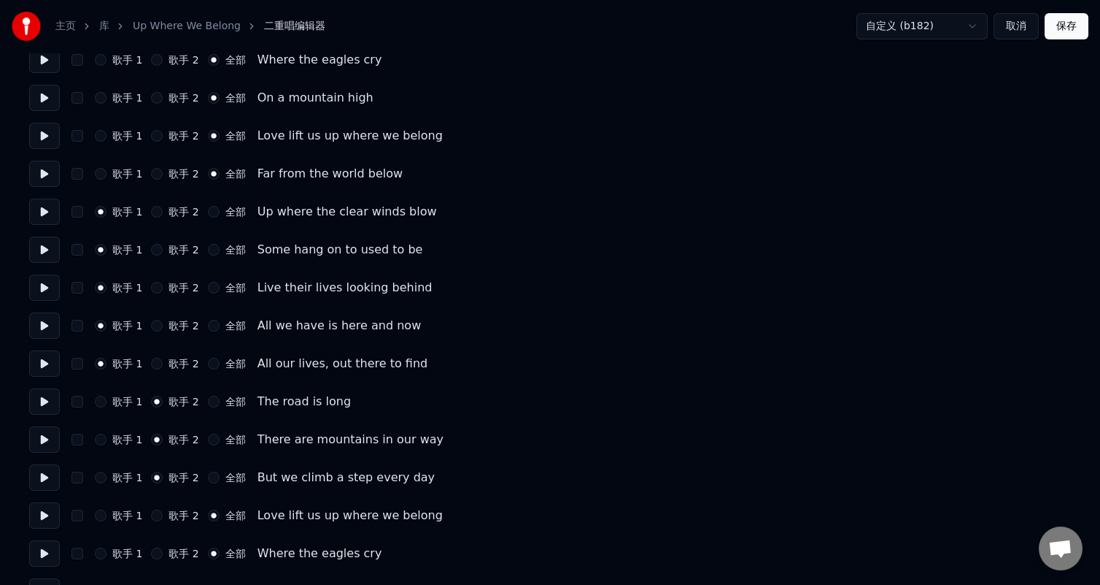
click at [189, 325] on label "歌手 2" at bounding box center [184, 325] width 30 height 10
click at [163, 325] on button "歌手 2" at bounding box center [157, 326] width 12 height 12
click at [177, 359] on label "歌手 2" at bounding box center [184, 363] width 30 height 10
click at [163, 359] on button "歌手 2" at bounding box center [157, 364] width 12 height 12
click at [115, 396] on label "歌手 1" at bounding box center [127, 401] width 30 height 10
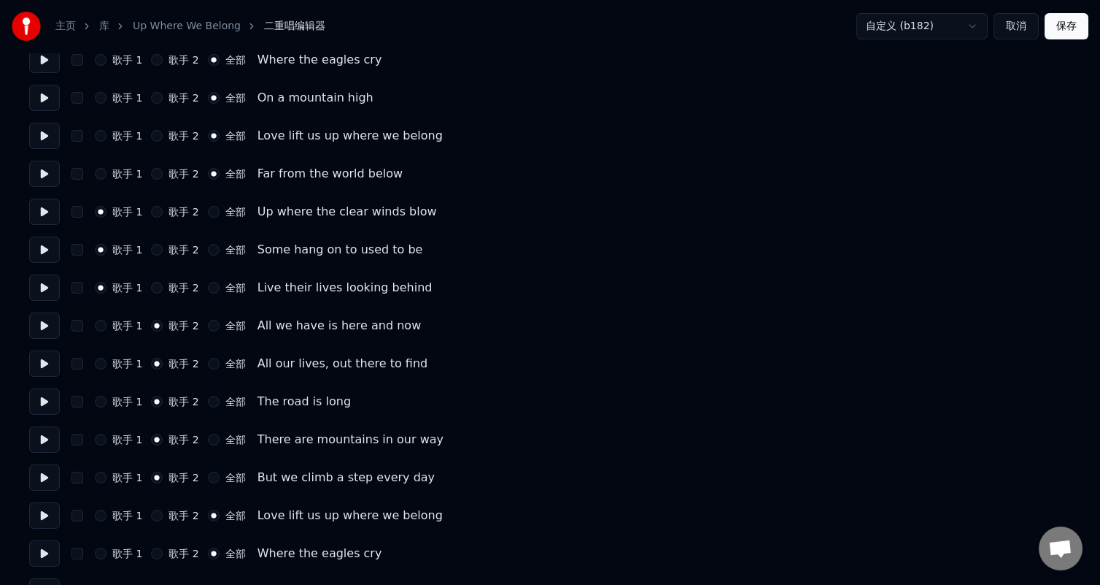
click at [107, 396] on button "歌手 1" at bounding box center [101, 402] width 12 height 12
click at [117, 438] on label "歌手 1" at bounding box center [127, 439] width 30 height 10
click at [107, 438] on button "歌手 1" at bounding box center [101, 439] width 12 height 12
click at [124, 469] on div "歌手 1 歌手 2 全部 But we climb a step every day" at bounding box center [550, 477] width 1042 height 26
click at [117, 473] on label "歌手 1" at bounding box center [127, 477] width 30 height 10
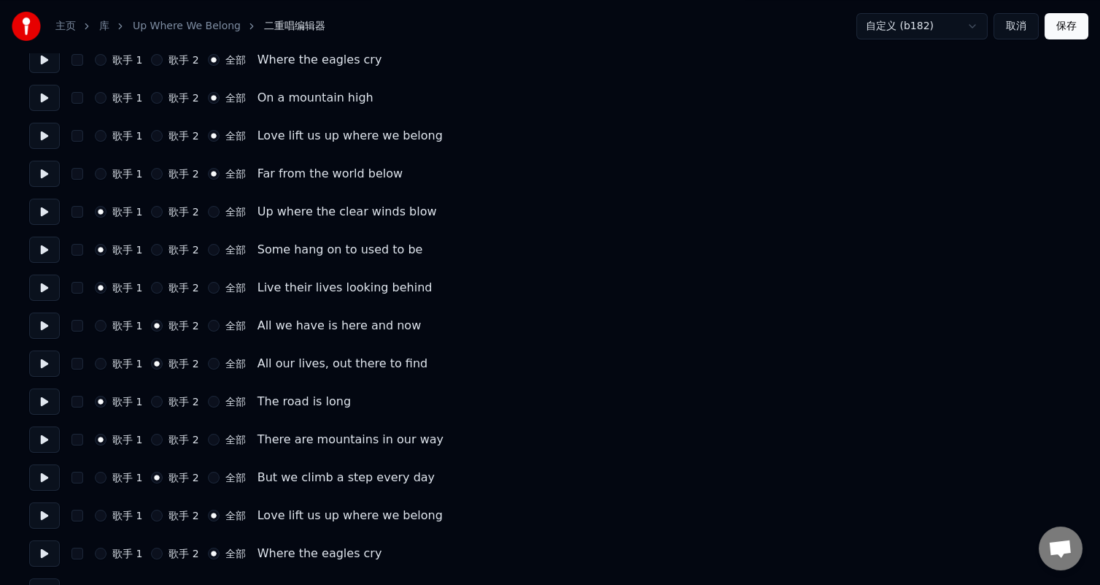
click at [107, 473] on button "歌手 1" at bounding box center [101, 477] width 12 height 12
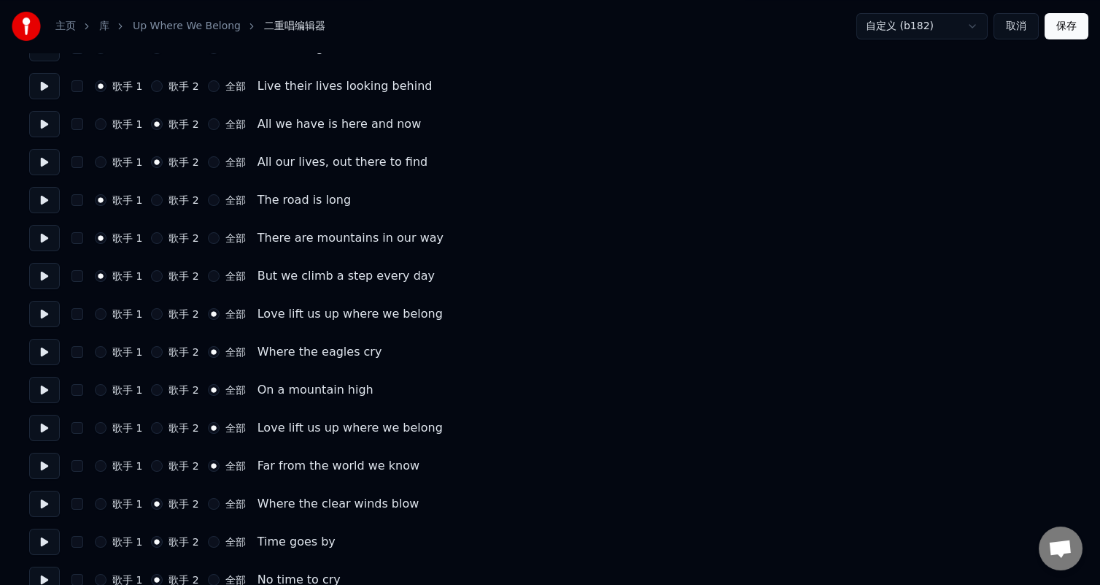
scroll to position [657, 0]
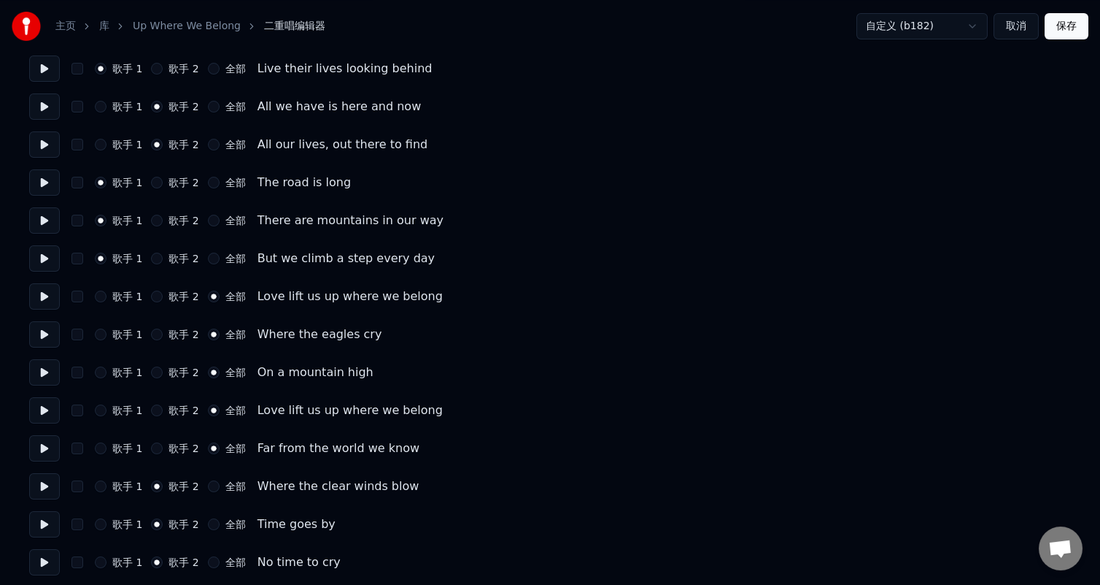
click at [123, 293] on label "歌手 1" at bounding box center [127, 296] width 30 height 10
click at [107, 293] on button "歌手 1" at bounding box center [101, 296] width 12 height 12
click at [122, 325] on div "歌手 1 歌手 2 全部 Where the eagles cry" at bounding box center [550, 334] width 1042 height 26
click at [231, 296] on label "全部" at bounding box center [235, 296] width 20 height 10
click at [220, 296] on button "全部" at bounding box center [214, 296] width 12 height 12
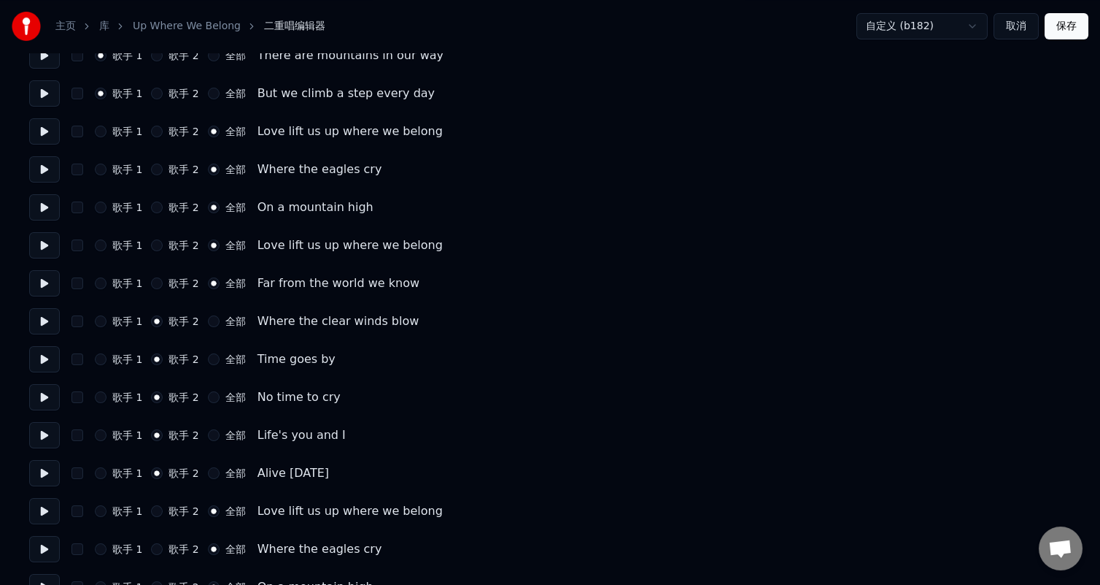
scroll to position [876, 0]
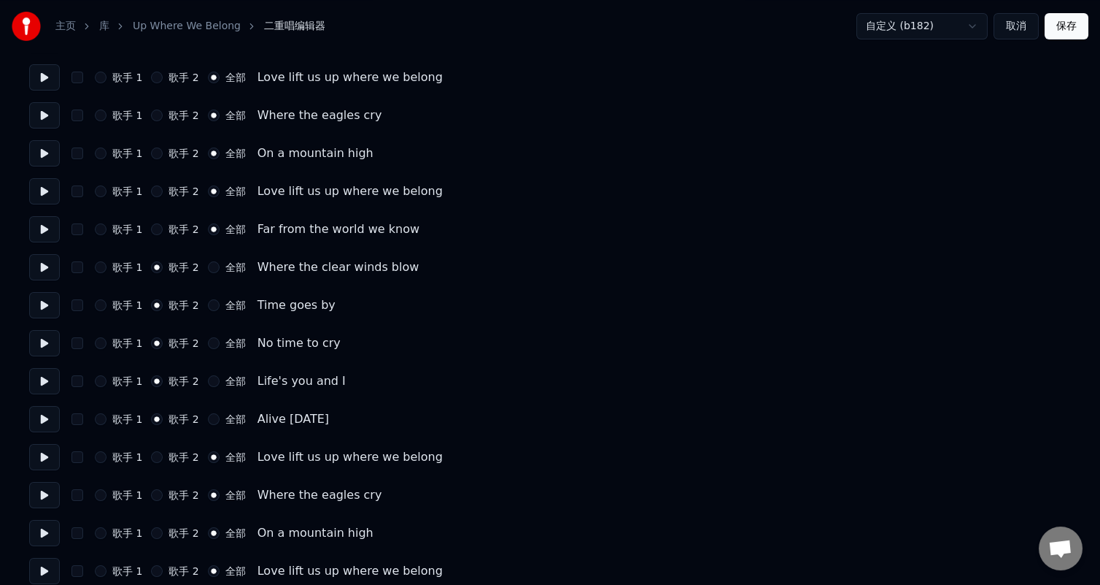
click at [126, 262] on label "歌手 1" at bounding box center [127, 267] width 30 height 10
click at [107, 261] on button "歌手 1" at bounding box center [101, 267] width 12 height 12
click at [130, 300] on label "歌手 1" at bounding box center [127, 305] width 30 height 10
click at [107, 300] on button "歌手 1" at bounding box center [101, 305] width 12 height 12
click at [116, 335] on div "歌手 1 歌手 2 全部 No time to cry" at bounding box center [550, 343] width 1042 height 26
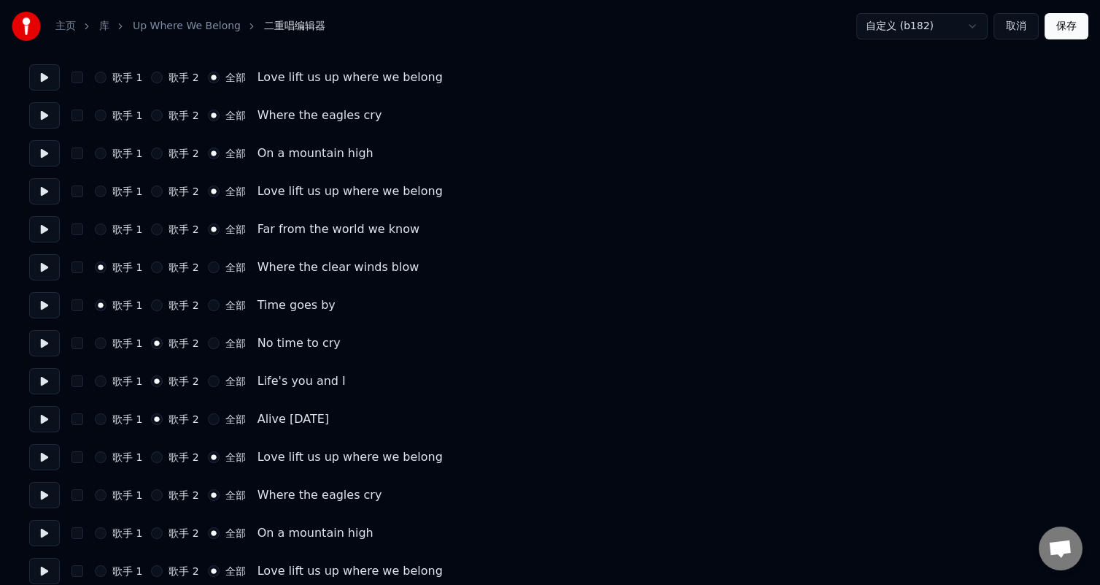
click at [120, 339] on label "歌手 1" at bounding box center [127, 343] width 30 height 10
click at [107, 339] on button "歌手 1" at bounding box center [101, 343] width 12 height 12
click at [122, 377] on label "歌手 1" at bounding box center [127, 381] width 30 height 10
click at [107, 377] on button "歌手 1" at bounding box center [101, 381] width 12 height 12
click at [123, 416] on label "歌手 1" at bounding box center [127, 419] width 30 height 10
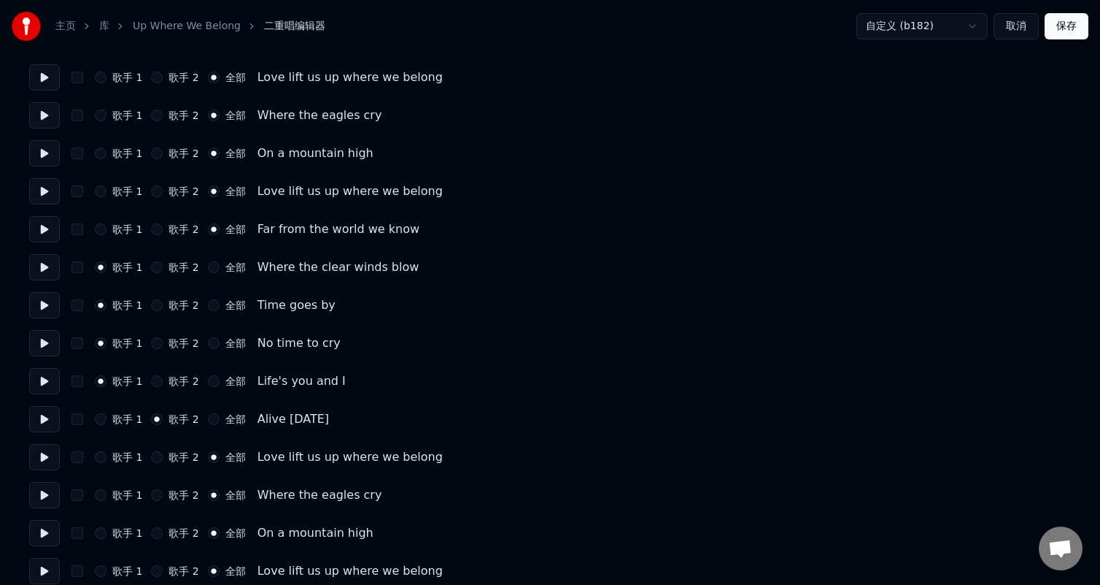
click at [107, 416] on button "歌手 1" at bounding box center [101, 419] width 12 height 12
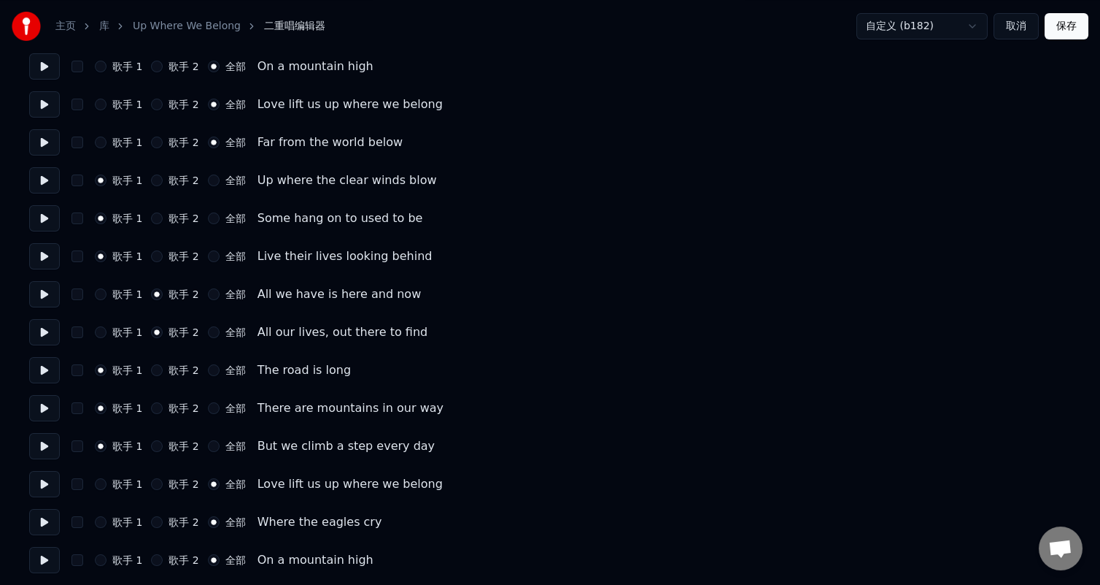
scroll to position [460, 0]
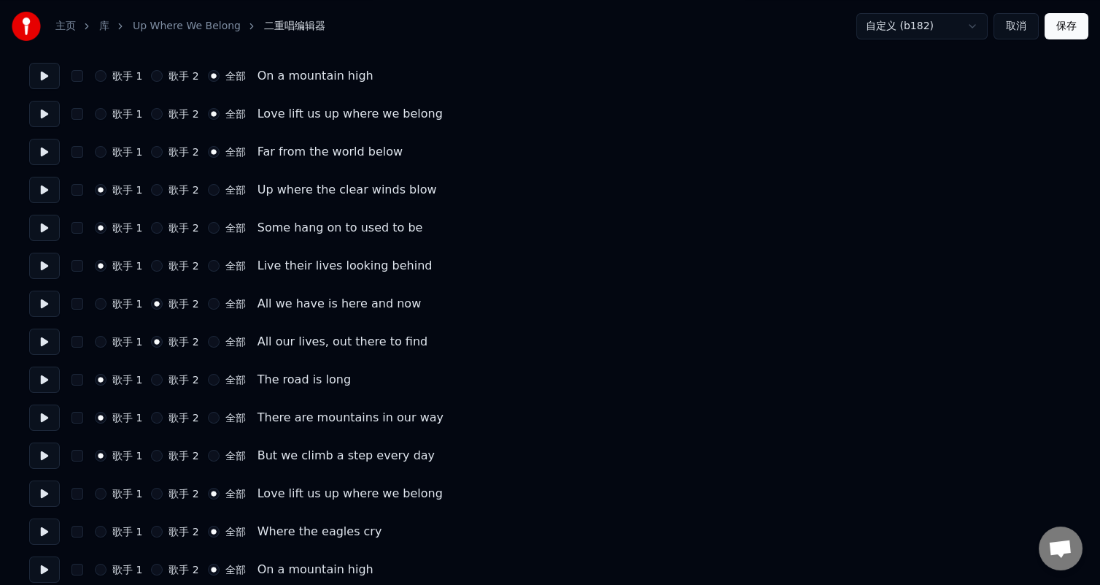
click at [1052, 17] on button "保存" at bounding box center [1067, 26] width 44 height 26
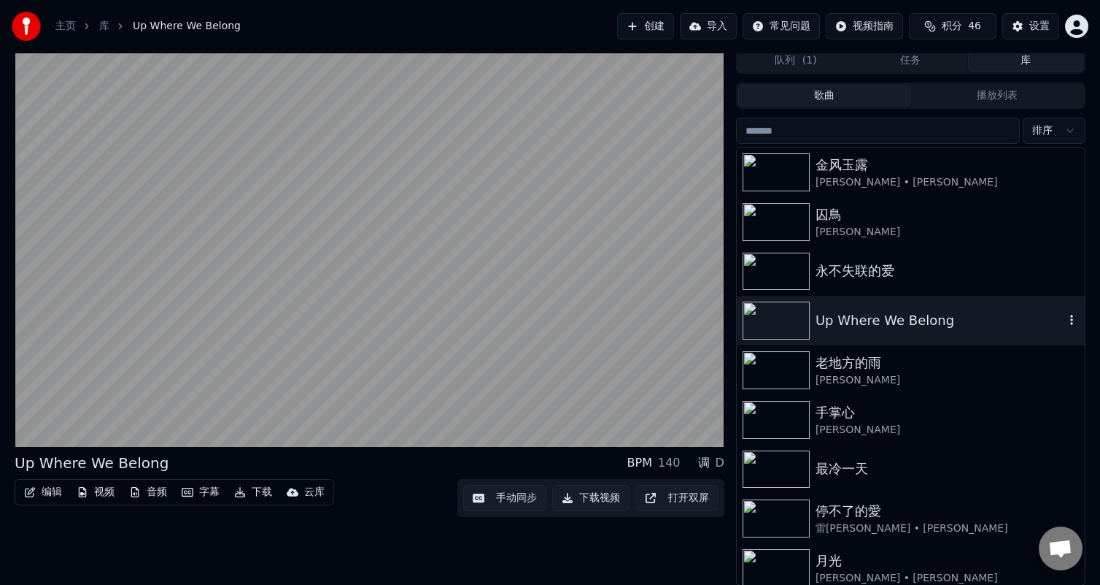
click at [912, 319] on div "Up Where We Belong" at bounding box center [940, 320] width 249 height 20
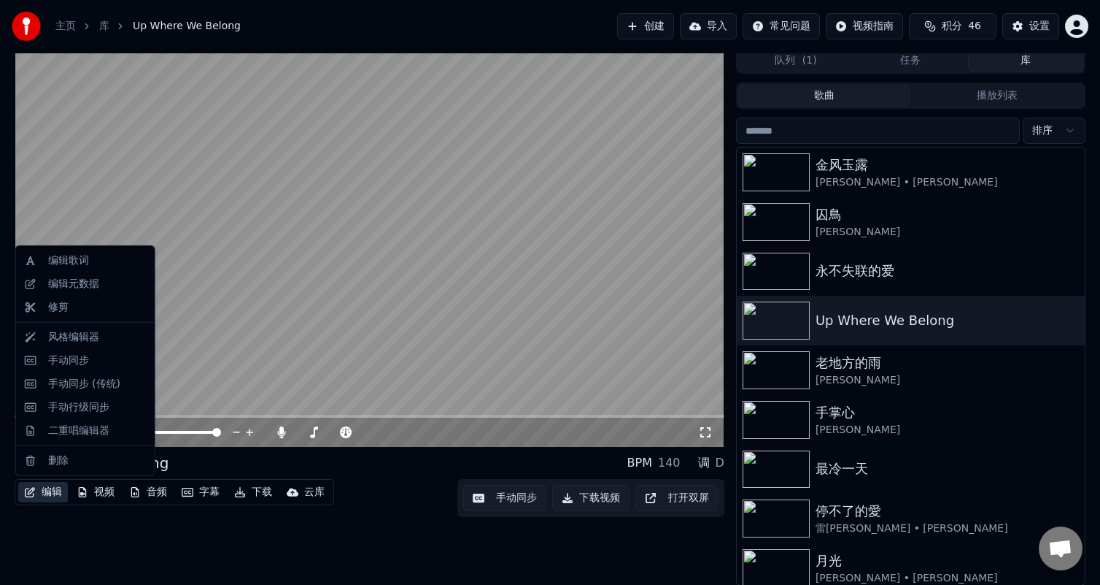
click at [46, 491] on button "编辑" at bounding box center [43, 492] width 50 height 20
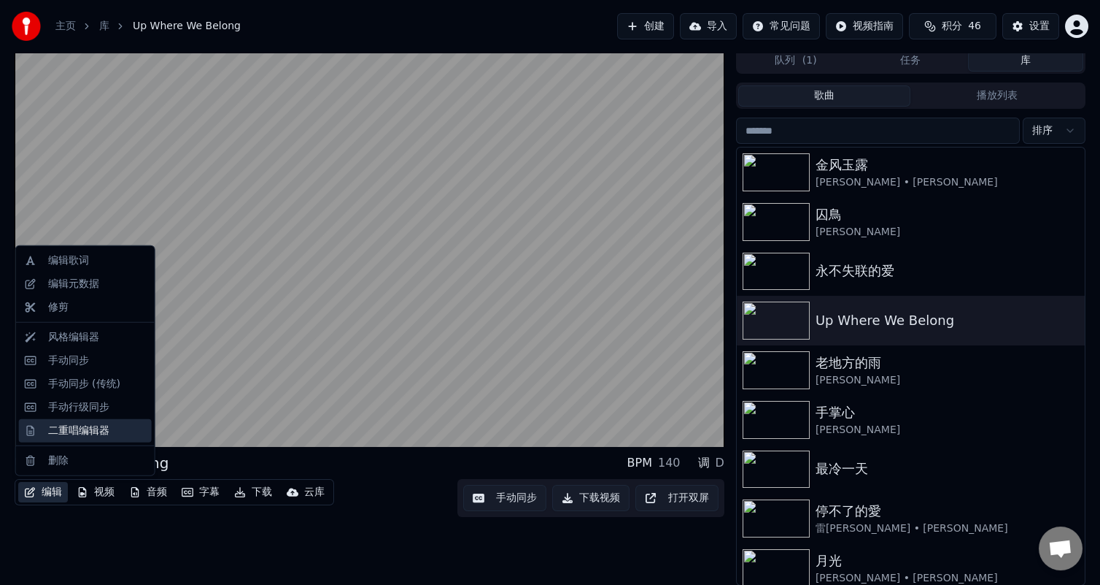
click at [74, 428] on div "二重唱编辑器" at bounding box center [78, 430] width 61 height 15
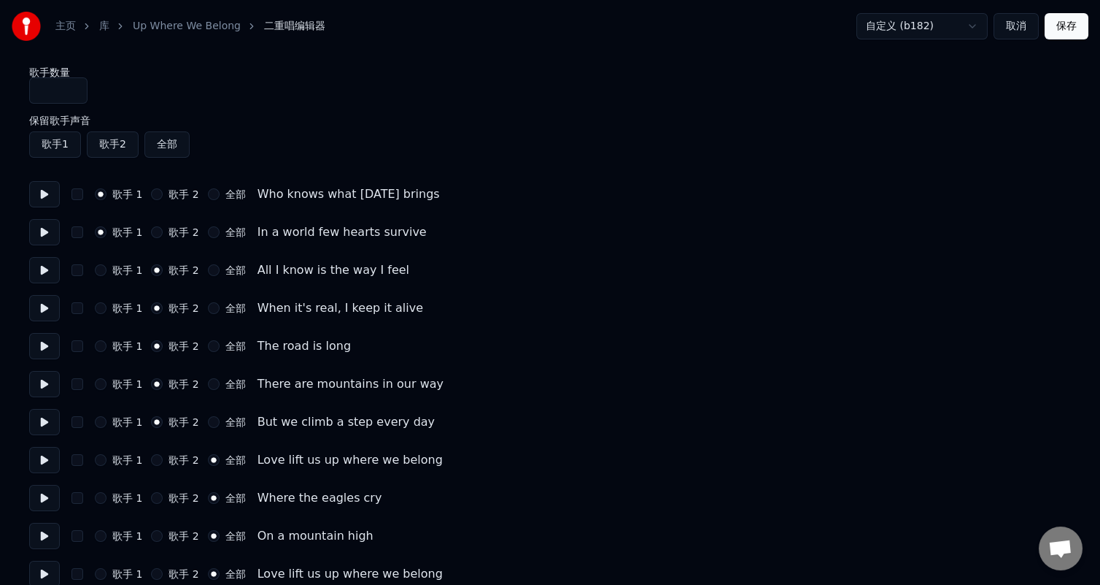
click at [180, 195] on label "歌手 2" at bounding box center [184, 194] width 30 height 10
click at [163, 195] on button "歌手 2" at bounding box center [157, 194] width 12 height 12
click at [176, 227] on label "歌手 2" at bounding box center [184, 232] width 30 height 10
click at [163, 226] on button "歌手 2" at bounding box center [157, 232] width 12 height 12
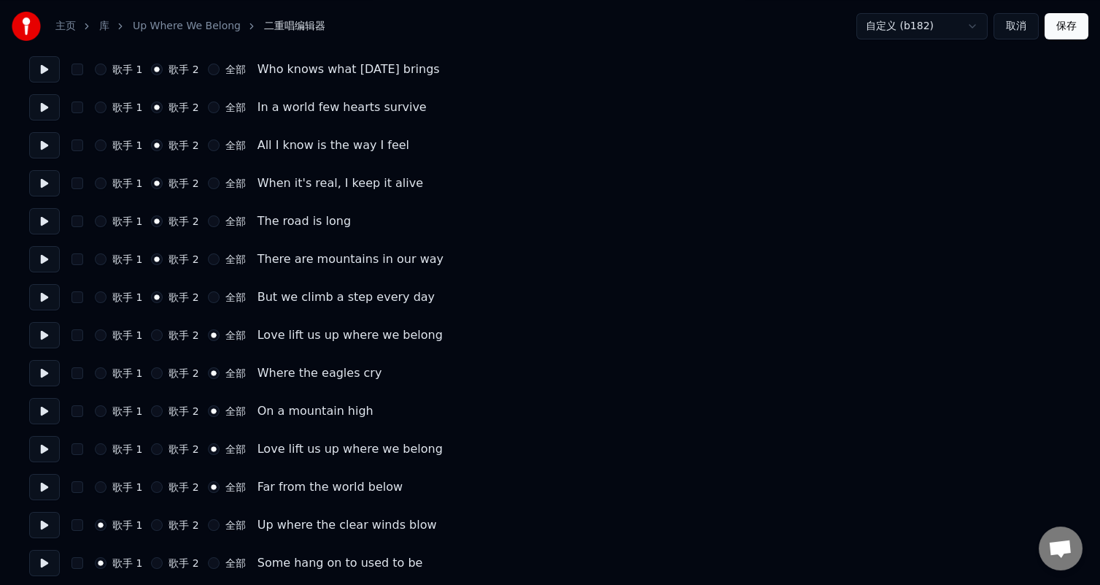
scroll to position [146, 0]
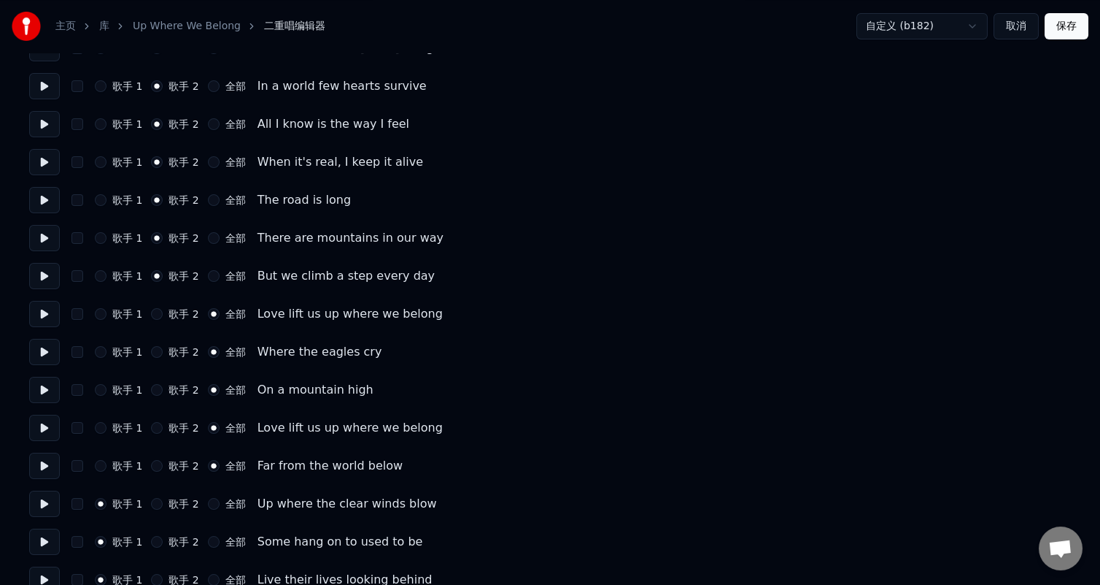
click at [125, 120] on label "歌手 1" at bounding box center [127, 124] width 30 height 10
click at [107, 120] on button "歌手 1" at bounding box center [101, 124] width 12 height 12
click at [128, 158] on label "歌手 1" at bounding box center [127, 162] width 30 height 10
click at [107, 158] on button "歌手 1" at bounding box center [101, 162] width 12 height 12
click at [123, 197] on label "歌手 1" at bounding box center [127, 200] width 30 height 10
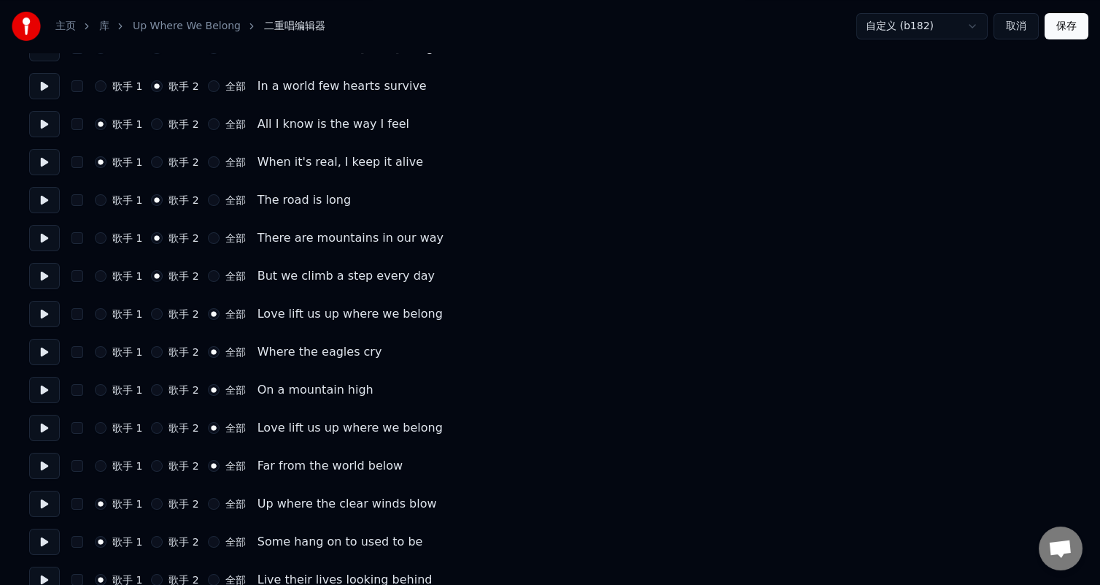
click at [107, 197] on button "歌手 1" at bounding box center [101, 200] width 12 height 12
click at [125, 242] on label "歌手 1" at bounding box center [127, 238] width 30 height 10
click at [107, 242] on button "歌手 1" at bounding box center [101, 238] width 12 height 12
click at [127, 274] on label "歌手 1" at bounding box center [127, 276] width 30 height 10
click at [107, 274] on button "歌手 1" at bounding box center [101, 276] width 12 height 12
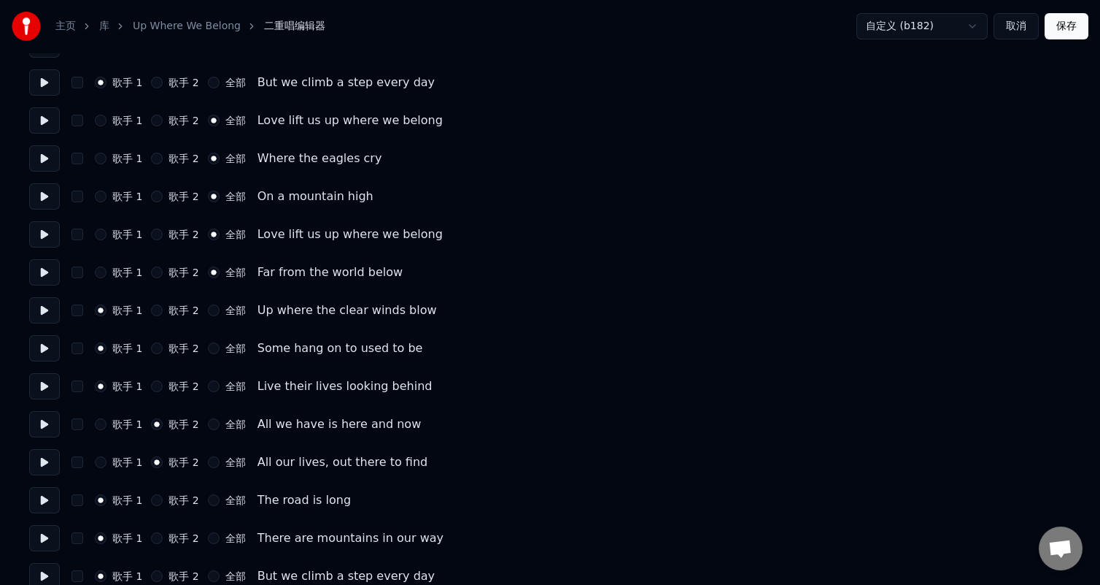
scroll to position [365, 0]
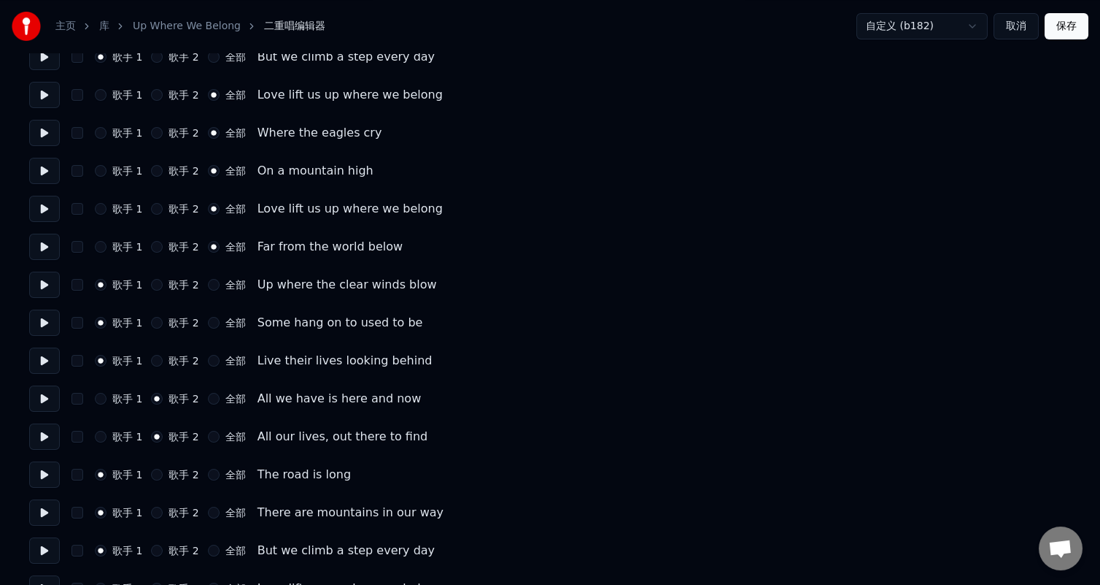
click at [1058, 25] on button "保存" at bounding box center [1067, 26] width 44 height 26
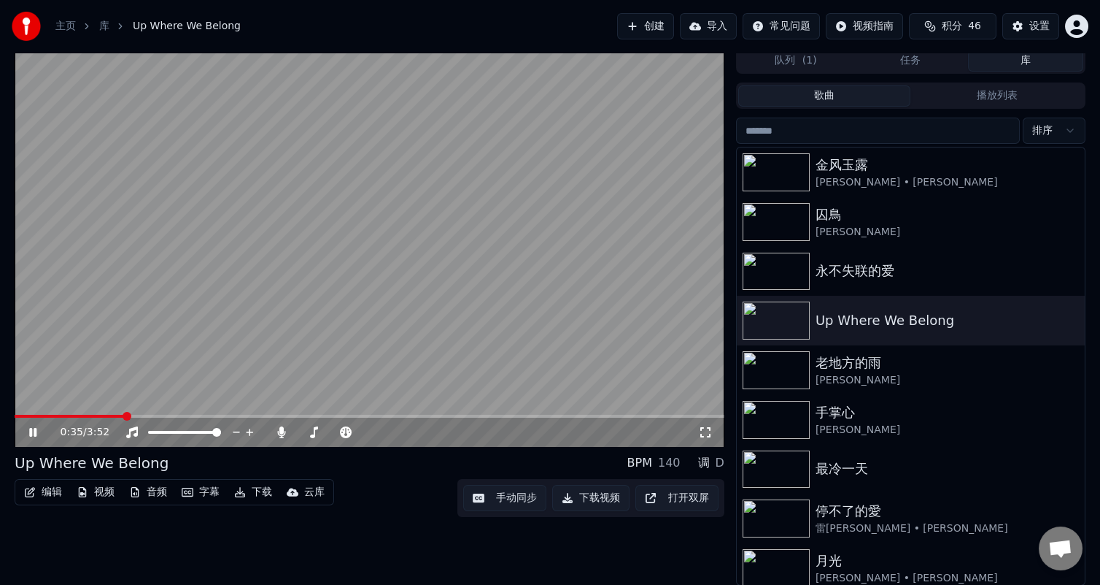
click at [53, 489] on button "编辑" at bounding box center [43, 492] width 50 height 20
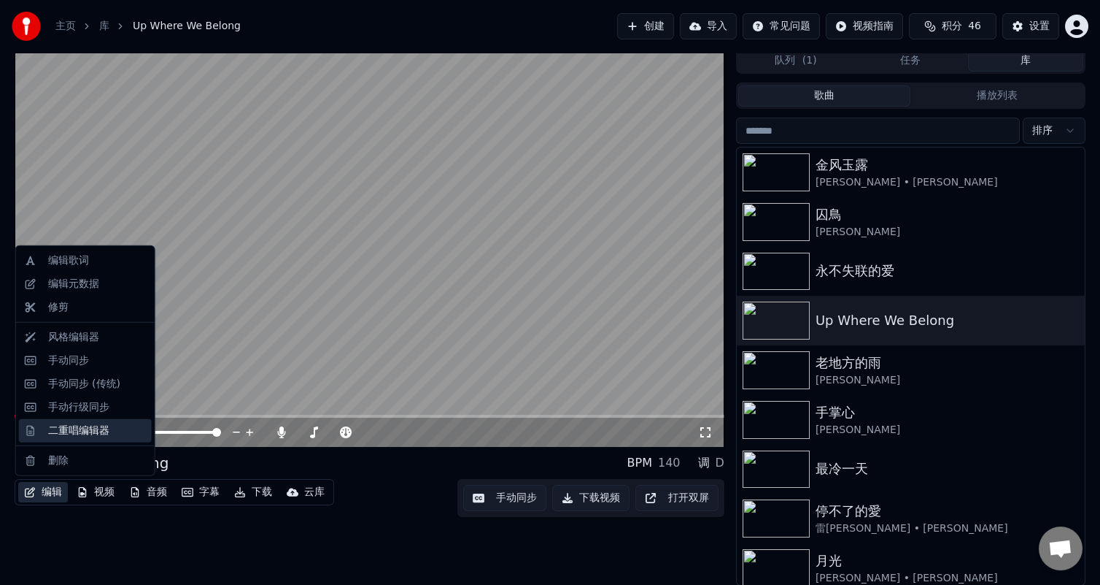
click at [54, 432] on div "二重唱编辑器" at bounding box center [78, 430] width 61 height 15
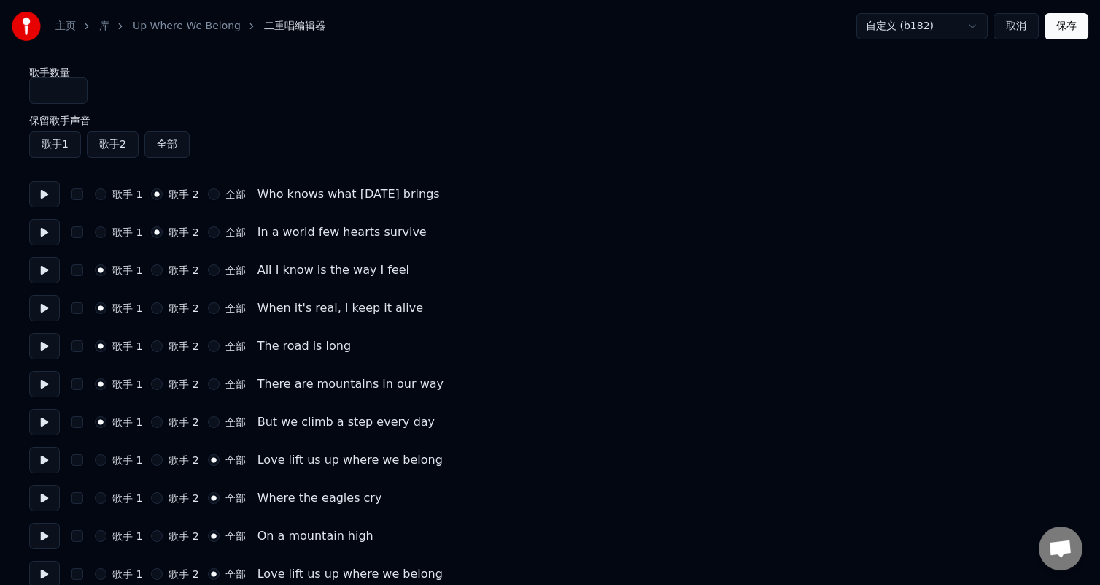
scroll to position [73, 0]
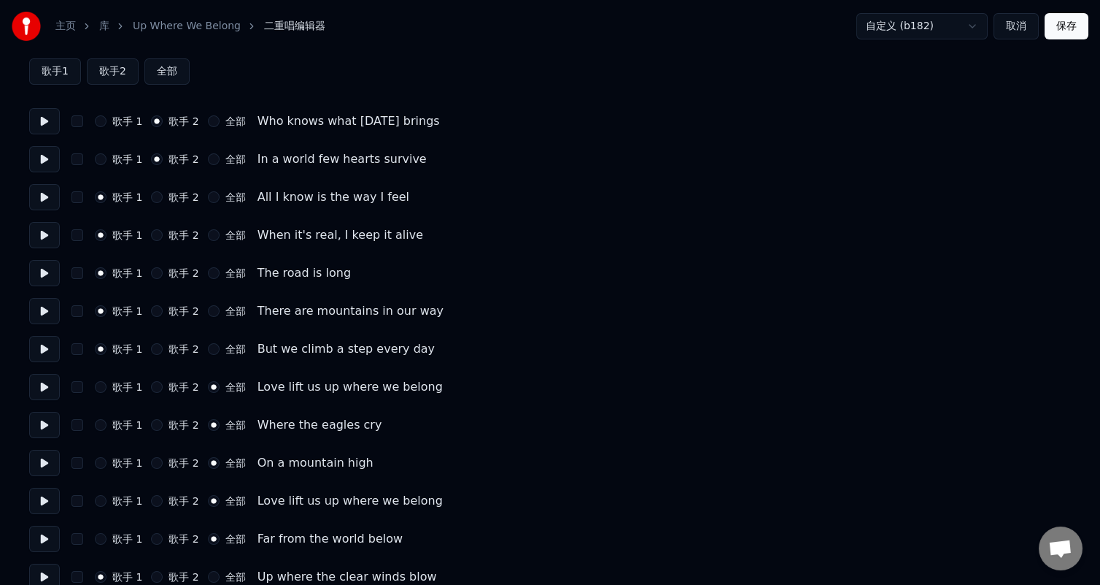
click at [46, 197] on button at bounding box center [44, 197] width 31 height 26
click at [46, 231] on button at bounding box center [44, 235] width 31 height 26
click at [36, 277] on button at bounding box center [44, 273] width 31 height 26
click at [42, 312] on button at bounding box center [44, 311] width 31 height 26
click at [38, 342] on button at bounding box center [44, 349] width 31 height 26
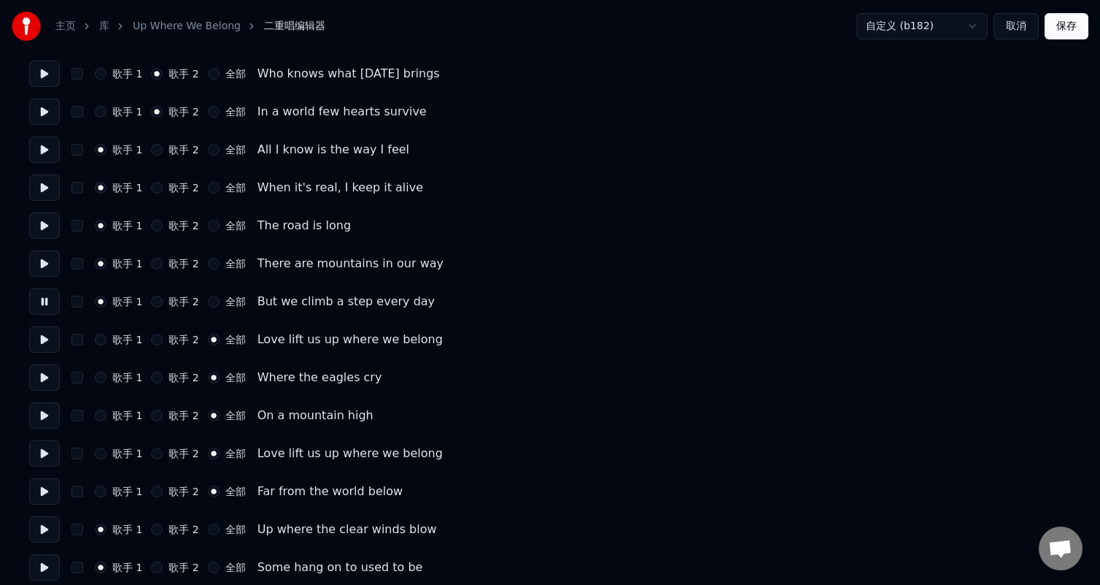
scroll to position [146, 0]
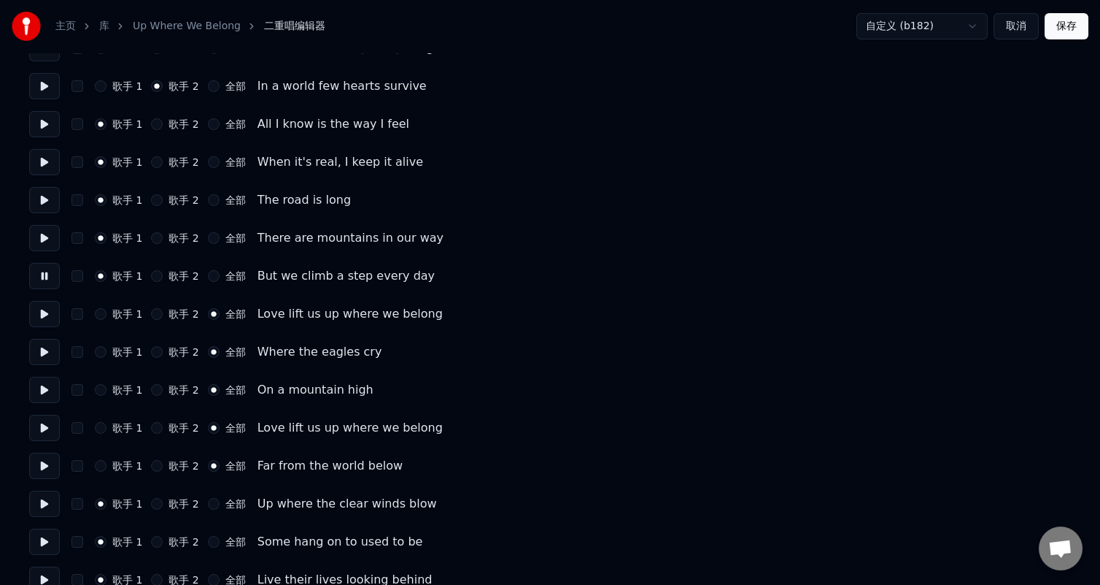
click at [39, 315] on button at bounding box center [44, 314] width 31 height 26
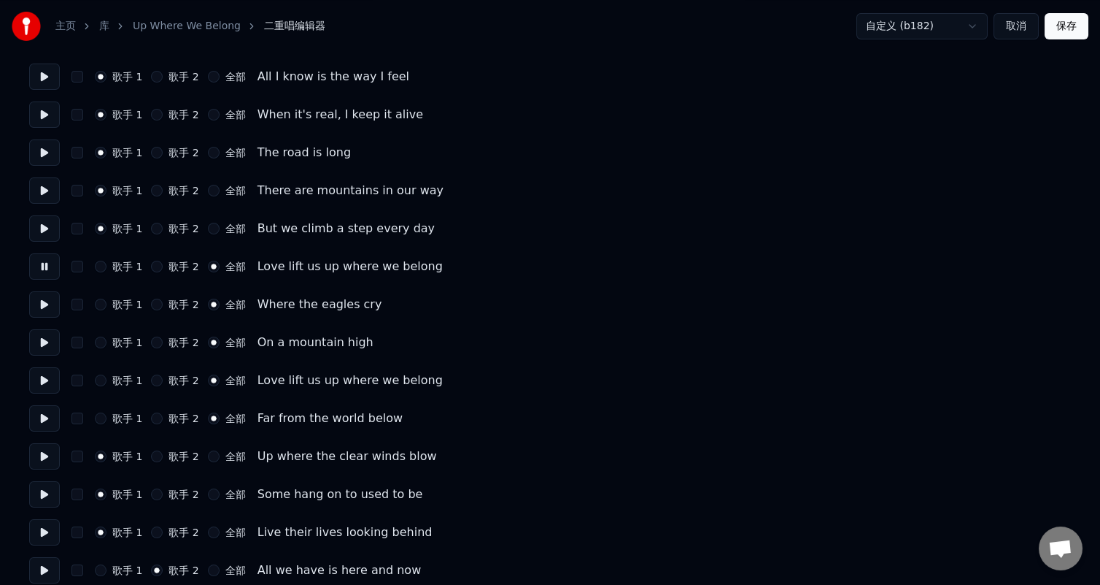
scroll to position [219, 0]
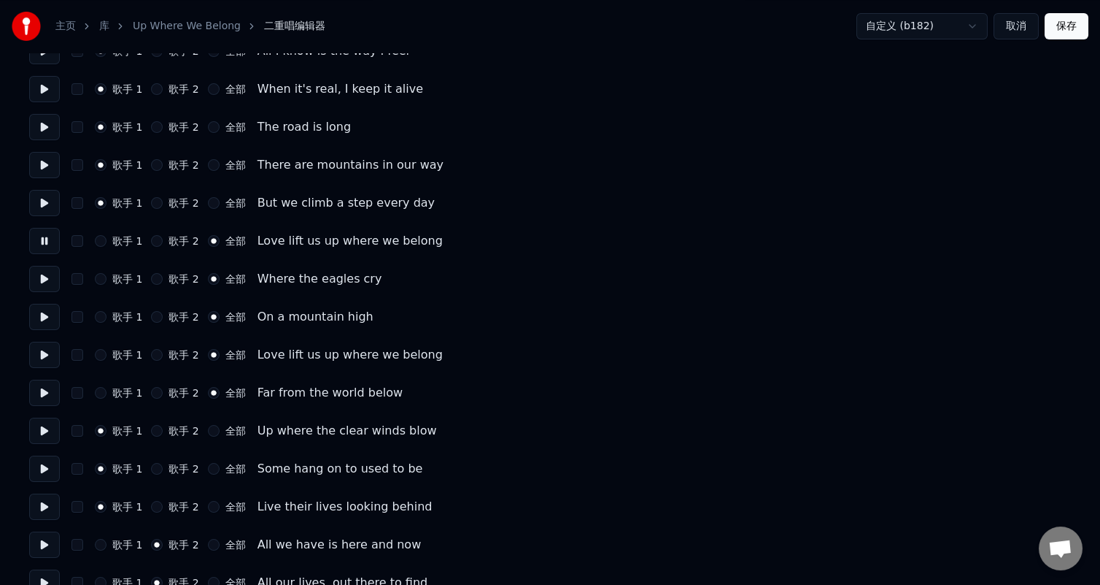
click at [42, 424] on button at bounding box center [44, 430] width 31 height 26
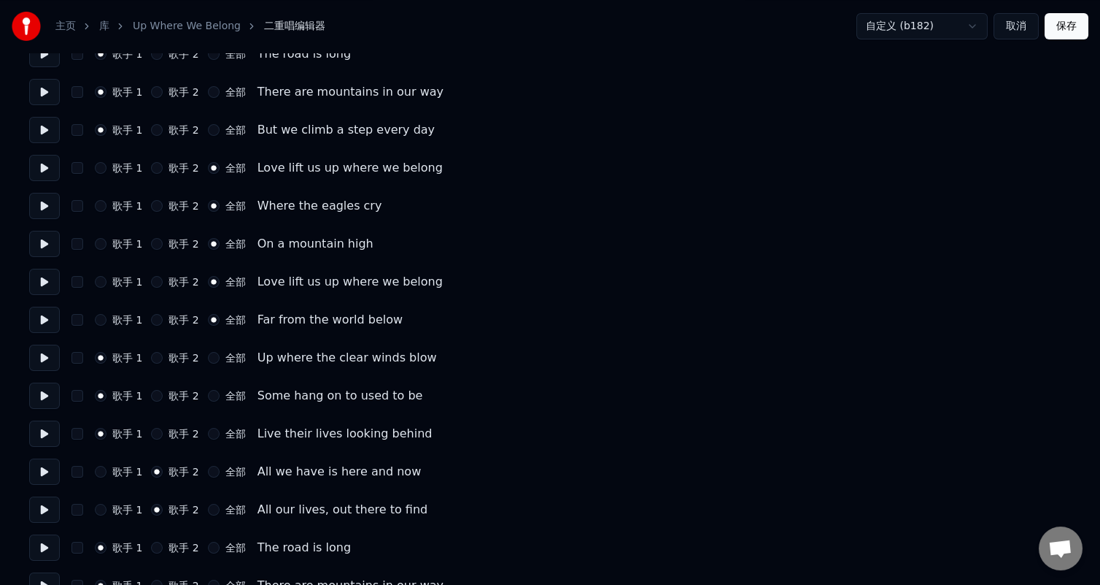
click at [42, 390] on button at bounding box center [44, 395] width 31 height 26
click at [46, 430] on button at bounding box center [44, 433] width 31 height 26
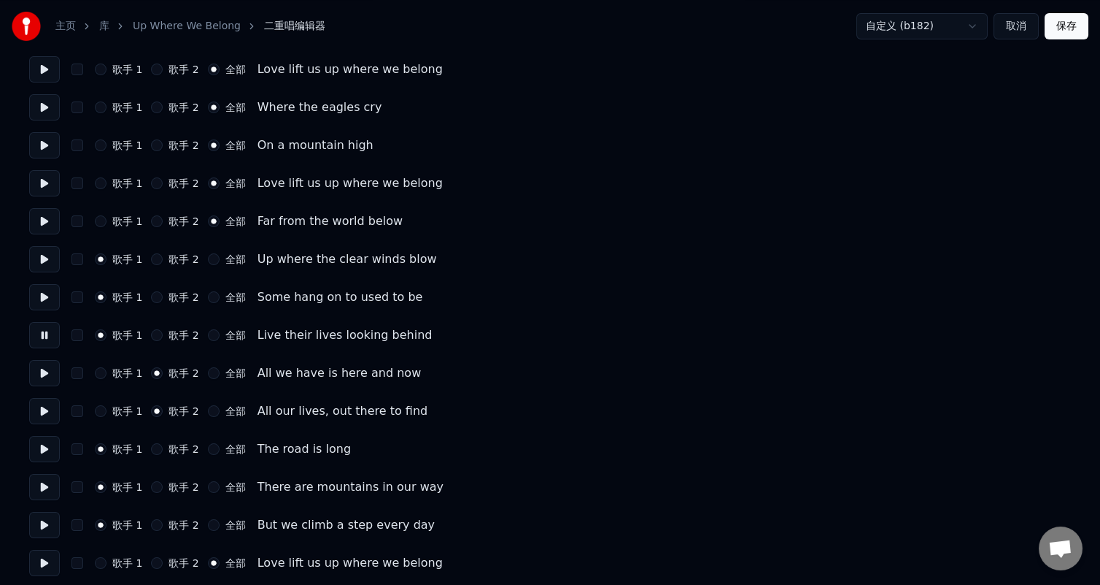
scroll to position [438, 0]
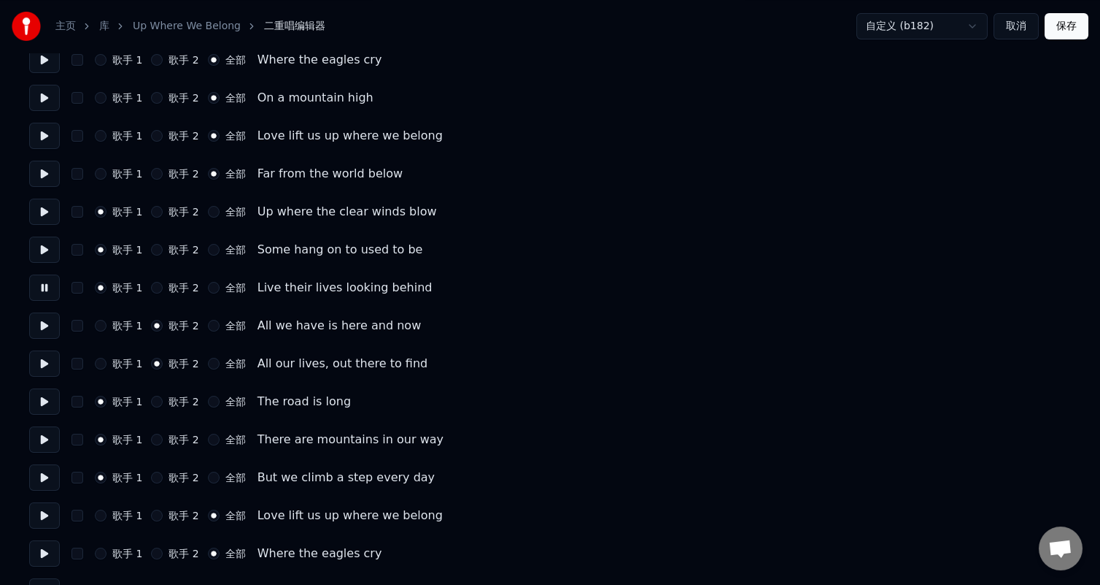
click at [38, 325] on button at bounding box center [44, 325] width 31 height 26
click at [42, 367] on button at bounding box center [44, 363] width 31 height 26
click at [42, 401] on button at bounding box center [44, 401] width 31 height 26
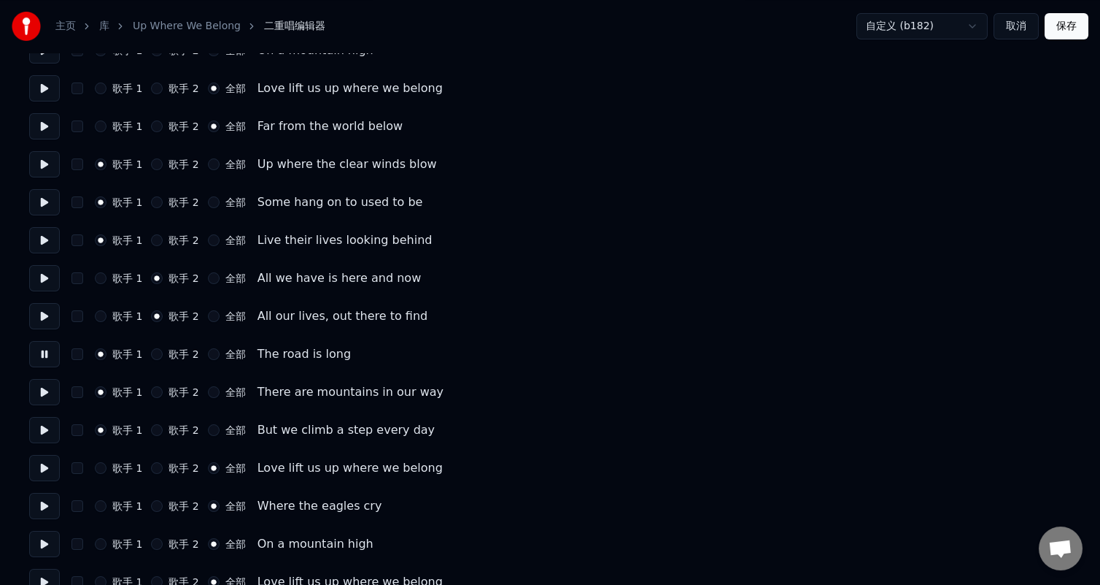
scroll to position [511, 0]
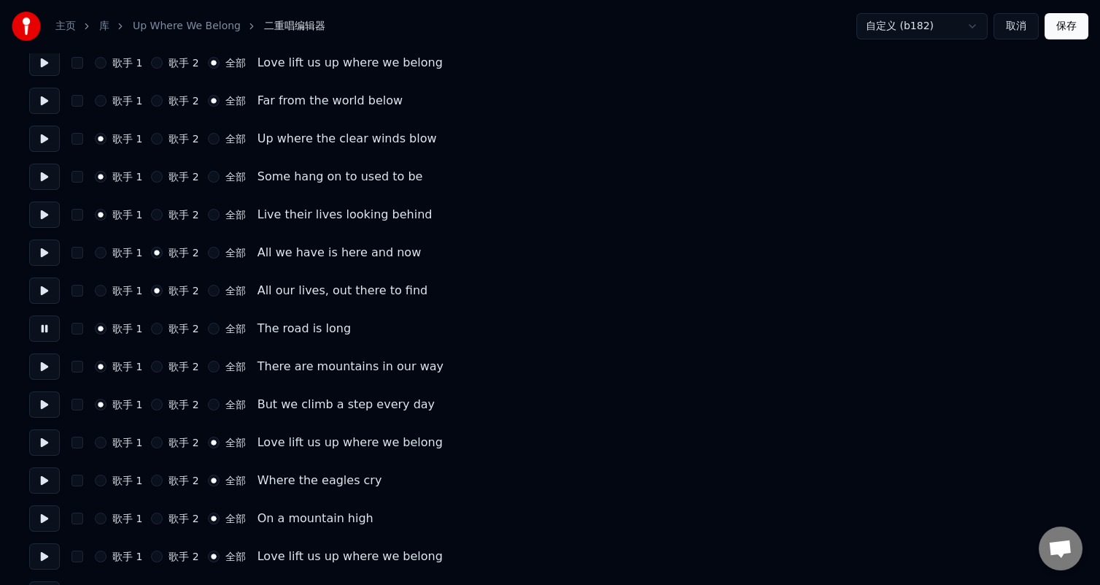
click at [50, 365] on button at bounding box center [44, 366] width 31 height 26
click at [36, 404] on button at bounding box center [44, 404] width 31 height 26
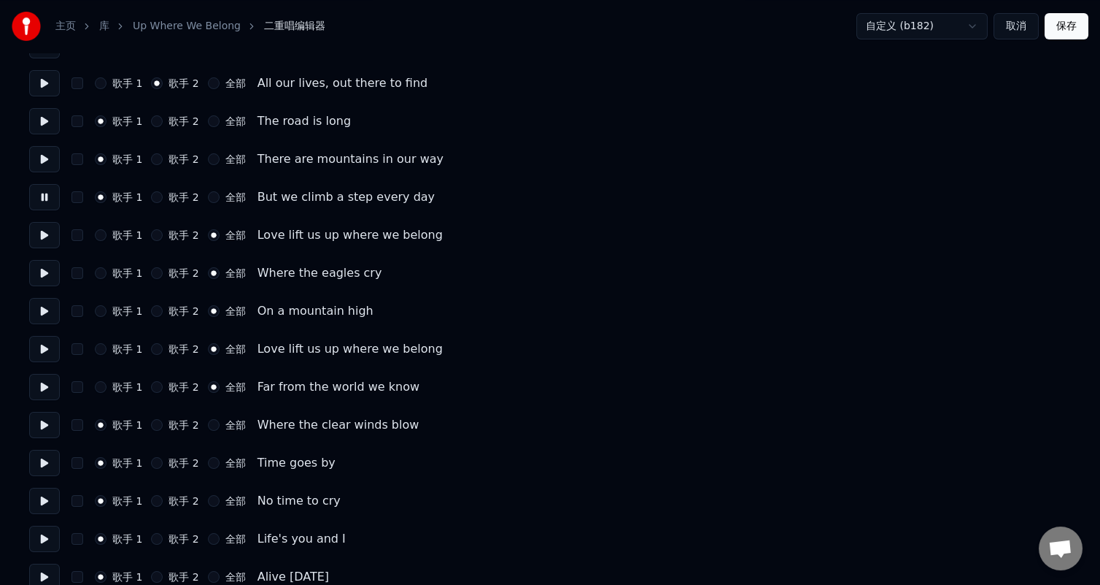
scroll to position [730, 0]
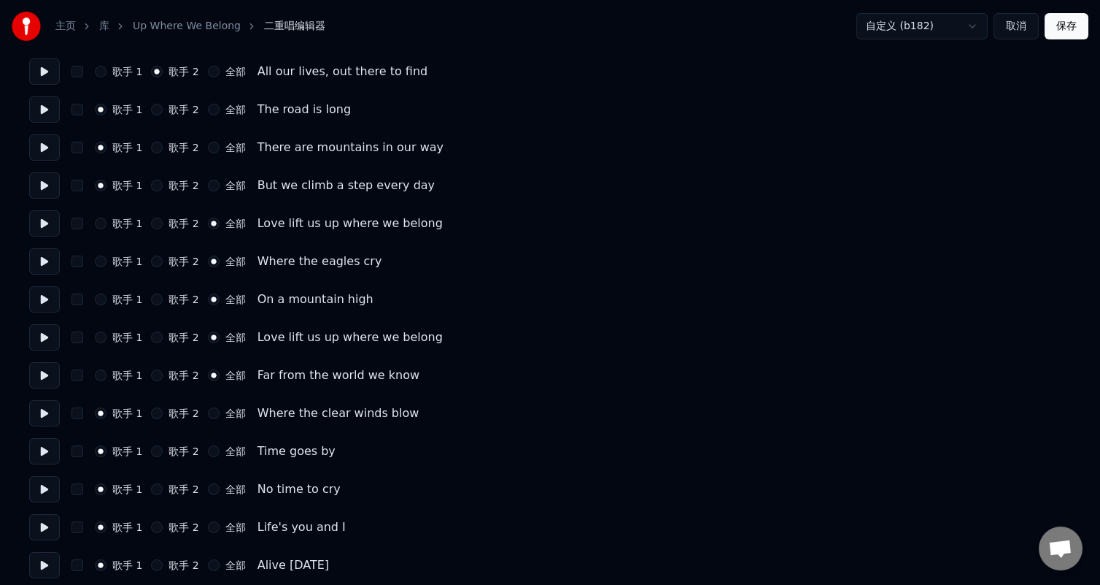
click at [47, 217] on button at bounding box center [44, 223] width 31 height 26
click at [36, 258] on button at bounding box center [44, 261] width 31 height 26
click at [50, 292] on button at bounding box center [44, 299] width 31 height 26
click at [47, 333] on button at bounding box center [44, 337] width 31 height 26
click at [40, 371] on button at bounding box center [44, 375] width 31 height 26
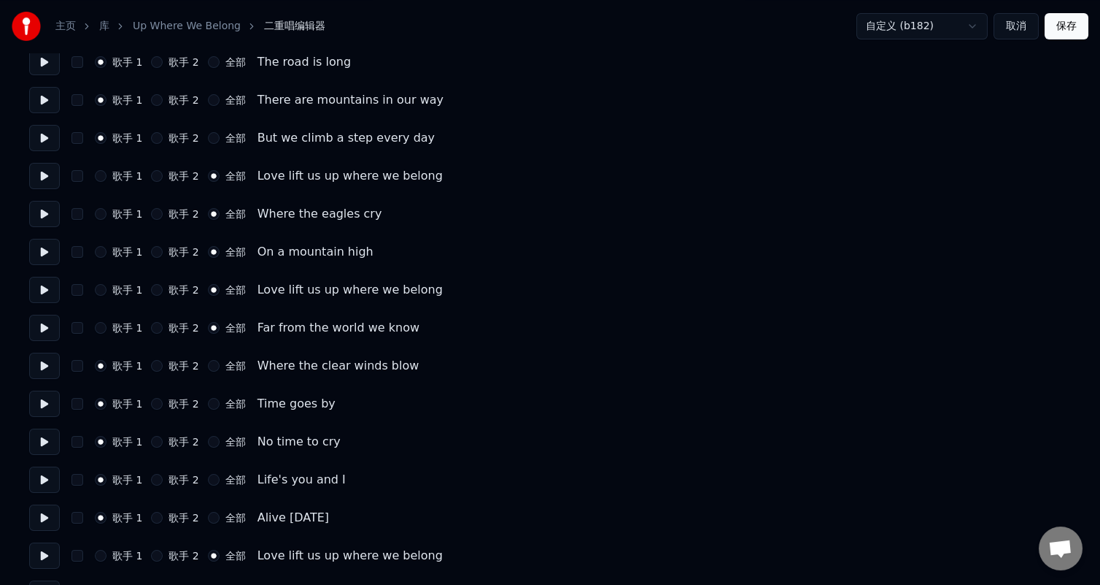
scroll to position [803, 0]
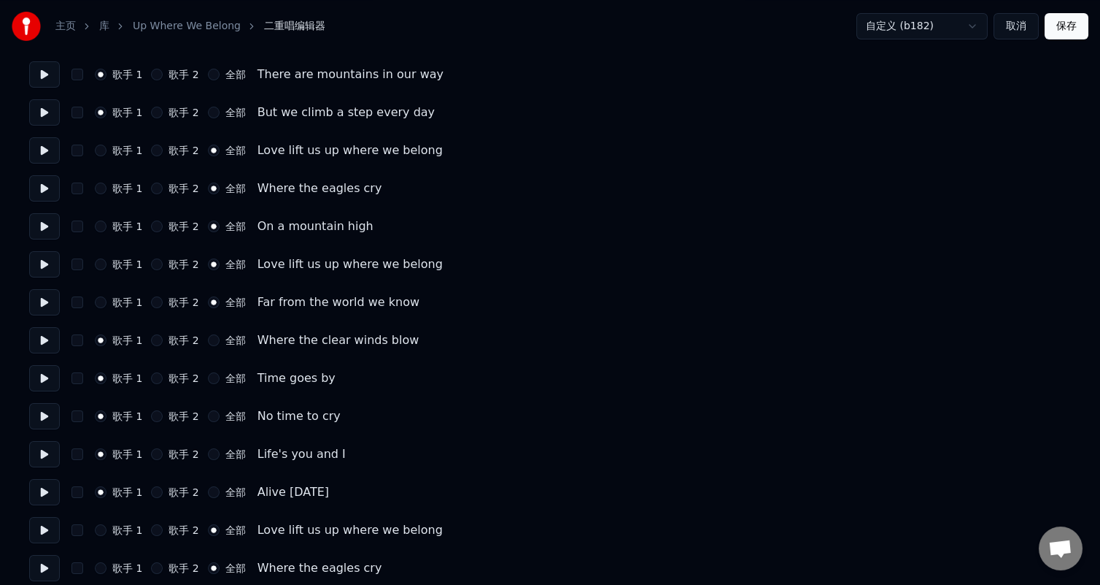
click at [40, 339] on button at bounding box center [44, 340] width 31 height 26
click at [42, 376] on button at bounding box center [44, 378] width 31 height 26
click at [40, 418] on button at bounding box center [44, 416] width 31 height 26
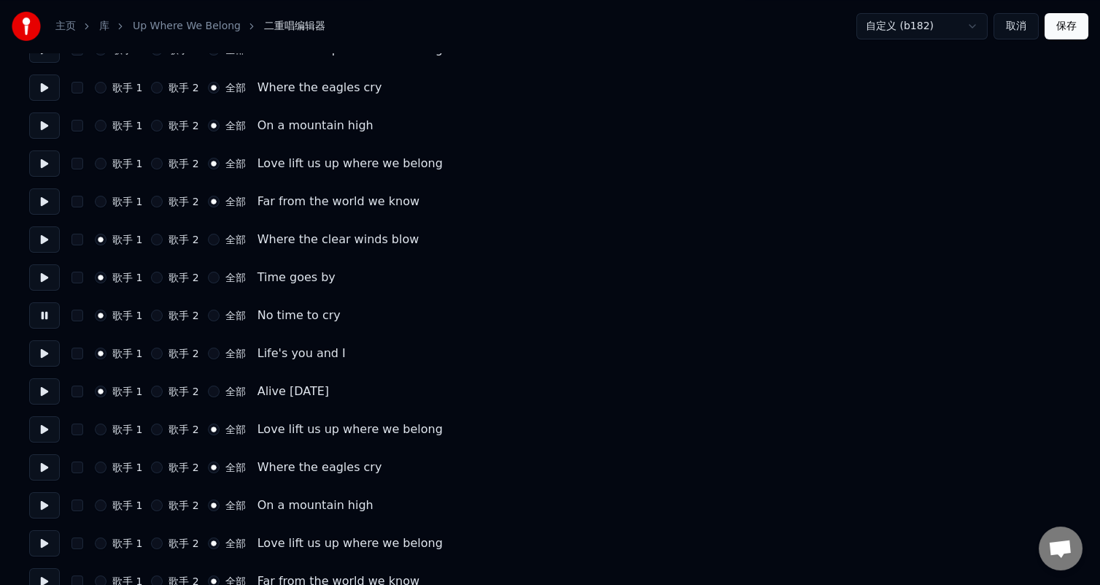
scroll to position [949, 0]
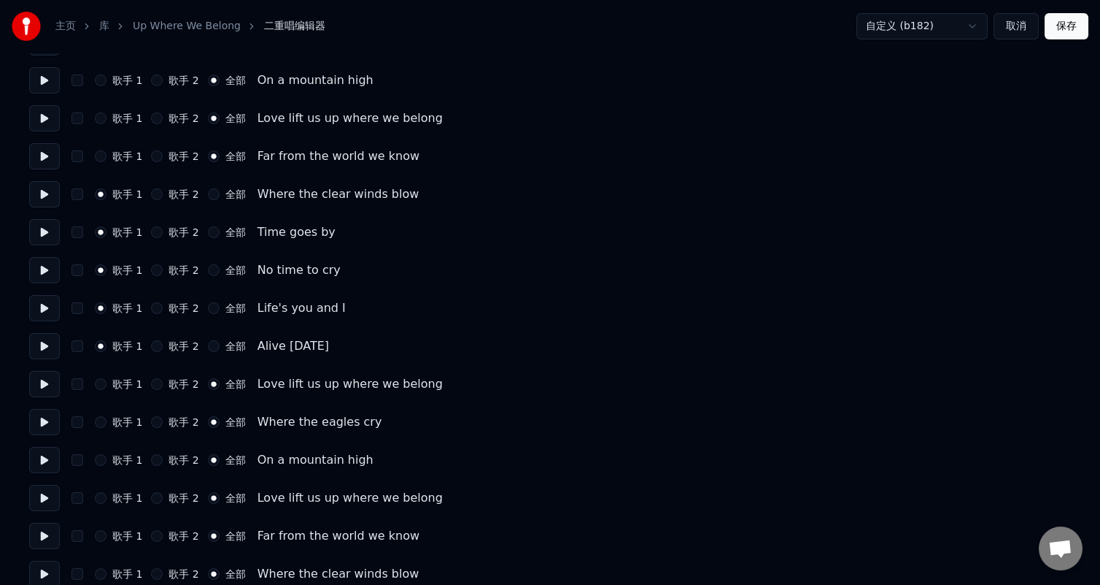
click at [44, 304] on button at bounding box center [44, 308] width 31 height 26
click at [52, 345] on button at bounding box center [44, 346] width 31 height 26
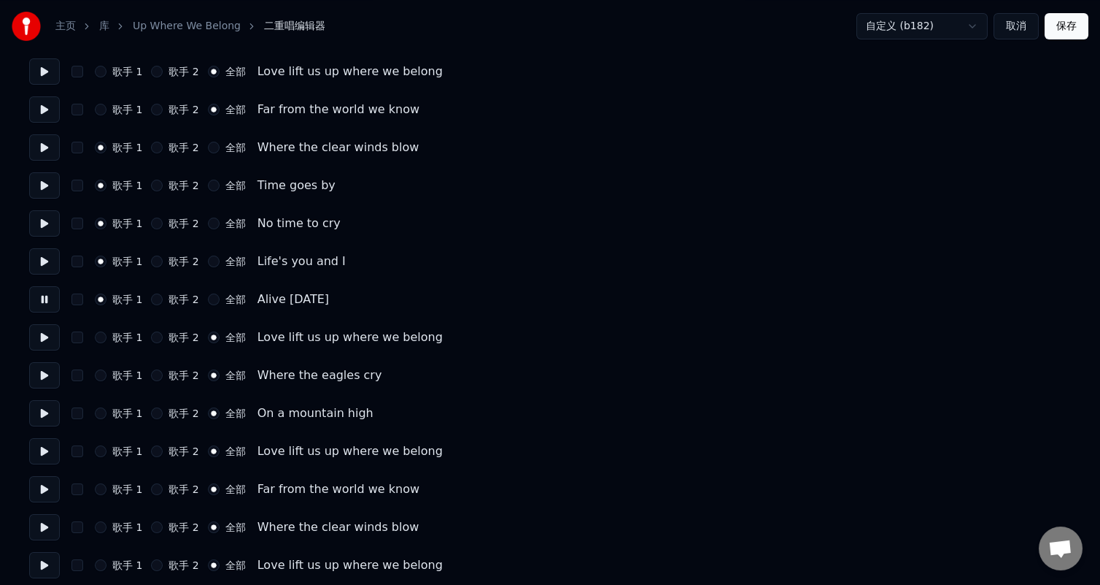
scroll to position [1022, 0]
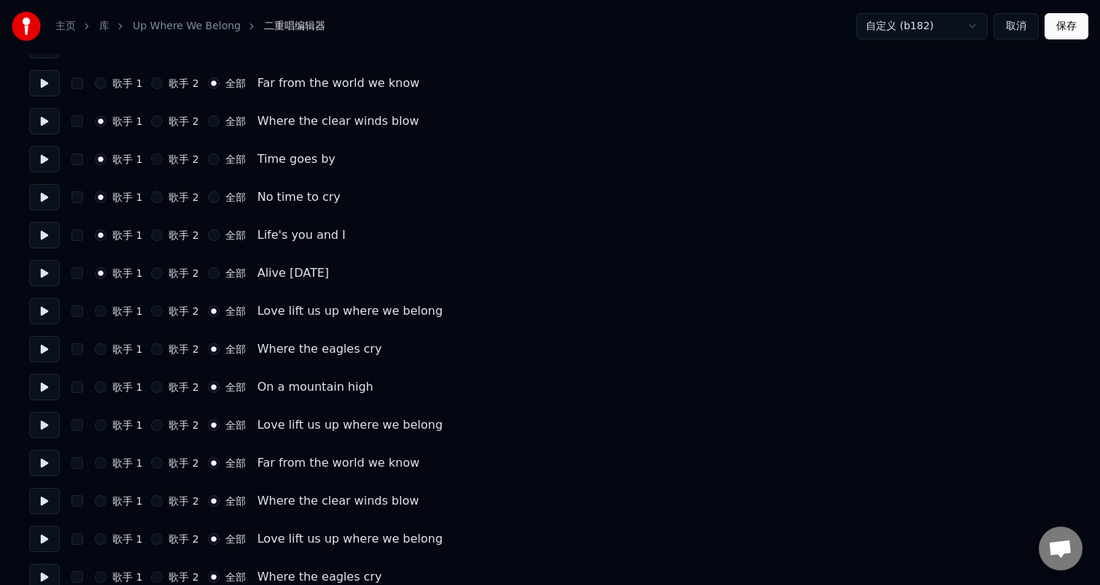
click at [39, 307] on button at bounding box center [44, 311] width 31 height 26
click at [46, 353] on button at bounding box center [44, 349] width 31 height 26
click at [42, 391] on button at bounding box center [44, 387] width 31 height 26
click at [38, 426] on button at bounding box center [44, 425] width 31 height 26
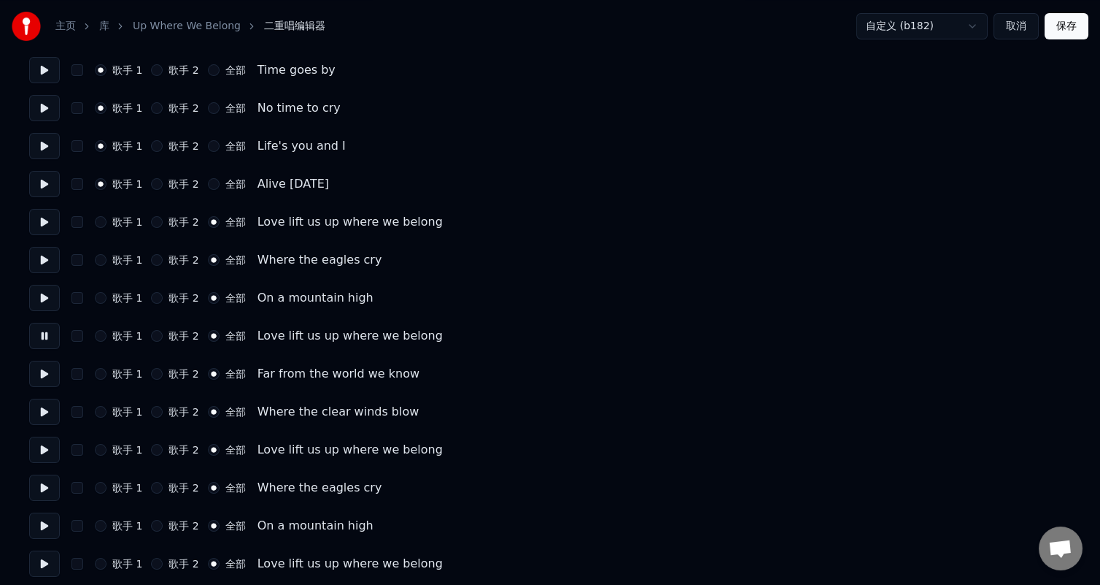
scroll to position [1117, 0]
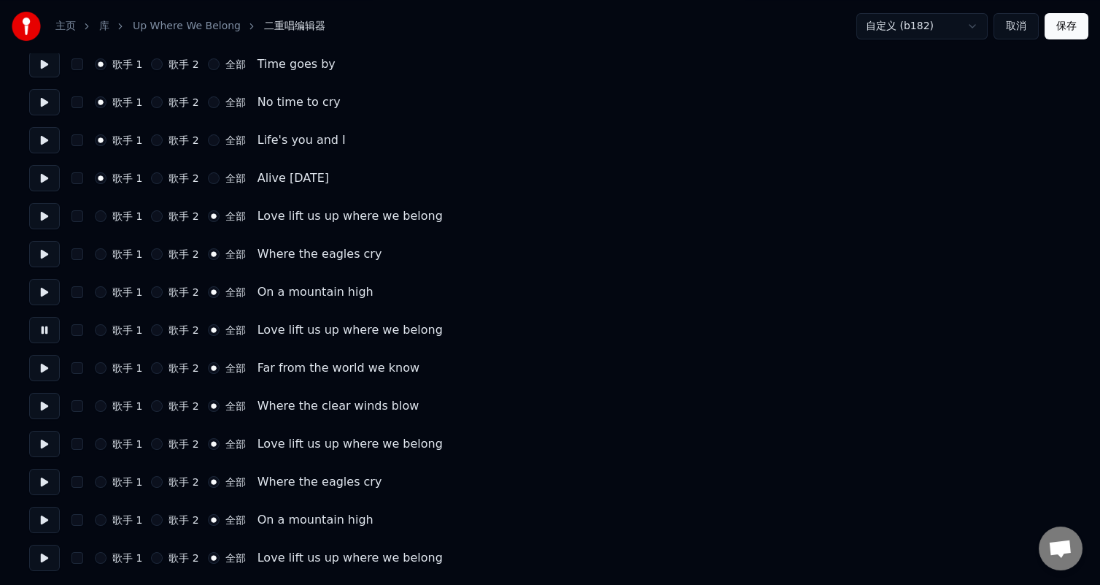
click at [38, 361] on button at bounding box center [44, 368] width 31 height 26
click at [46, 409] on button at bounding box center [44, 406] width 31 height 26
click at [50, 438] on button at bounding box center [44, 444] width 31 height 26
click at [42, 477] on button at bounding box center [44, 482] width 31 height 26
click at [44, 519] on button at bounding box center [44, 519] width 31 height 26
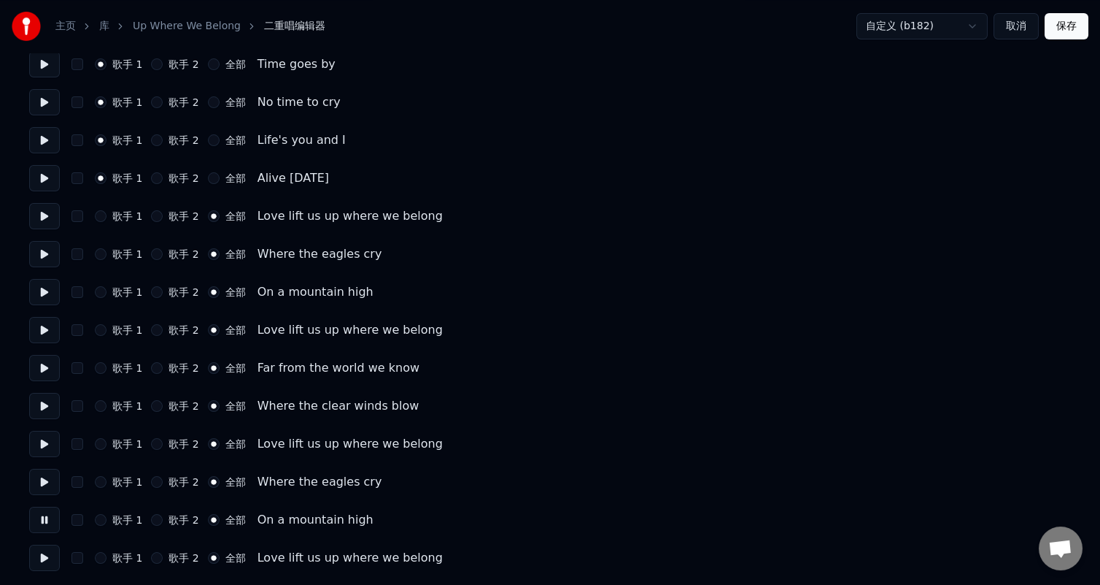
click at [38, 558] on button at bounding box center [44, 557] width 31 height 26
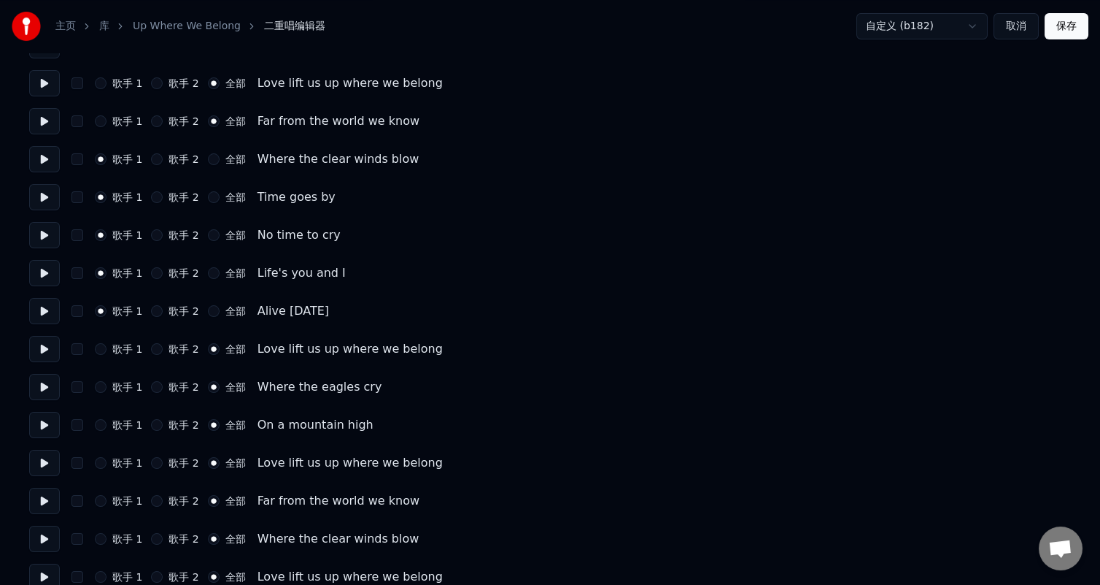
scroll to position [898, 0]
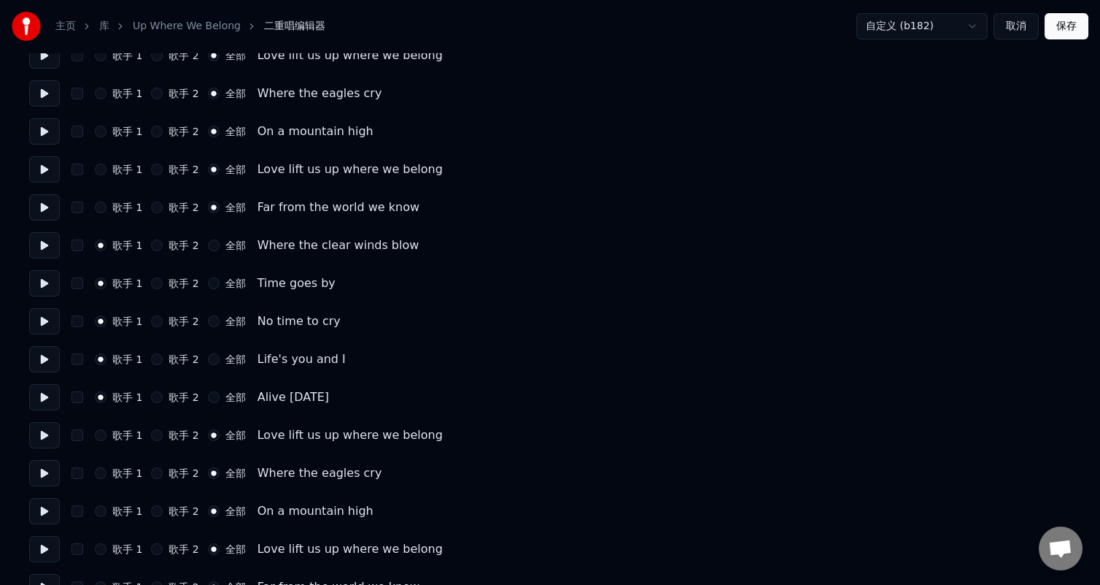
click at [1079, 36] on button "保存" at bounding box center [1067, 26] width 44 height 26
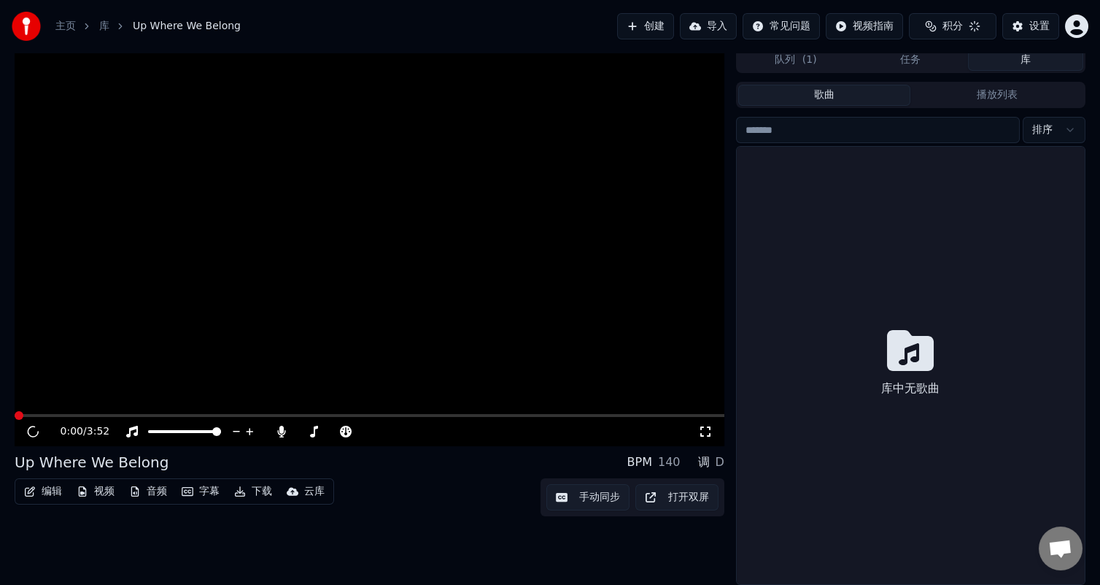
scroll to position [5, 0]
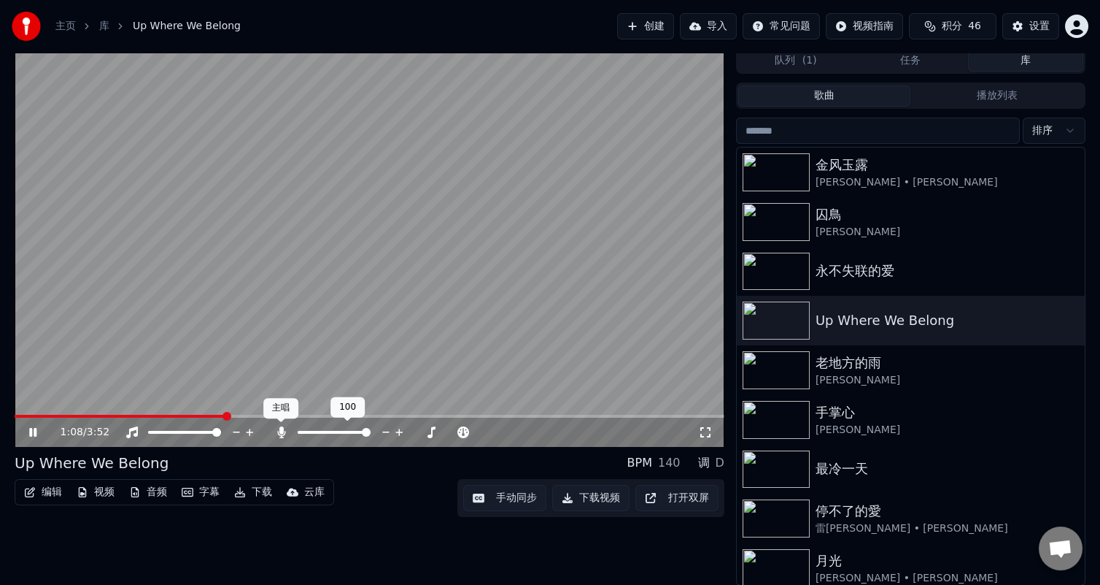
click at [280, 426] on icon at bounding box center [281, 432] width 8 height 12
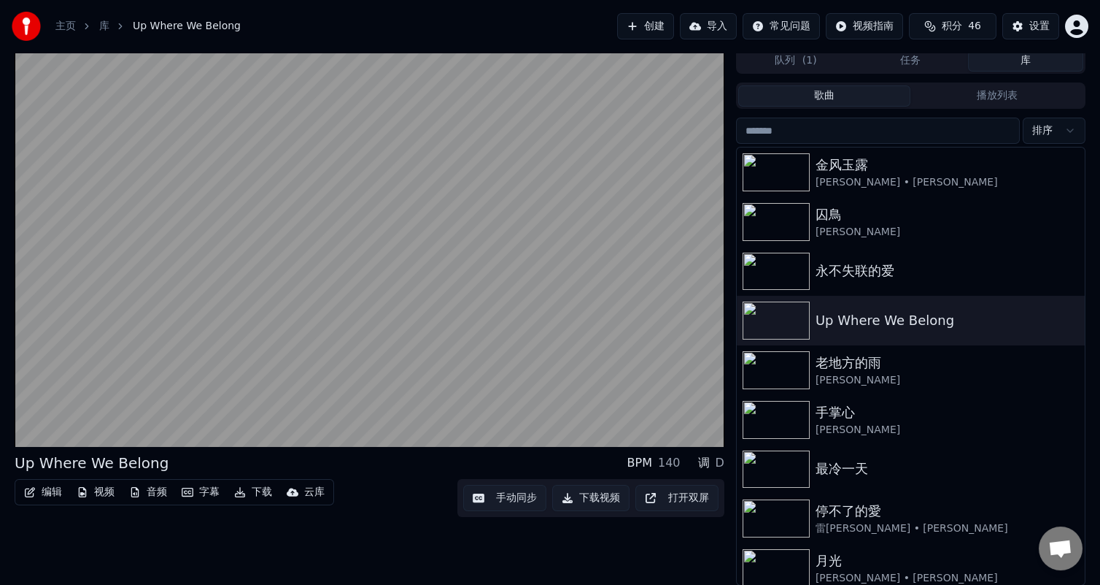
click at [247, 487] on button "下载" at bounding box center [253, 492] width 50 height 20
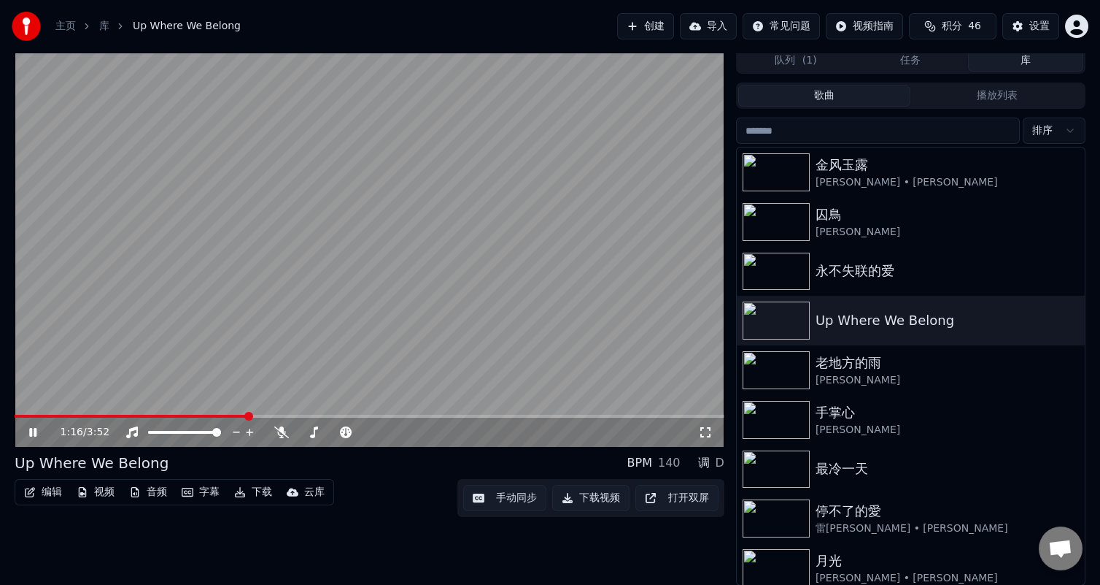
click at [320, 539] on div "1:16 / 3:52 Up Where We Belong BPM 140 调 D 编辑 视频 音频 字幕 下载 云库 手动同步 下载视频 打开双屏" at bounding box center [370, 316] width 710 height 538
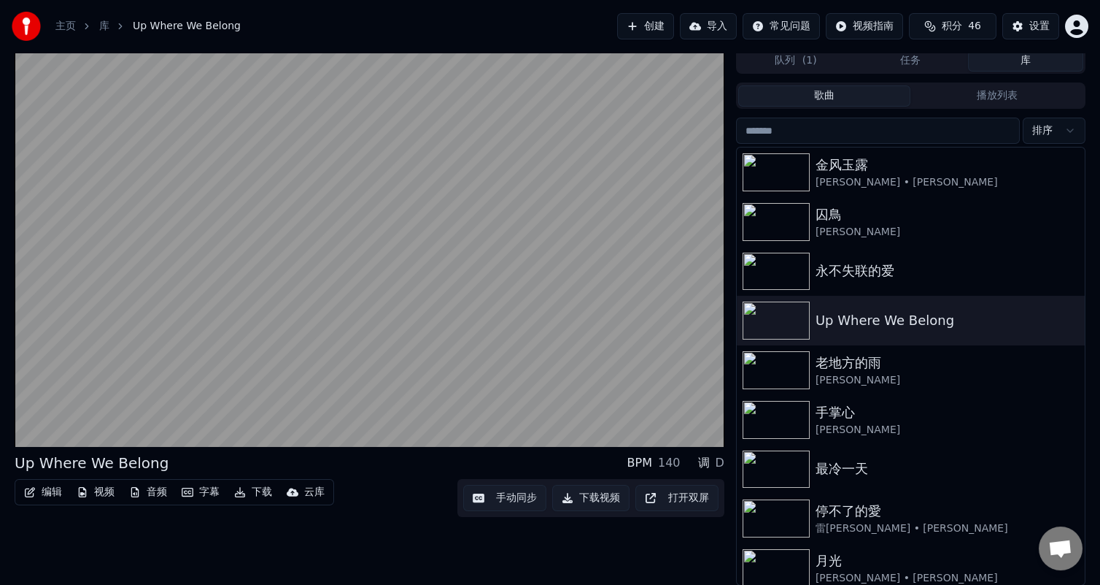
click at [603, 498] on button "下载视频" at bounding box center [590, 498] width 77 height 26
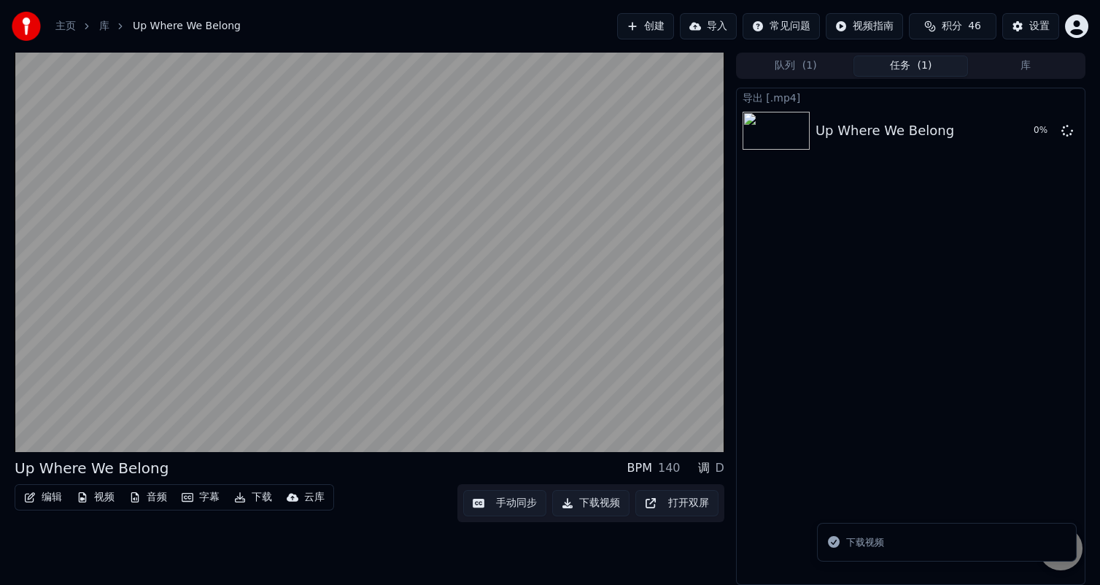
scroll to position [0, 0]
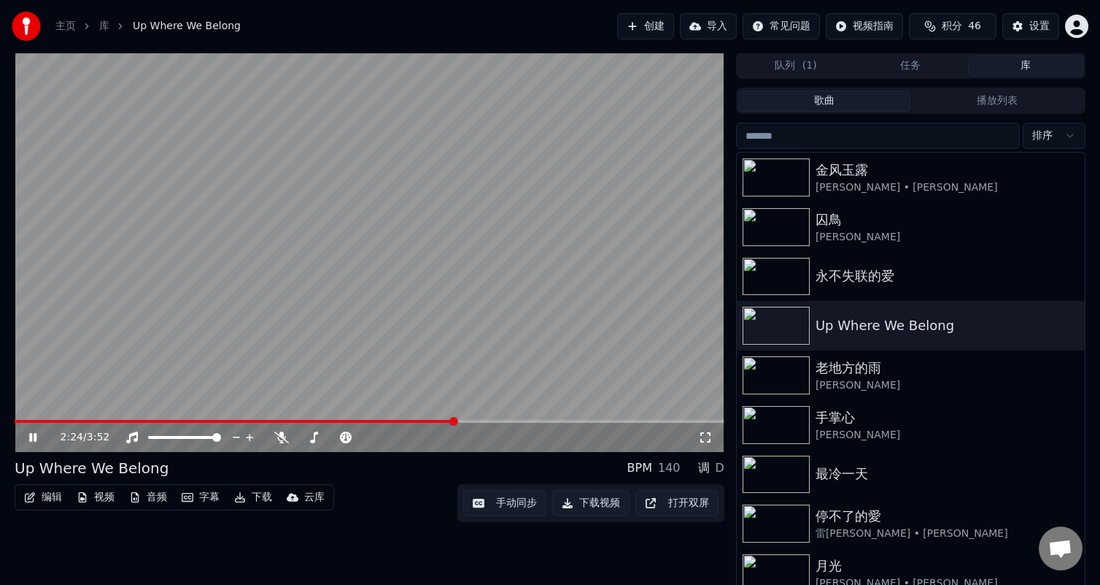
click at [1055, 62] on button "库" at bounding box center [1025, 65] width 115 height 21
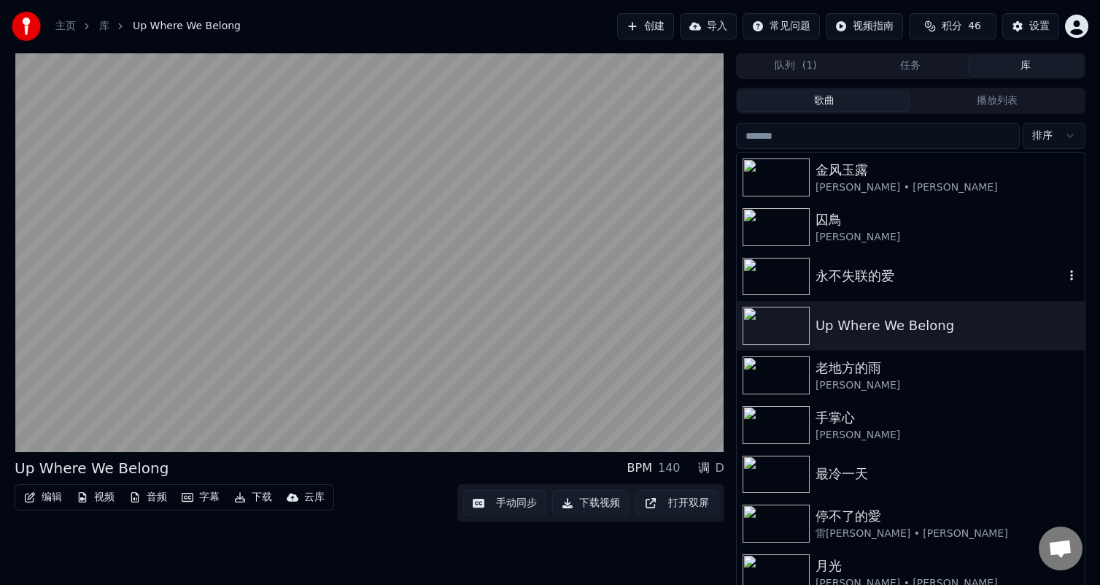
click at [844, 273] on div "永不失联的爱" at bounding box center [940, 276] width 249 height 20
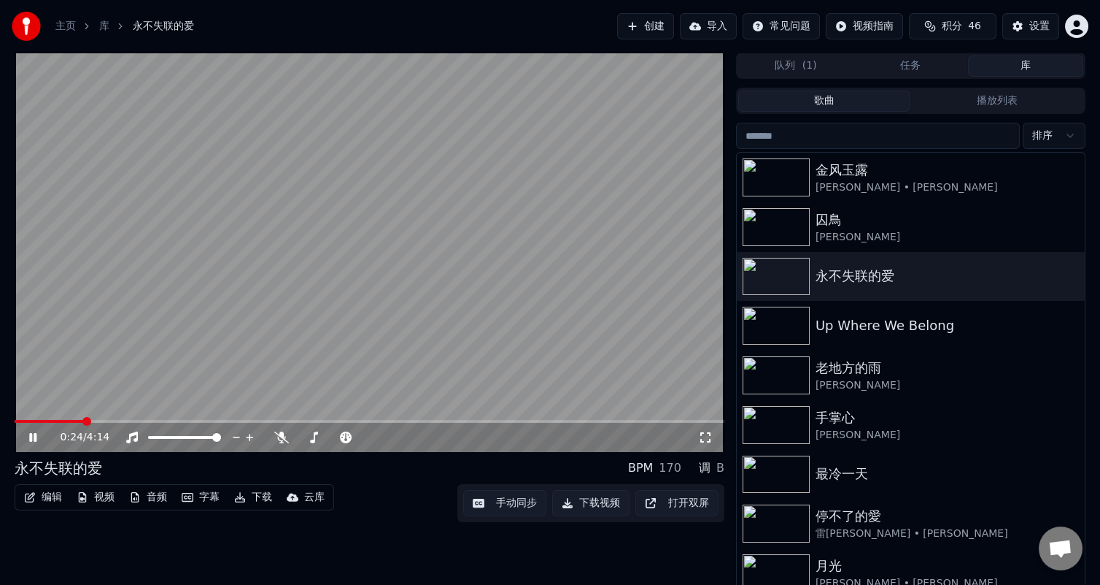
click at [708, 463] on div "调" at bounding box center [705, 468] width 12 height 18
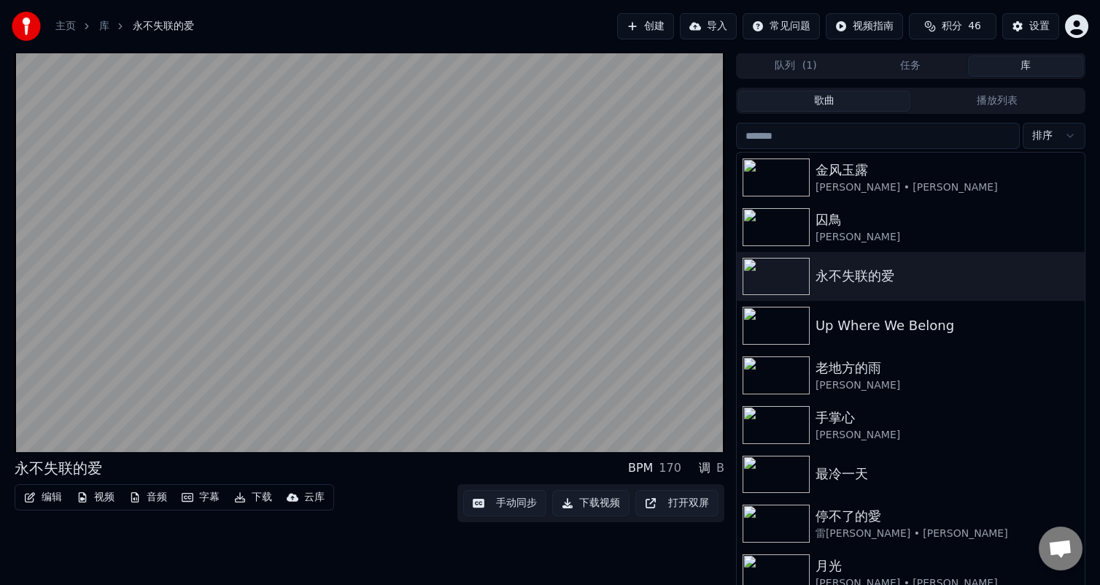
click at [718, 463] on div "B" at bounding box center [721, 468] width 8 height 18
click at [722, 463] on div "B" at bounding box center [721, 468] width 8 height 18
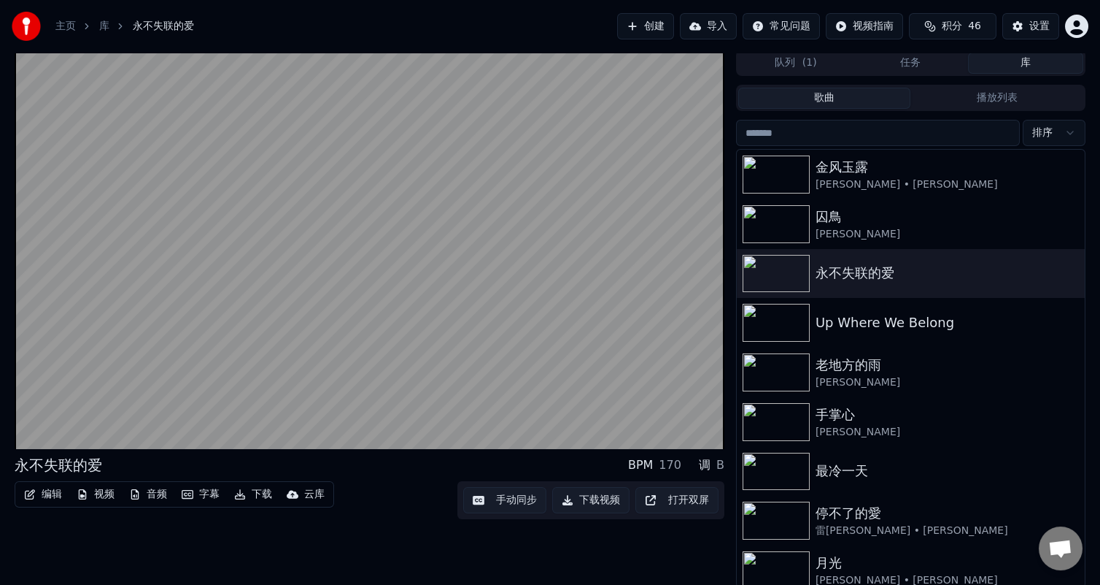
scroll to position [5, 0]
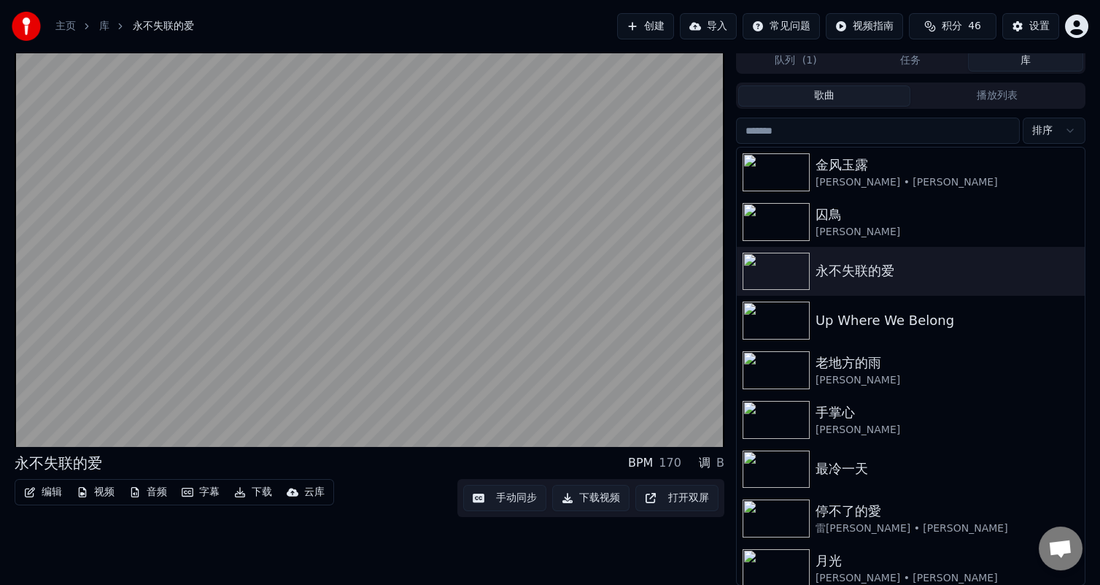
click at [704, 463] on div "调" at bounding box center [705, 463] width 12 height 18
click at [706, 460] on div "调" at bounding box center [705, 463] width 12 height 18
click at [611, 495] on button "下载视频" at bounding box center [590, 498] width 77 height 26
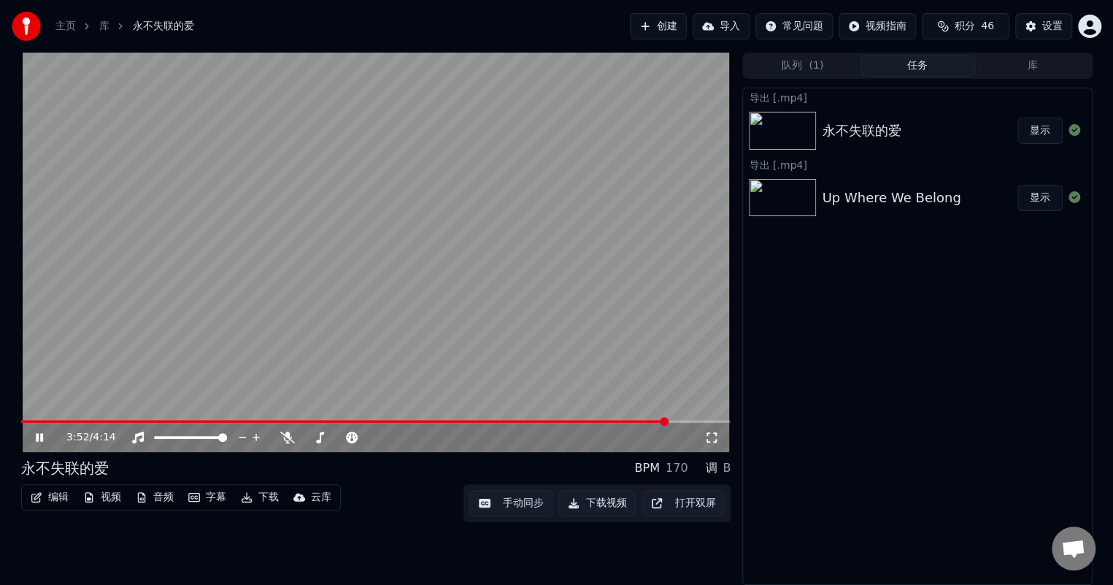
click at [603, 418] on video at bounding box center [376, 252] width 710 height 399
click at [631, 418] on video at bounding box center [376, 252] width 710 height 399
click at [633, 420] on span at bounding box center [327, 421] width 613 height 3
click at [595, 418] on video at bounding box center [376, 252] width 710 height 399
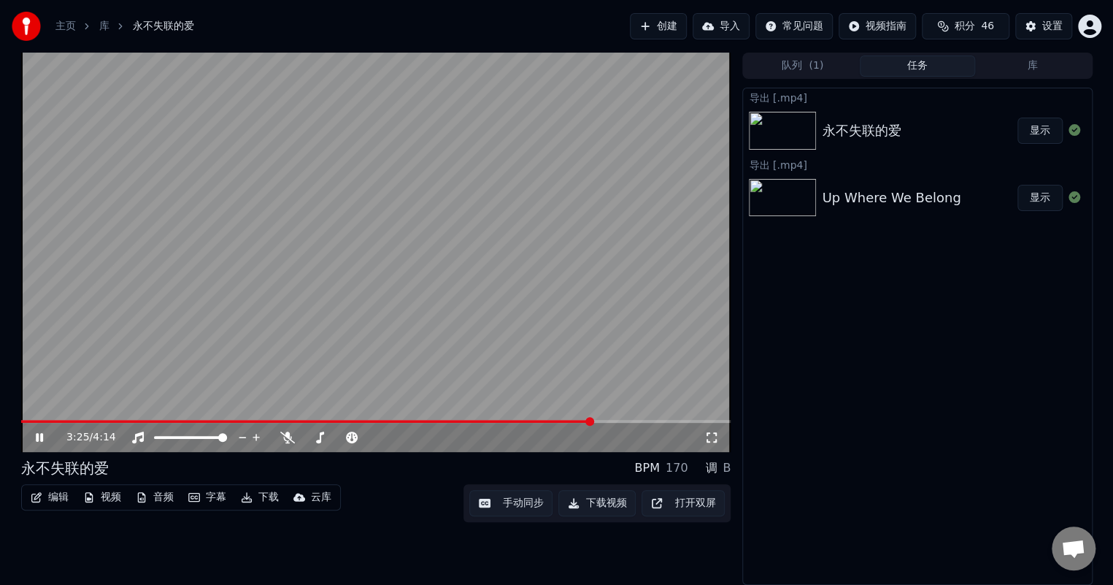
click at [592, 422] on span at bounding box center [306, 421] width 571 height 3
click at [1055, 27] on div "设置" at bounding box center [1052, 26] width 20 height 15
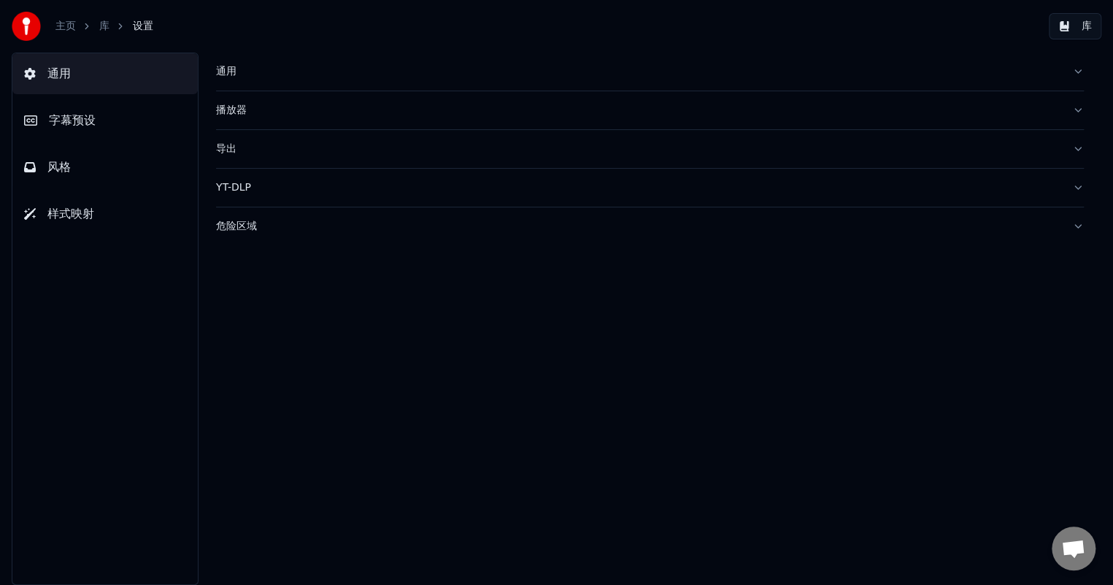
click at [56, 168] on span "风格" at bounding box center [58, 167] width 23 height 18
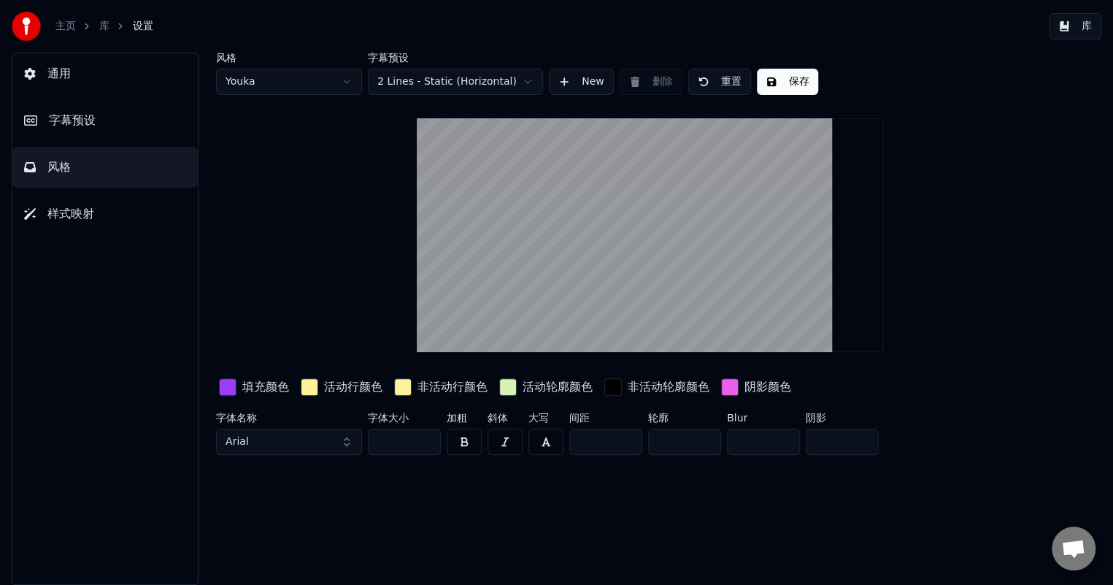
type input "*"
click at [863, 436] on input "*" at bounding box center [842, 441] width 73 height 26
click at [427, 442] on input "***" at bounding box center [404, 441] width 73 height 26
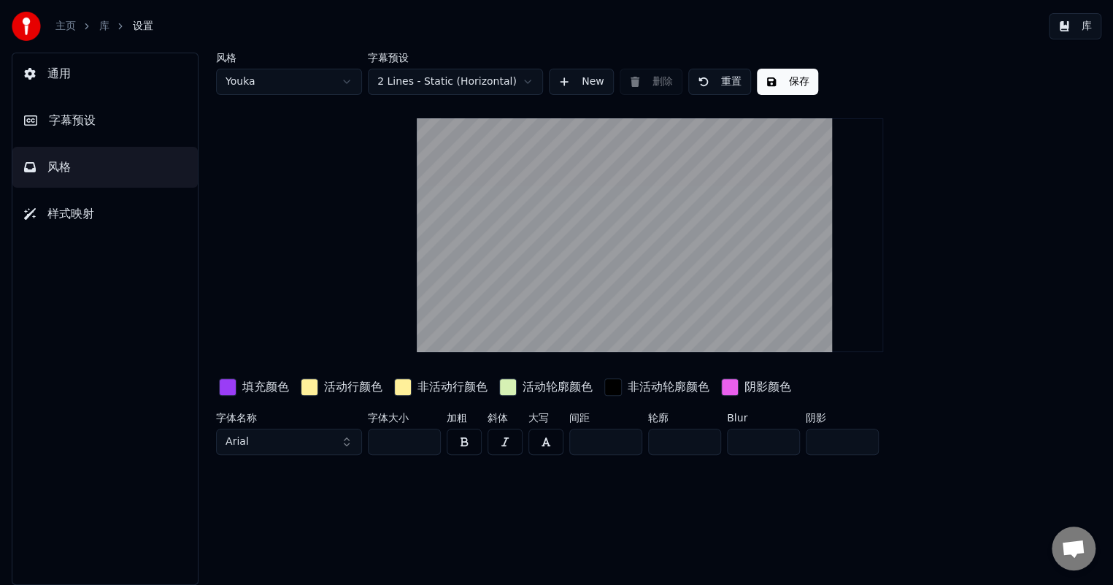
click at [427, 442] on input "***" at bounding box center [404, 441] width 73 height 26
type input "***"
click at [427, 442] on input "***" at bounding box center [404, 441] width 73 height 26
click at [779, 78] on button "保存" at bounding box center [787, 82] width 61 height 26
click at [779, 81] on button "完成" at bounding box center [787, 82] width 61 height 26
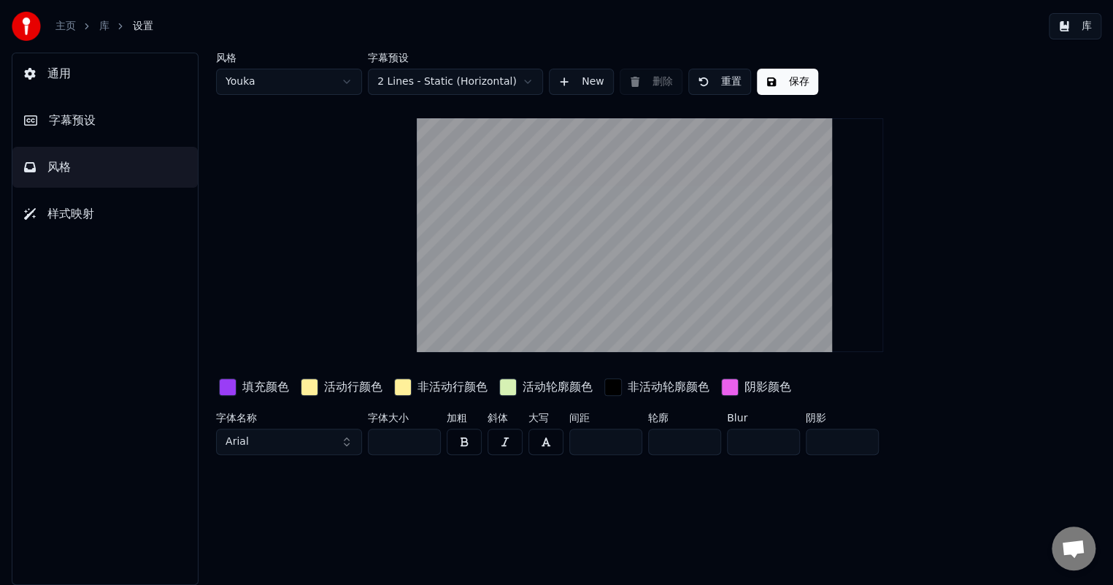
click at [1089, 23] on button "库" at bounding box center [1075, 26] width 53 height 26
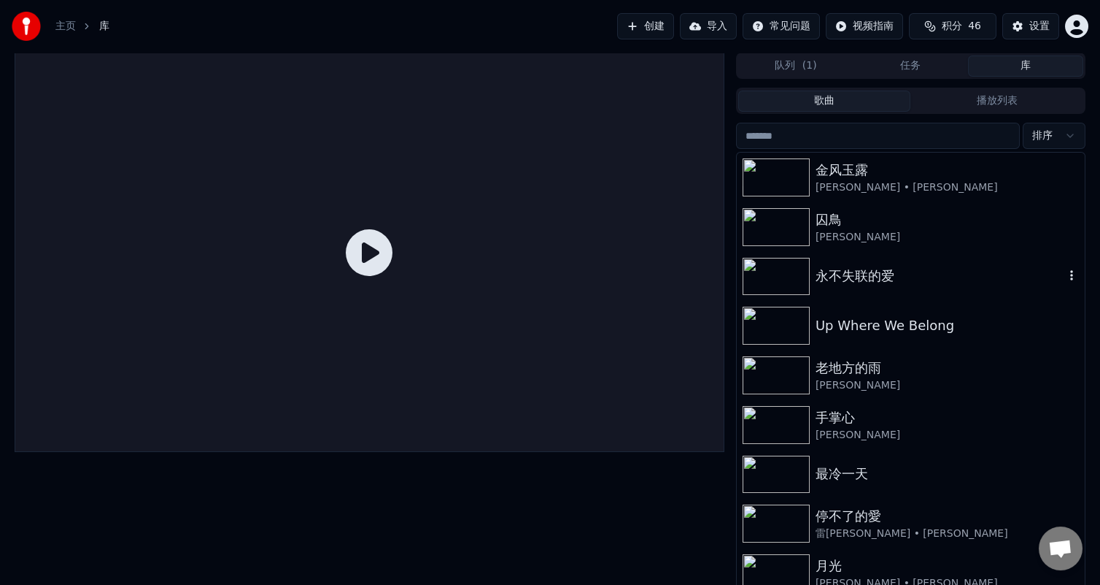
click at [866, 277] on div "永不失联的爱" at bounding box center [940, 276] width 249 height 20
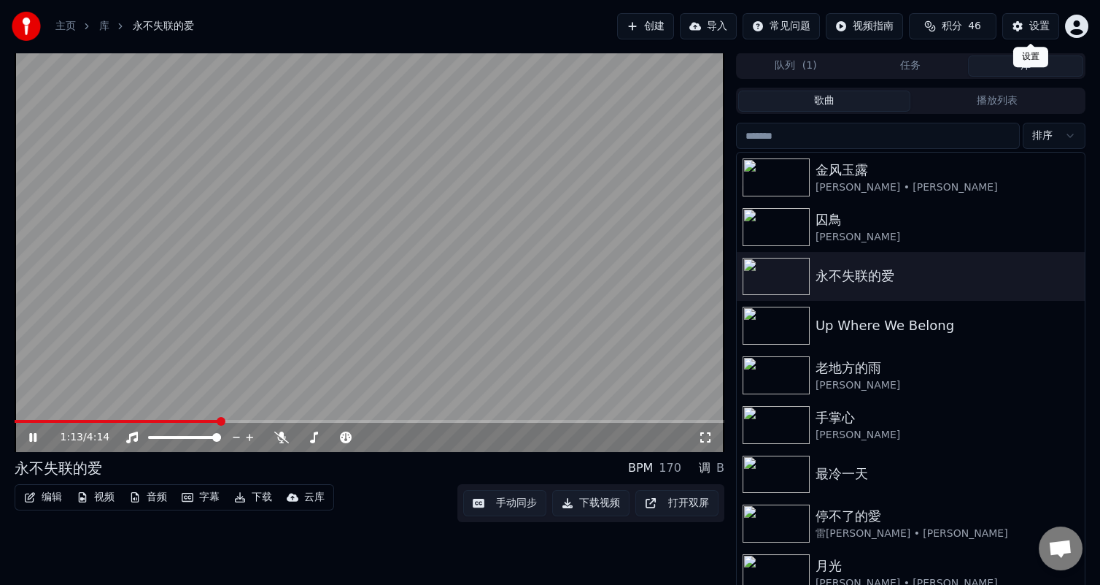
click at [1030, 20] on div "设置" at bounding box center [1040, 26] width 20 height 15
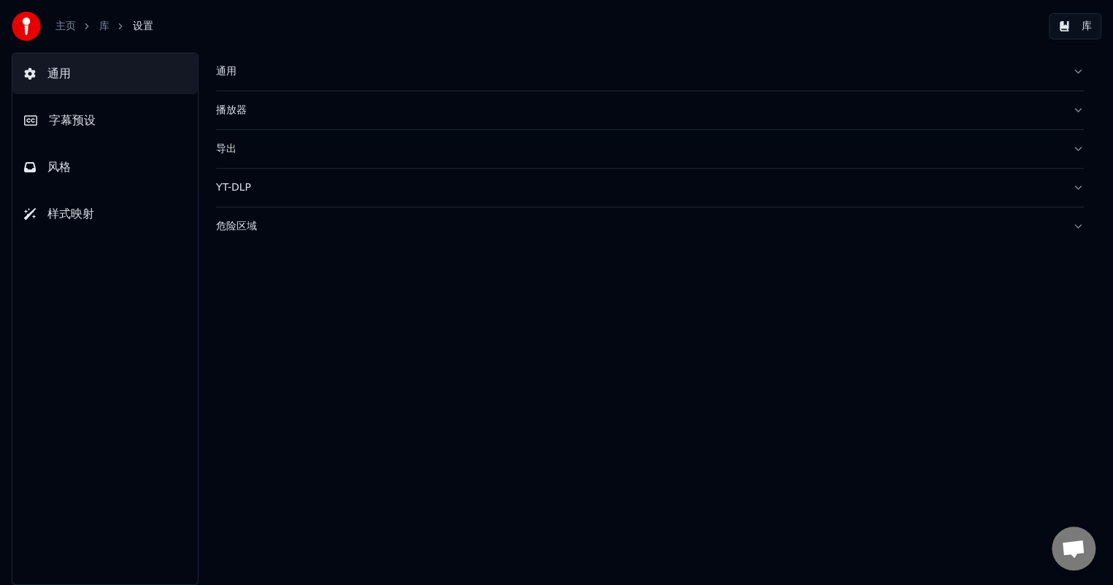
click at [58, 166] on span "风格" at bounding box center [58, 167] width 23 height 18
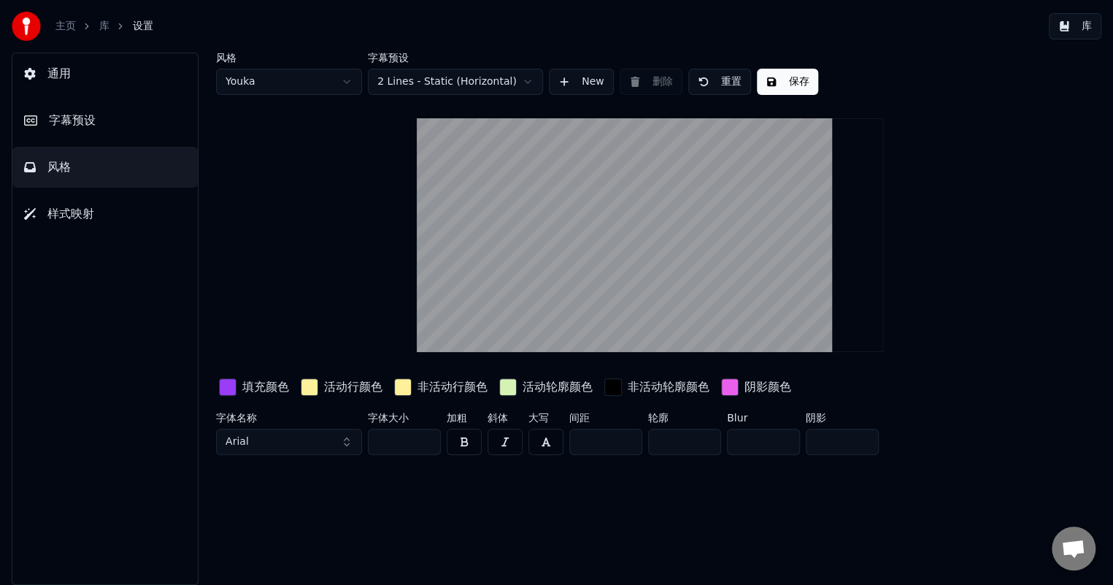
click at [348, 78] on html "主页 库 设置 库 通用 字幕预设 风格 样式映射 风格 Youka 字幕预设 2 Lines - Static (Horizontal) New 删除 重置…" at bounding box center [556, 292] width 1113 height 585
type input "***"
type input "*"
click at [233, 385] on div "button" at bounding box center [228, 387] width 18 height 18
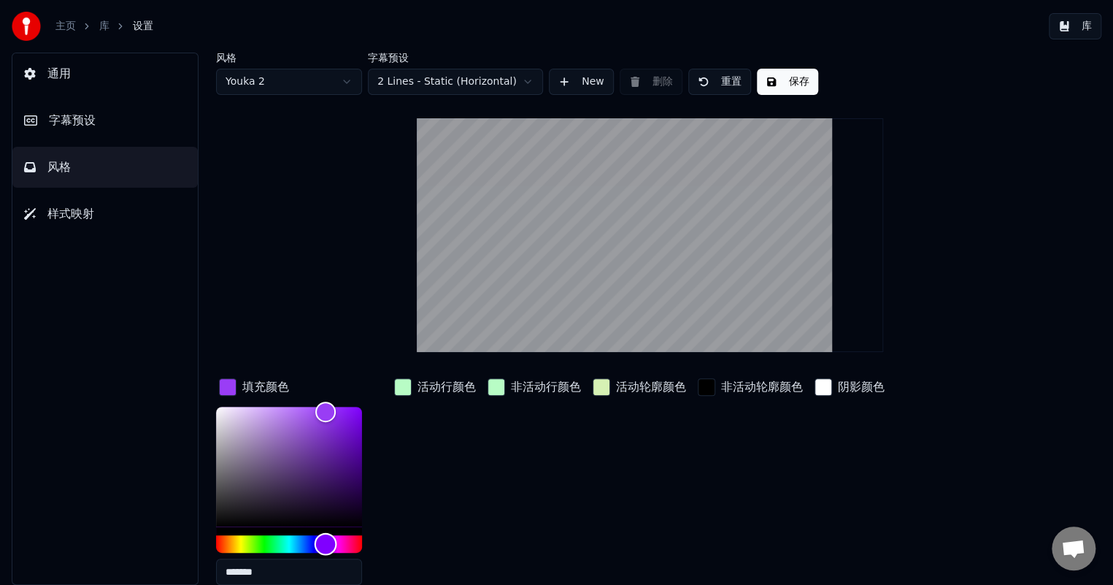
type input "*******"
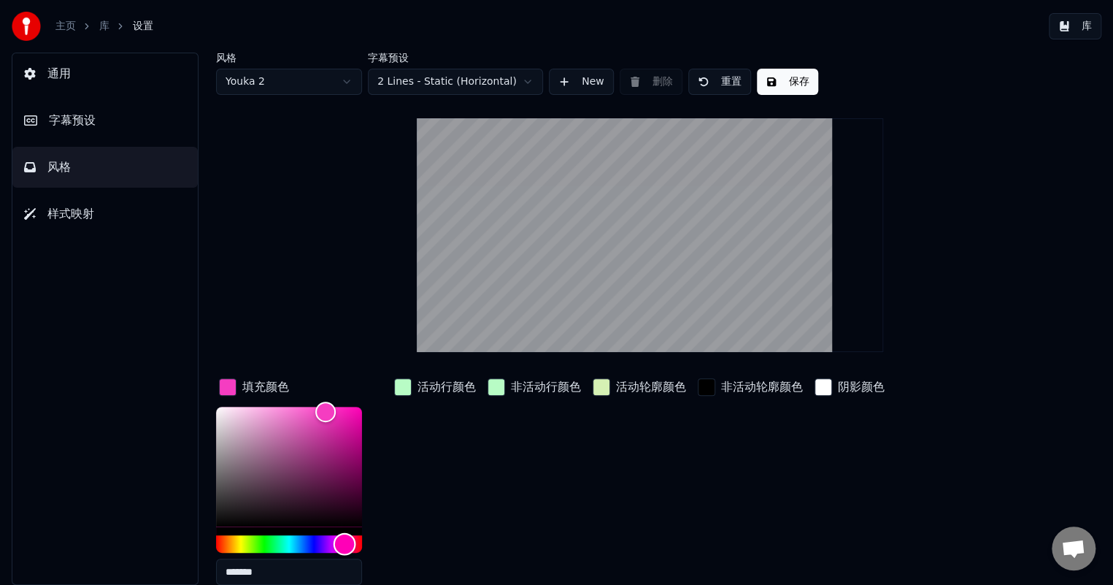
click at [344, 541] on div "Hue" at bounding box center [289, 544] width 146 height 18
click at [790, 81] on button "保存" at bounding box center [787, 82] width 61 height 26
click at [790, 81] on button "完成" at bounding box center [787, 82] width 61 height 26
click at [1092, 21] on button "库" at bounding box center [1075, 26] width 53 height 26
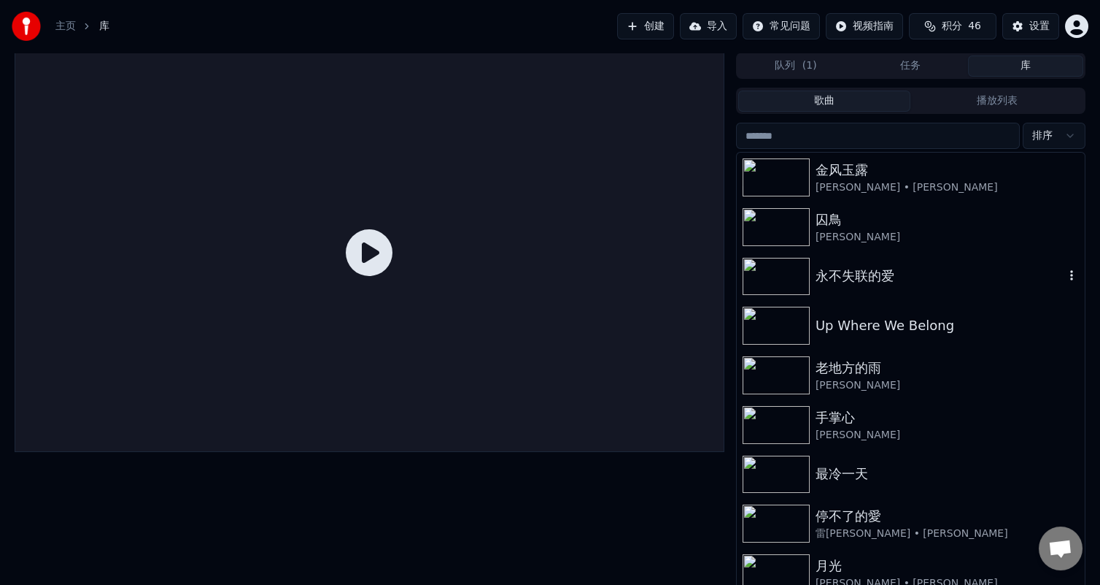
click at [872, 278] on div "永不失联的爱" at bounding box center [940, 276] width 249 height 20
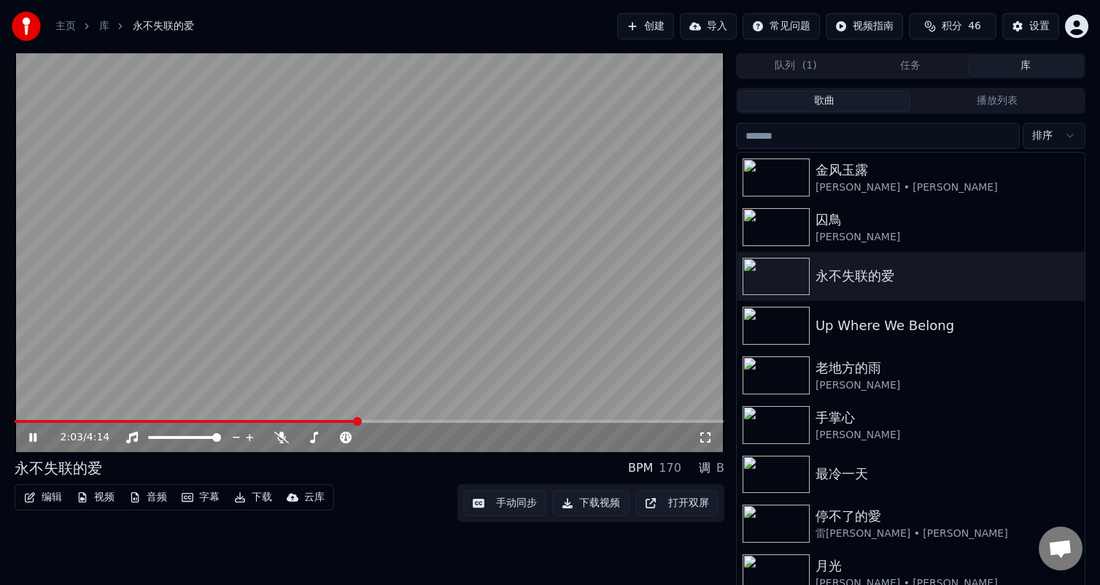
click at [55, 495] on button "编辑" at bounding box center [43, 497] width 50 height 20
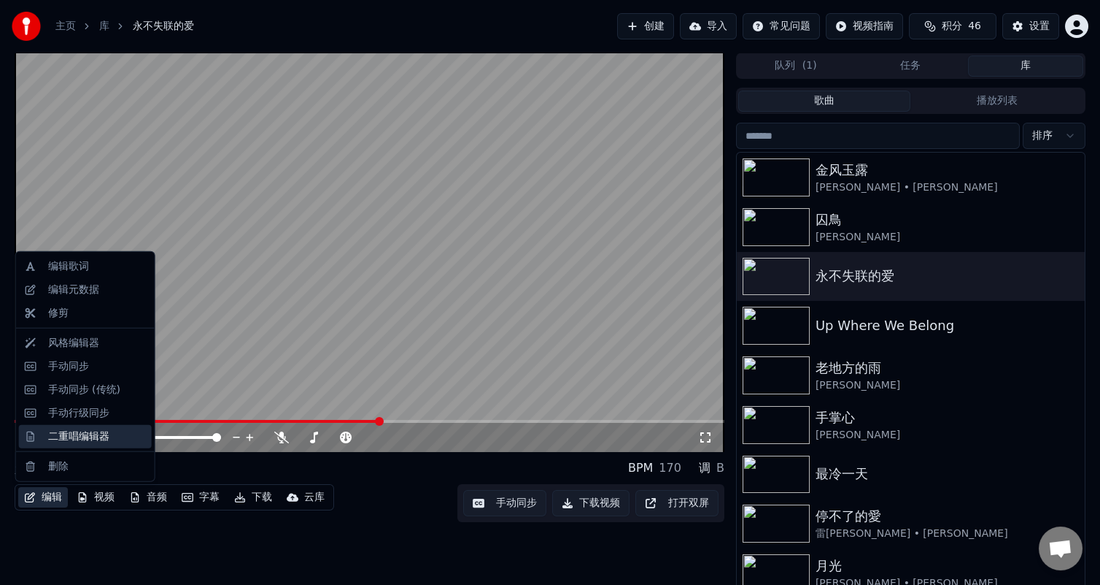
click at [69, 435] on div "二重唱编辑器" at bounding box center [78, 436] width 61 height 15
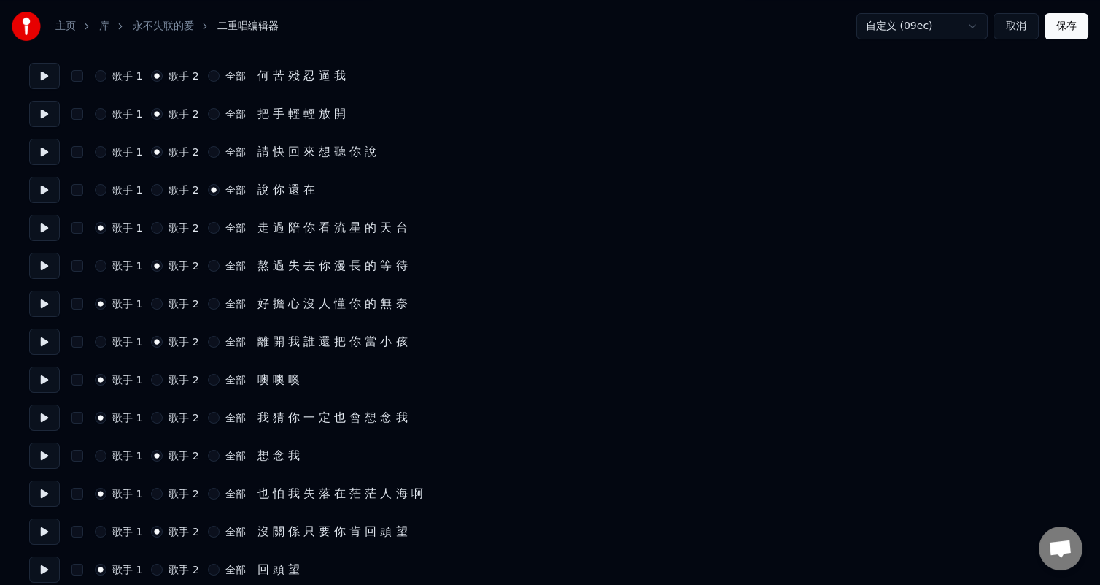
scroll to position [730, 0]
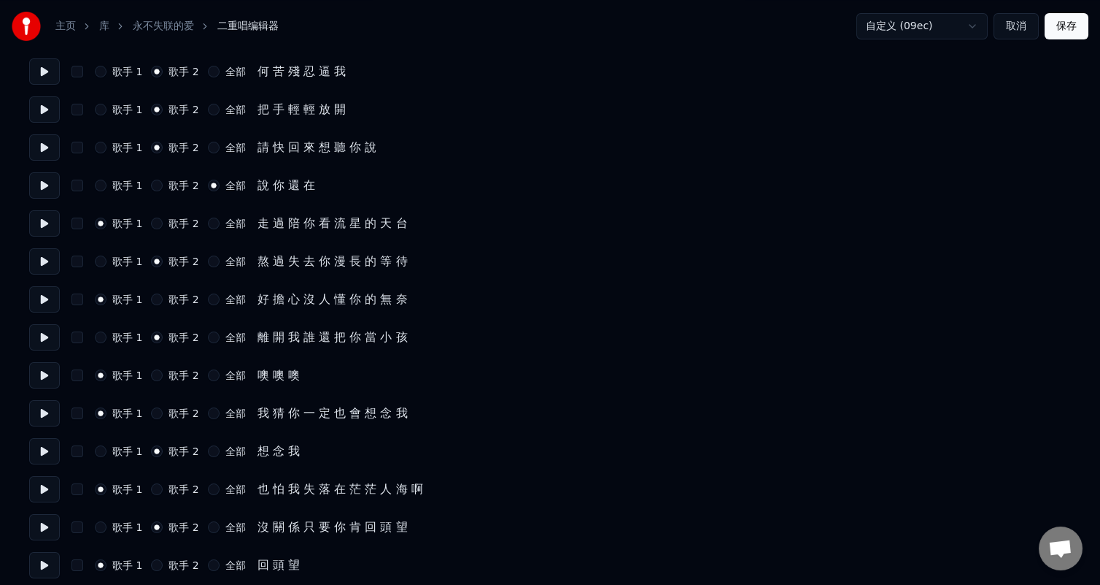
click at [38, 374] on button at bounding box center [44, 375] width 31 height 26
click at [36, 376] on button at bounding box center [44, 375] width 31 height 26
click at [42, 408] on button at bounding box center [44, 413] width 31 height 26
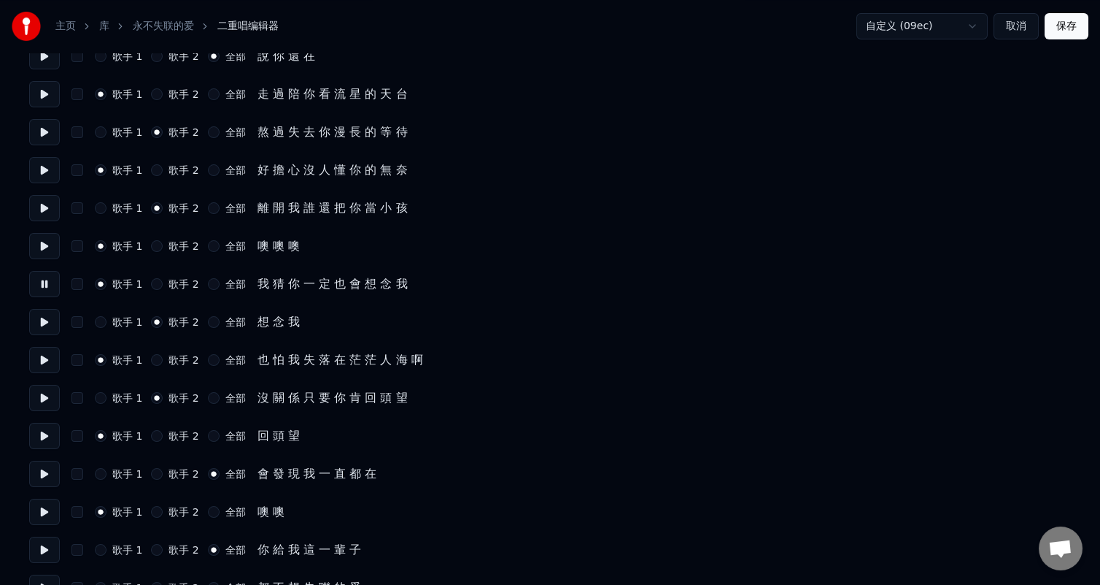
scroll to position [876, 0]
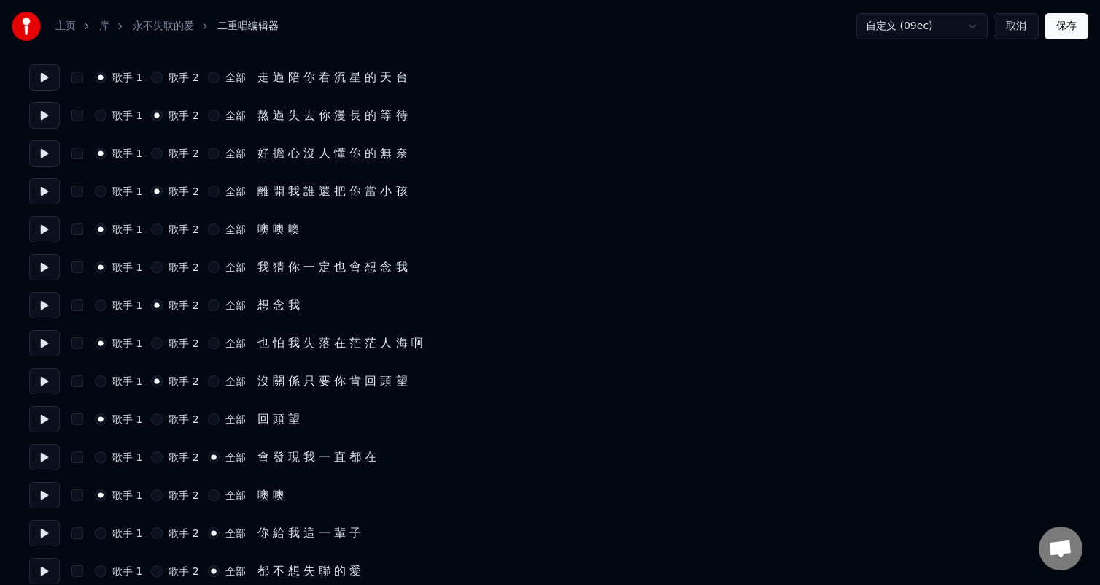
click at [38, 309] on button at bounding box center [44, 305] width 31 height 26
click at [40, 343] on button at bounding box center [44, 343] width 31 height 26
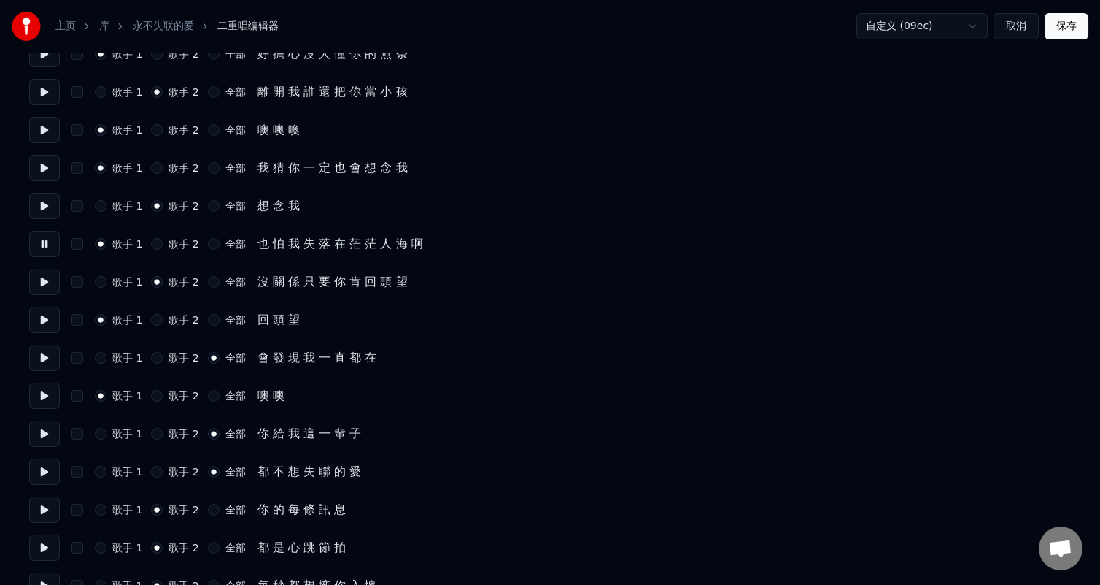
scroll to position [1022, 0]
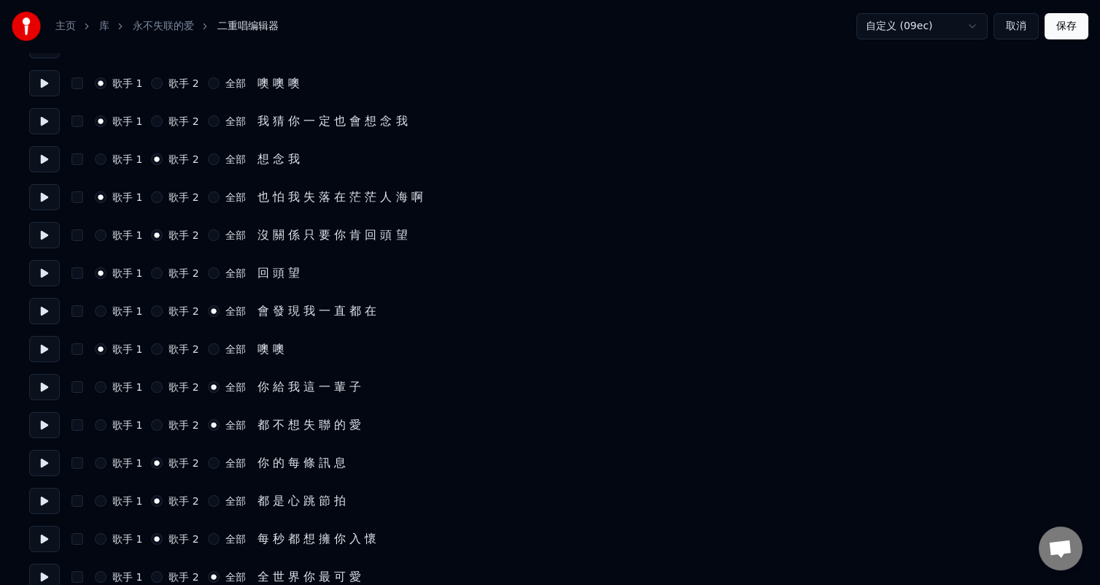
click at [50, 307] on button at bounding box center [44, 311] width 31 height 26
click at [46, 382] on button at bounding box center [44, 387] width 31 height 26
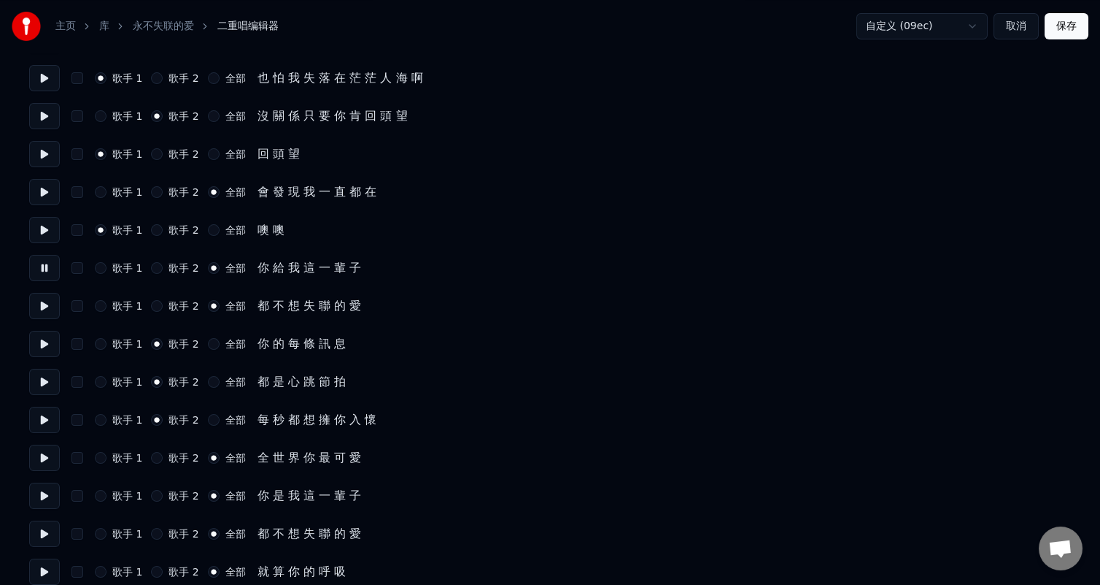
scroll to position [1168, 0]
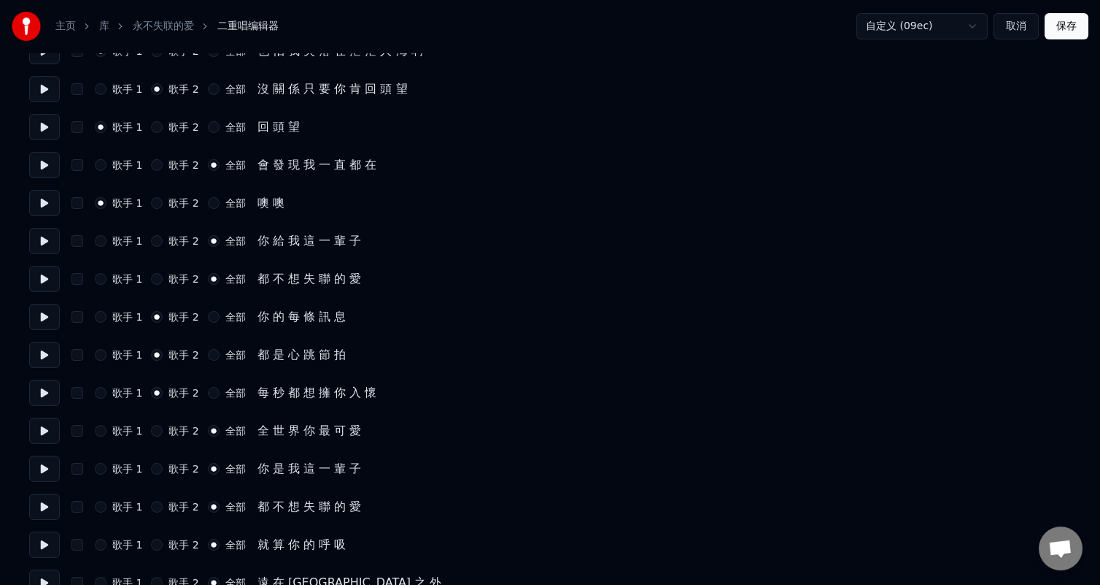
click at [40, 280] on button at bounding box center [44, 279] width 31 height 26
click at [42, 317] on button at bounding box center [44, 317] width 31 height 26
click at [48, 353] on button at bounding box center [44, 355] width 31 height 26
click at [39, 388] on button at bounding box center [44, 392] width 31 height 26
click at [48, 428] on button at bounding box center [44, 430] width 31 height 26
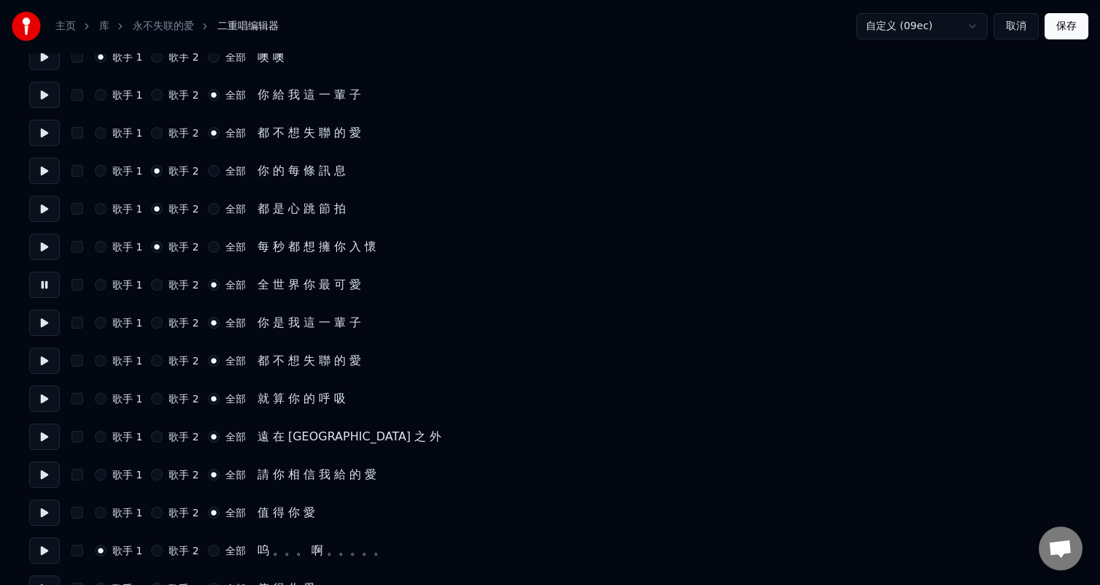
scroll to position [1344, 0]
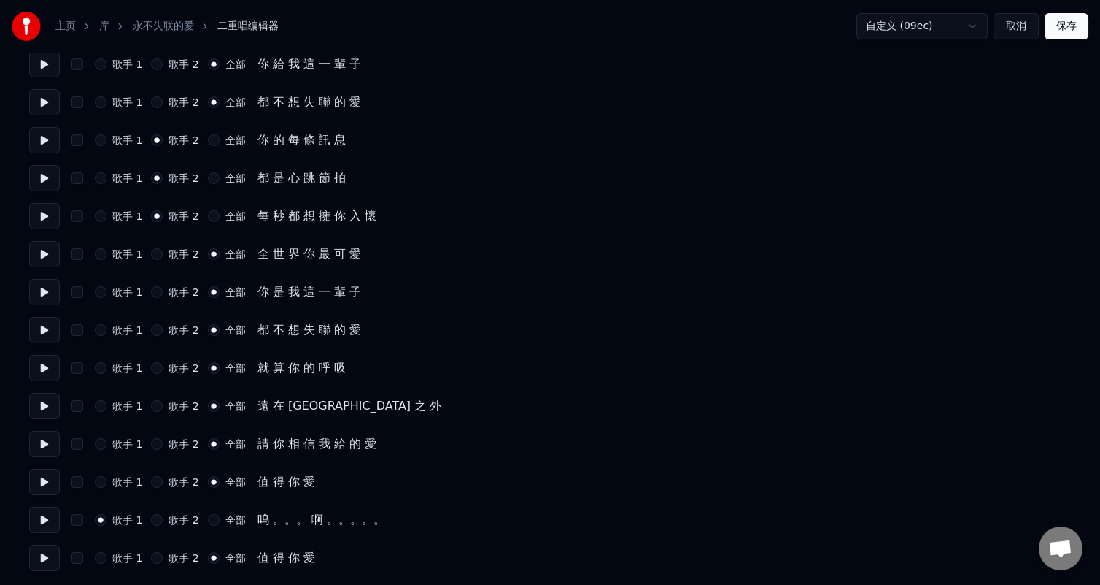
click at [45, 363] on button at bounding box center [44, 368] width 31 height 26
click at [42, 408] on button at bounding box center [44, 406] width 31 height 26
click at [40, 438] on button at bounding box center [44, 444] width 31 height 26
click at [42, 474] on button at bounding box center [44, 482] width 31 height 26
click at [45, 479] on button at bounding box center [44, 482] width 31 height 26
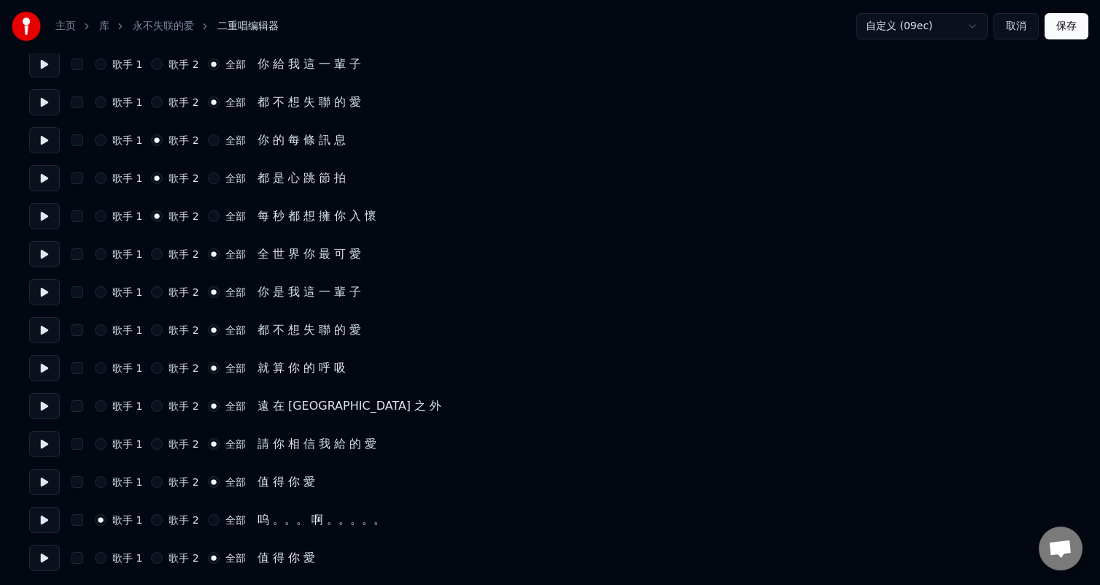
click at [42, 516] on button at bounding box center [44, 519] width 31 height 26
click at [42, 475] on button at bounding box center [44, 482] width 31 height 26
click at [47, 520] on button at bounding box center [44, 519] width 31 height 26
click at [47, 517] on button at bounding box center [44, 519] width 31 height 26
click at [39, 481] on button at bounding box center [44, 482] width 31 height 26
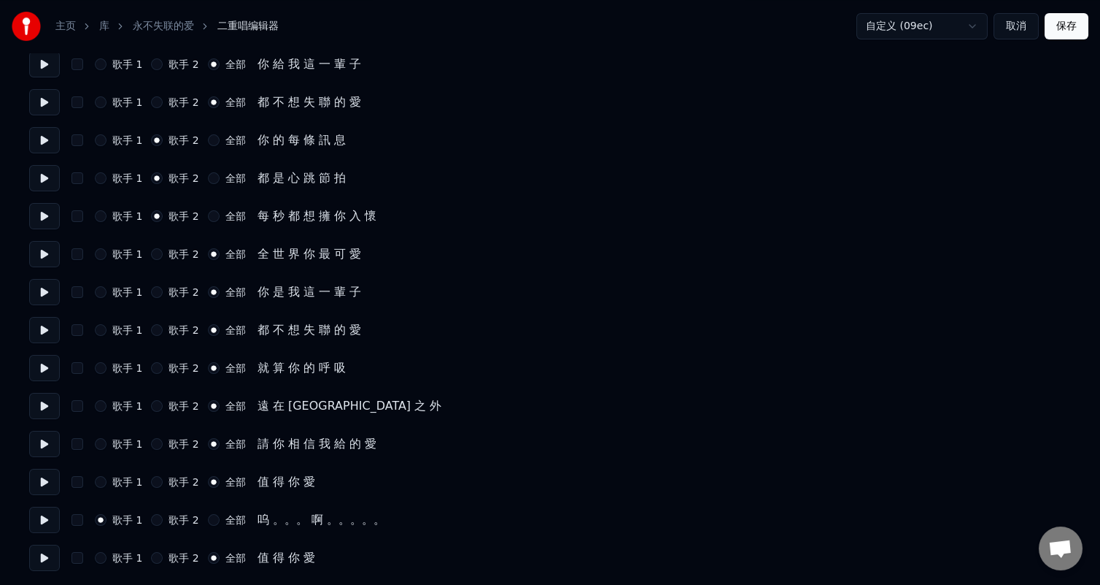
click at [36, 519] on button at bounding box center [44, 519] width 31 height 26
click at [1057, 28] on button "保存" at bounding box center [1067, 26] width 44 height 26
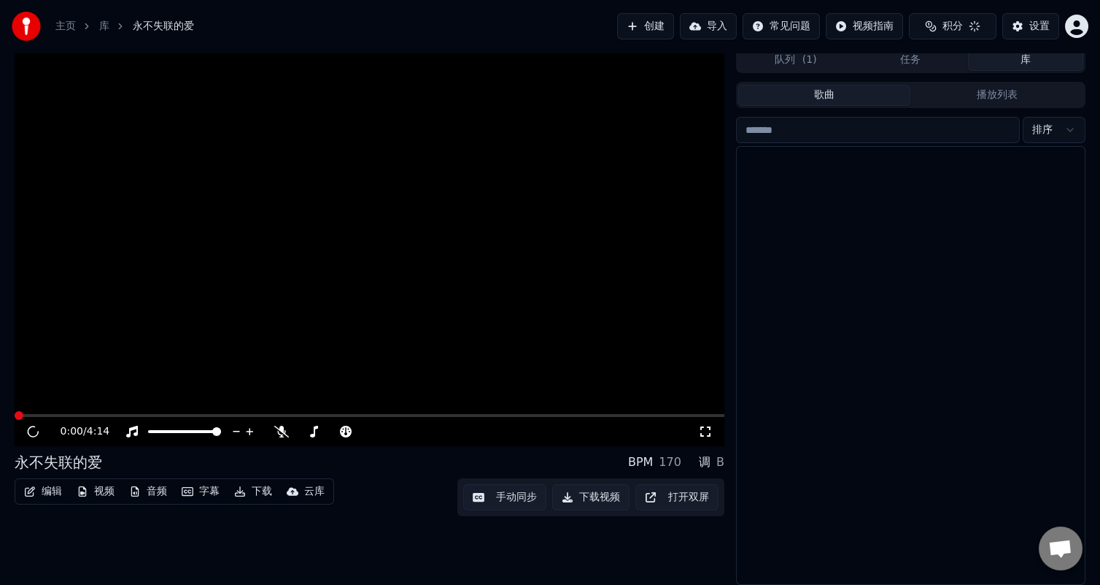
scroll to position [5, 0]
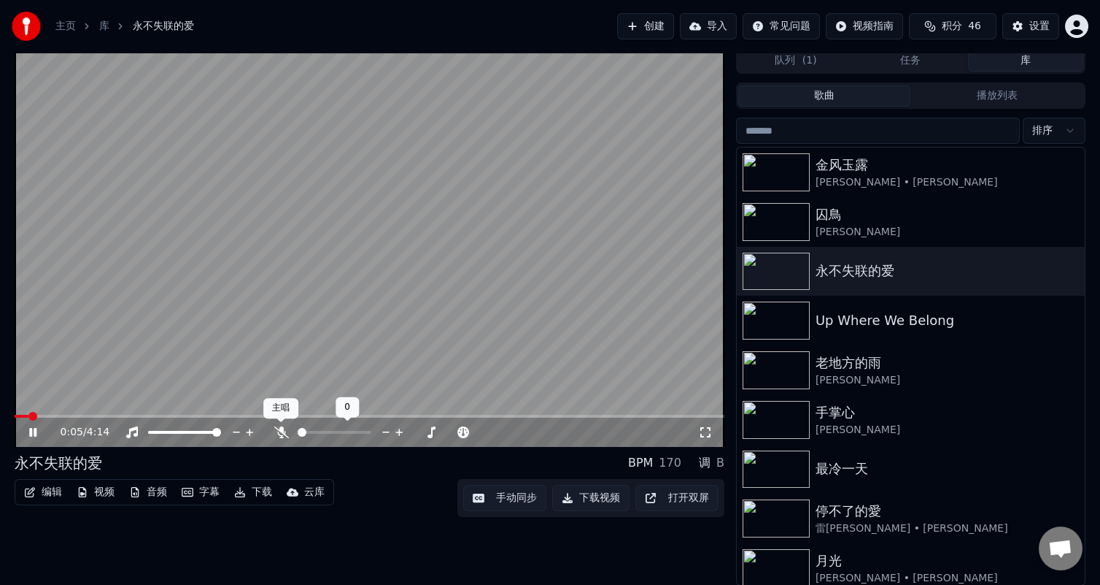
click at [280, 424] on span at bounding box center [280, 421] width 7 height 7
click at [280, 430] on icon at bounding box center [281, 432] width 15 height 12
click at [596, 494] on button "下载视频" at bounding box center [590, 498] width 77 height 26
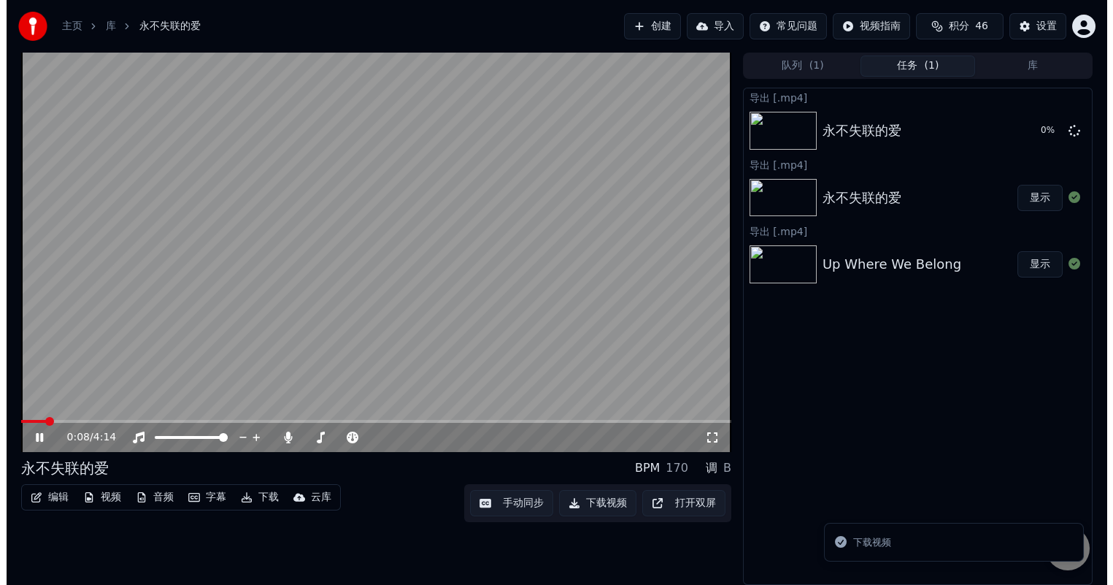
scroll to position [0, 0]
